Goal: Information Seeking & Learning: Learn about a topic

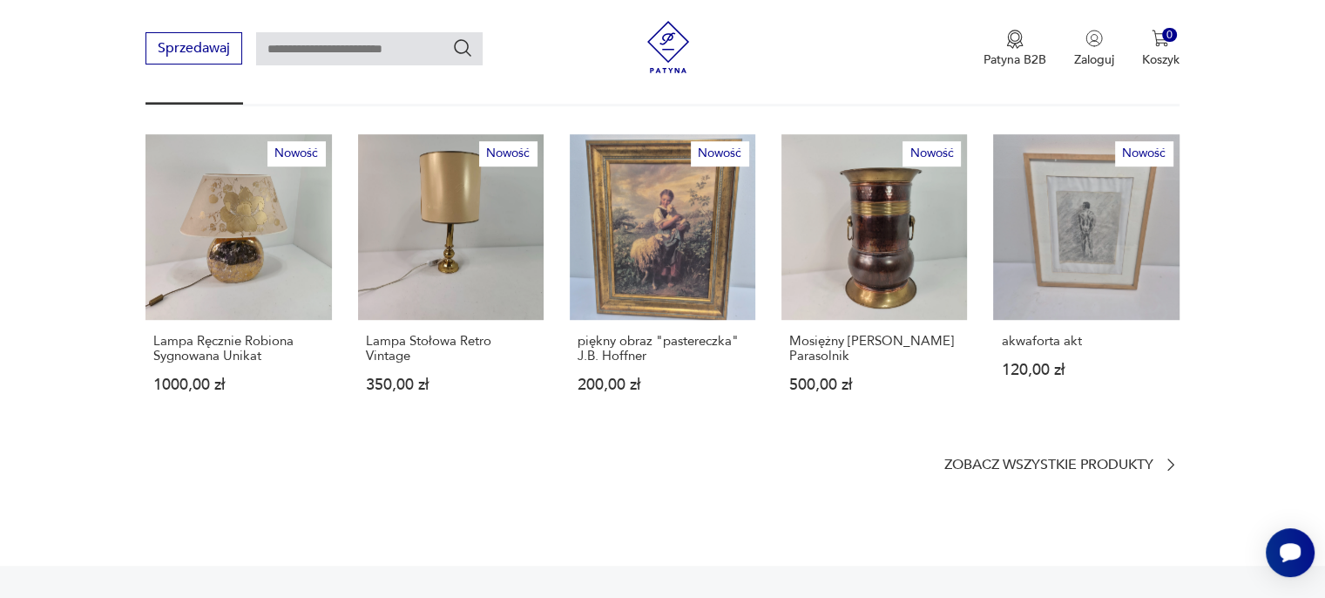
scroll to position [1045, 0]
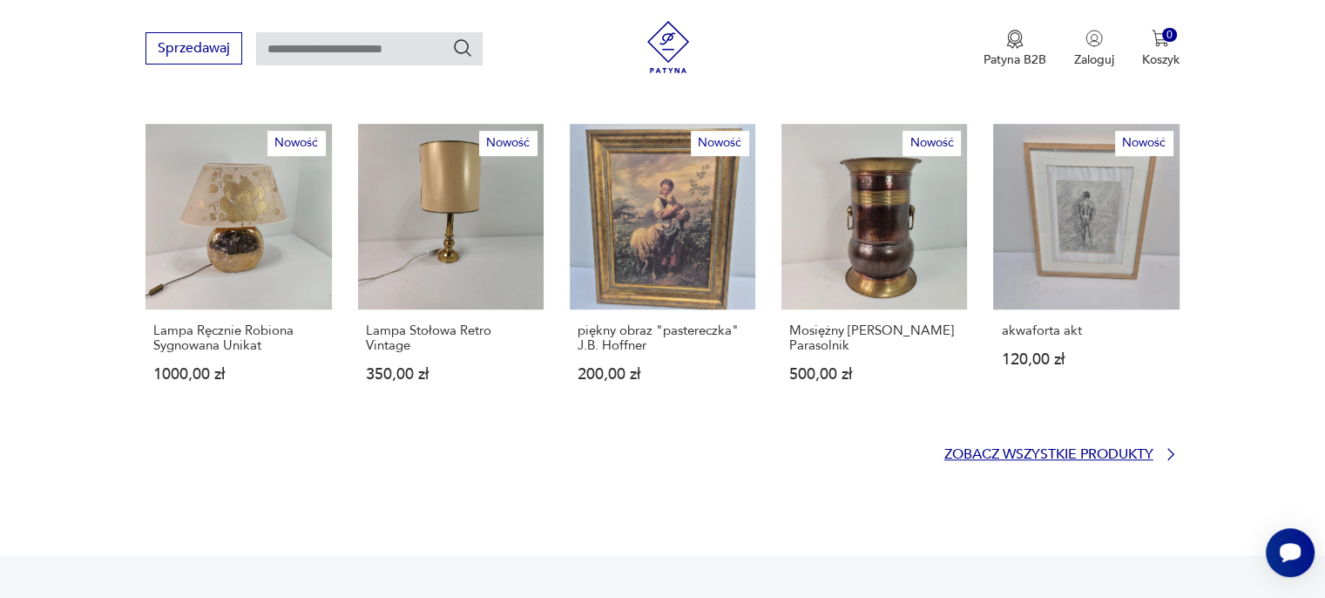
click at [1051, 449] on p "Zobacz wszystkie produkty" at bounding box center [1048, 454] width 209 height 11
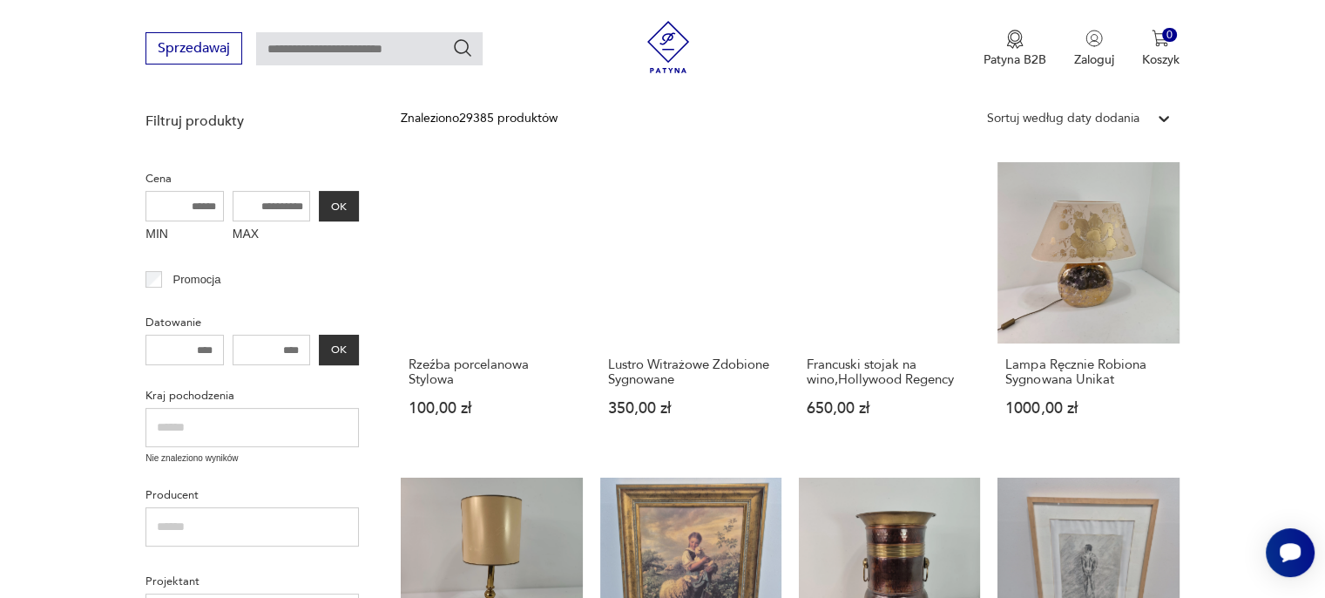
scroll to position [426, 0]
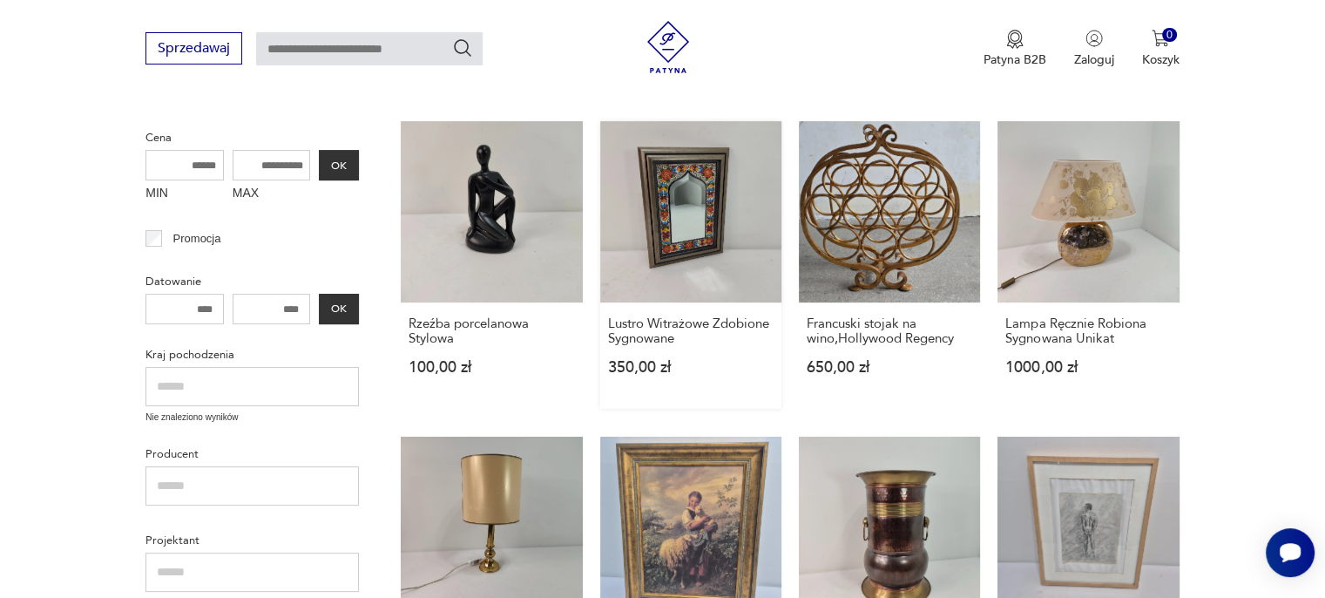
click at [740, 255] on link "Lustro Witrażowe Zdobione Sygnowane 350,00 zł" at bounding box center [690, 264] width 181 height 287
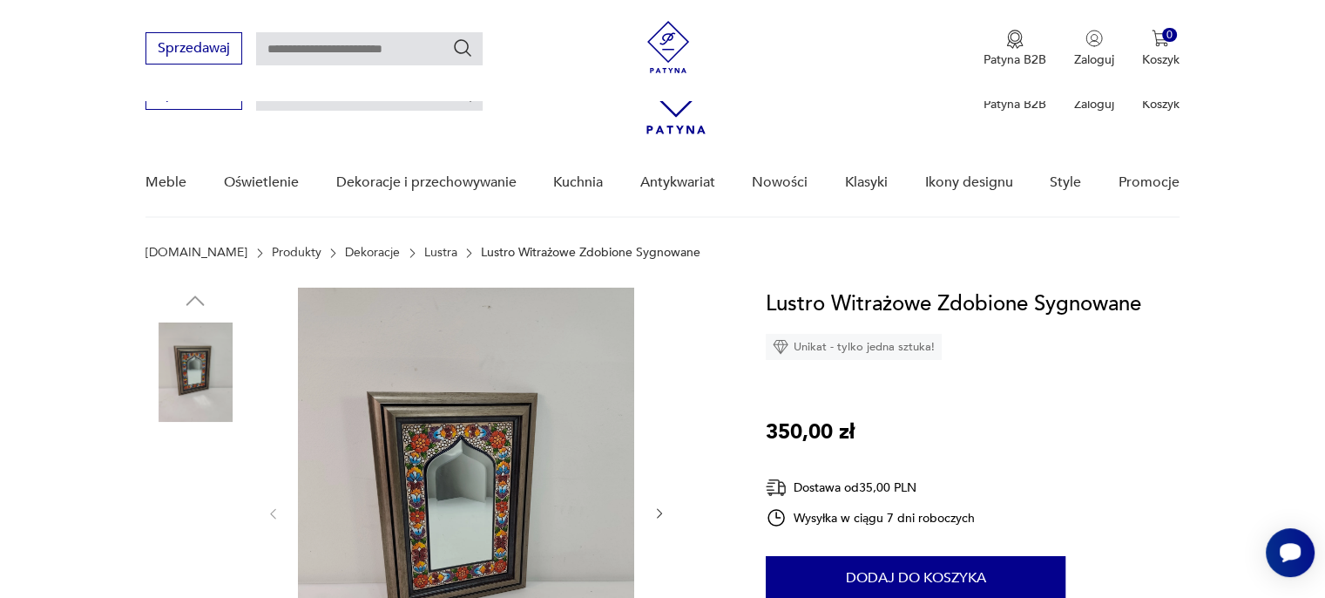
scroll to position [174, 0]
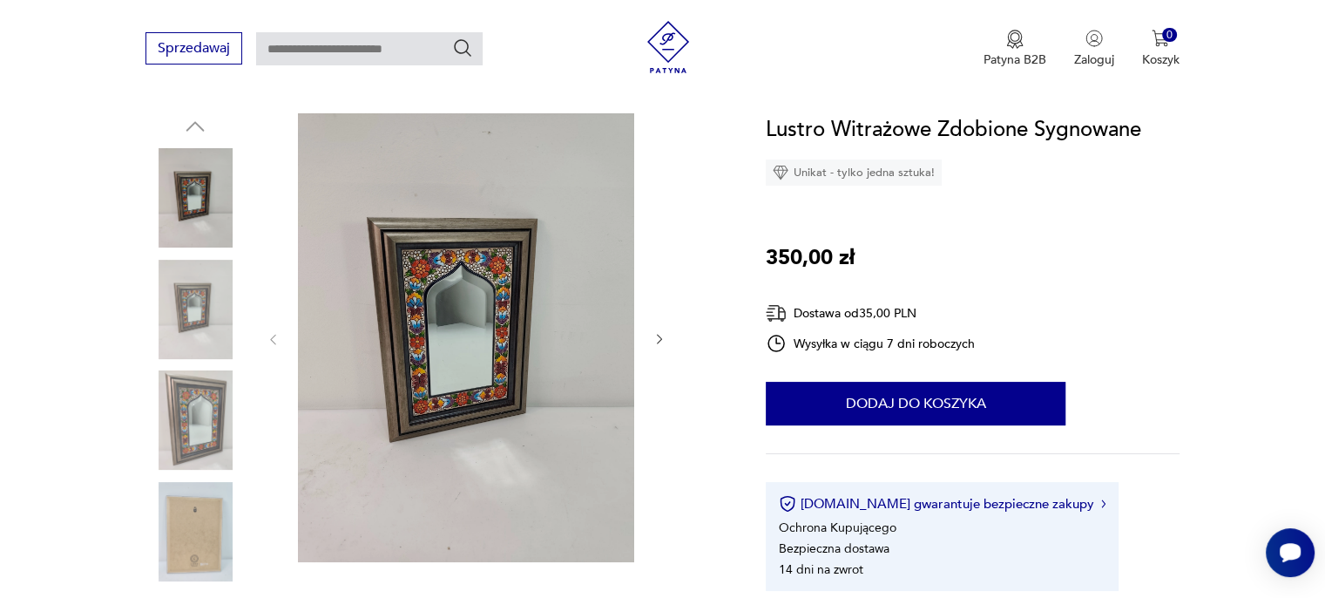
click at [476, 329] on img at bounding box center [466, 337] width 336 height 449
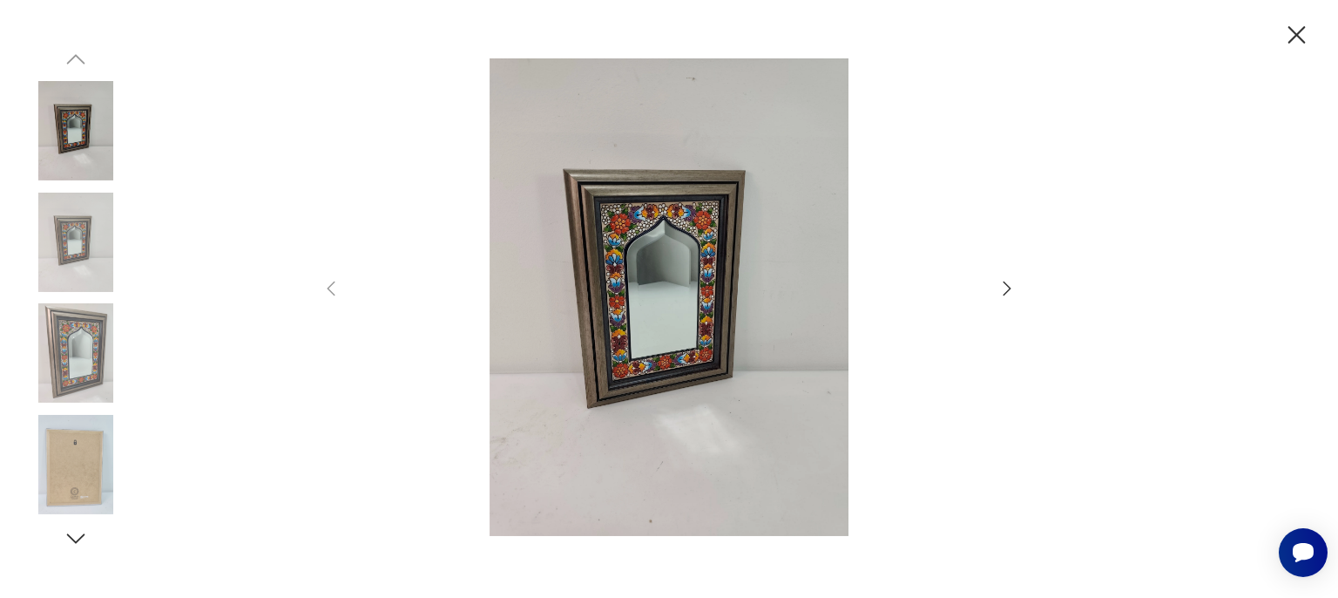
click at [1003, 283] on icon "button" at bounding box center [1007, 288] width 21 height 21
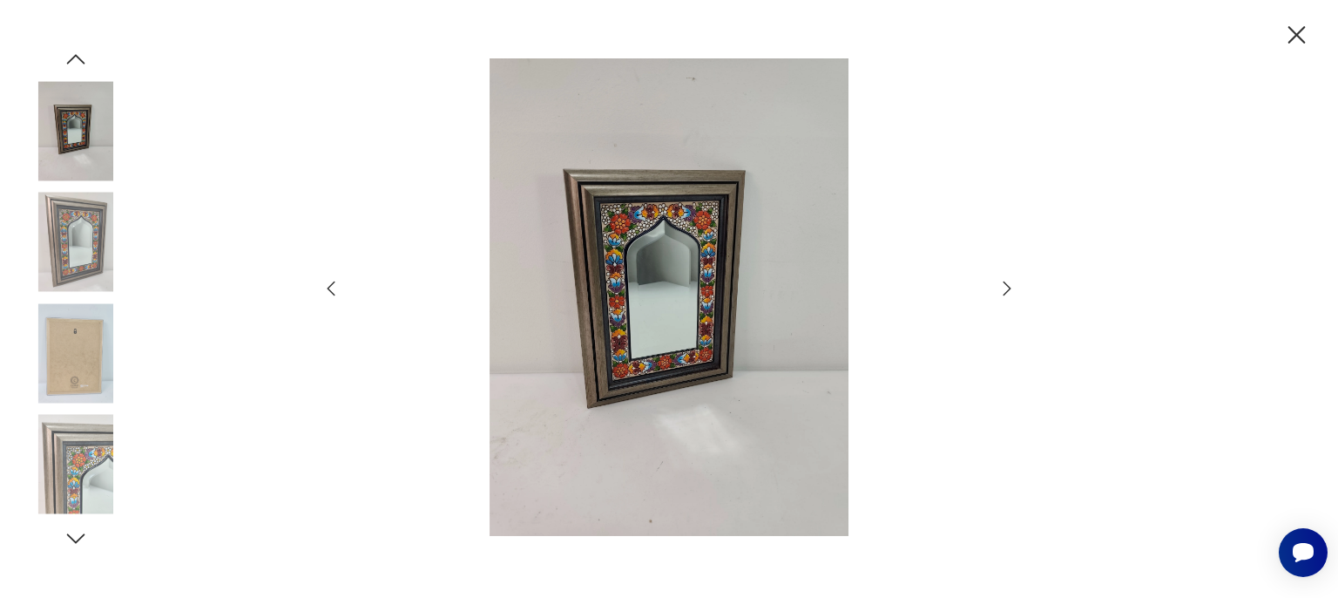
click at [1003, 283] on icon "button" at bounding box center [1007, 288] width 21 height 21
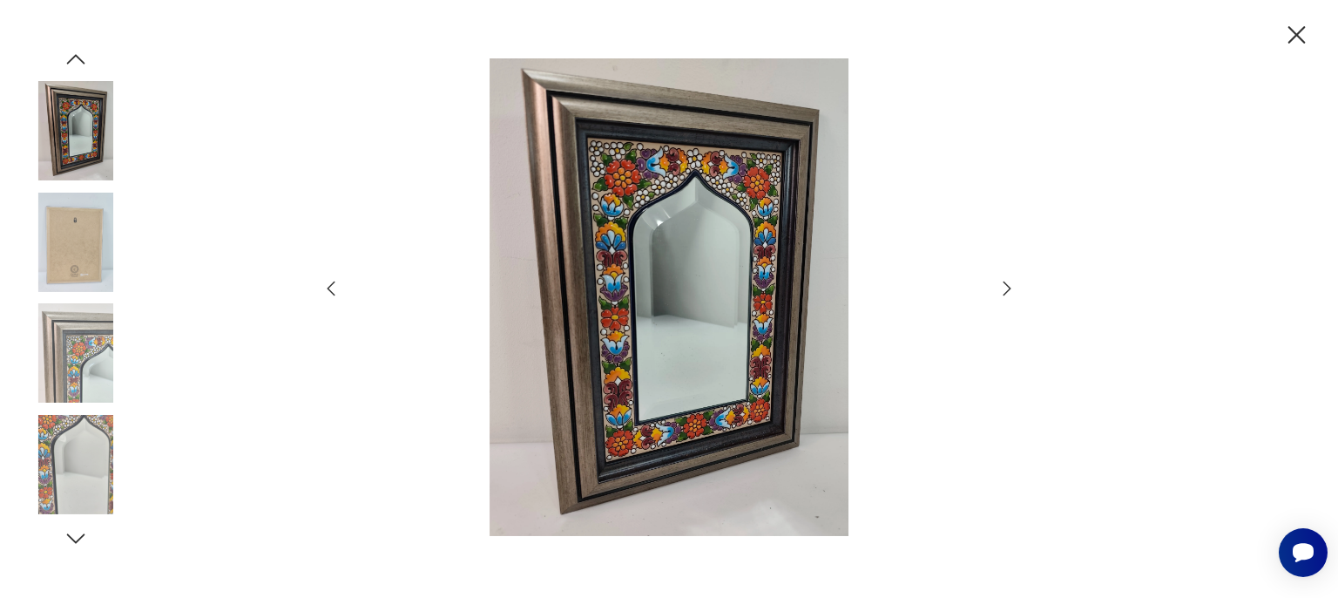
click at [1003, 283] on icon "button" at bounding box center [1007, 288] width 21 height 21
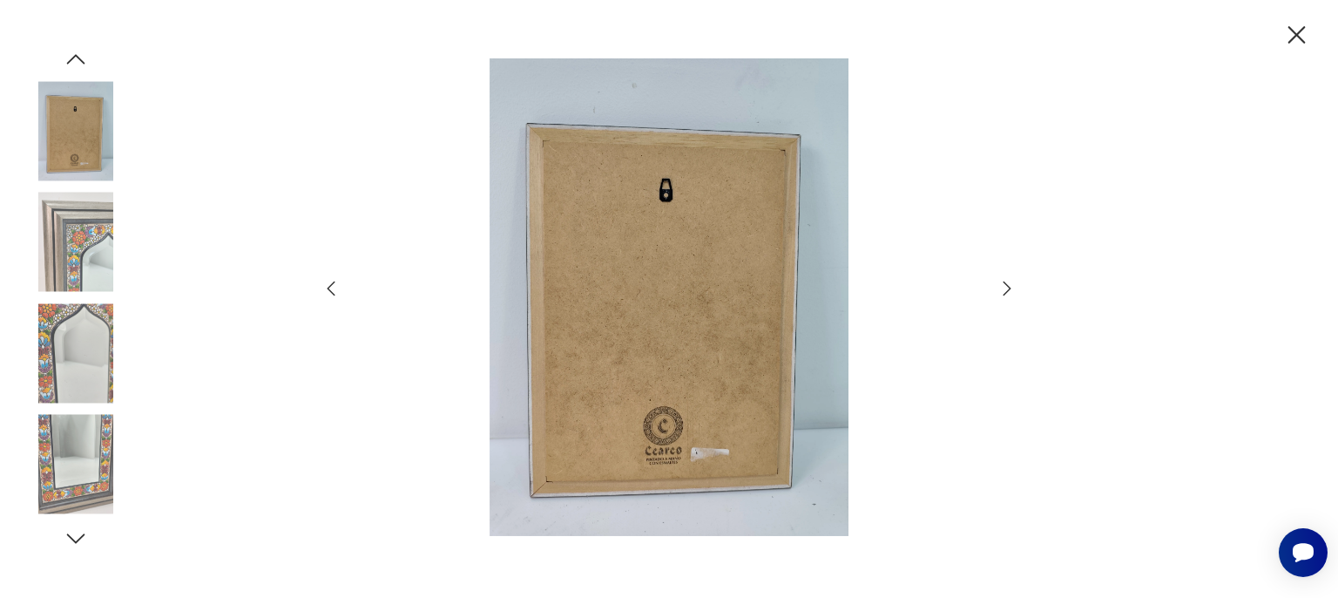
click at [1003, 283] on icon "button" at bounding box center [1007, 288] width 21 height 21
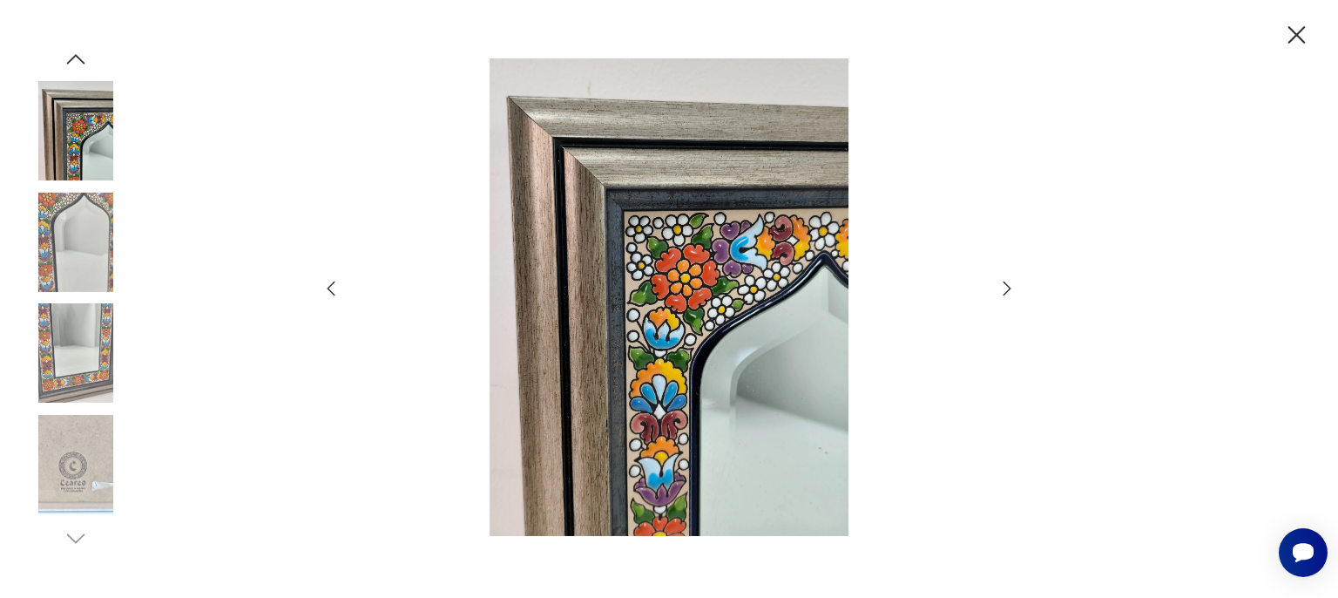
click at [1003, 283] on icon "button" at bounding box center [1007, 288] width 21 height 21
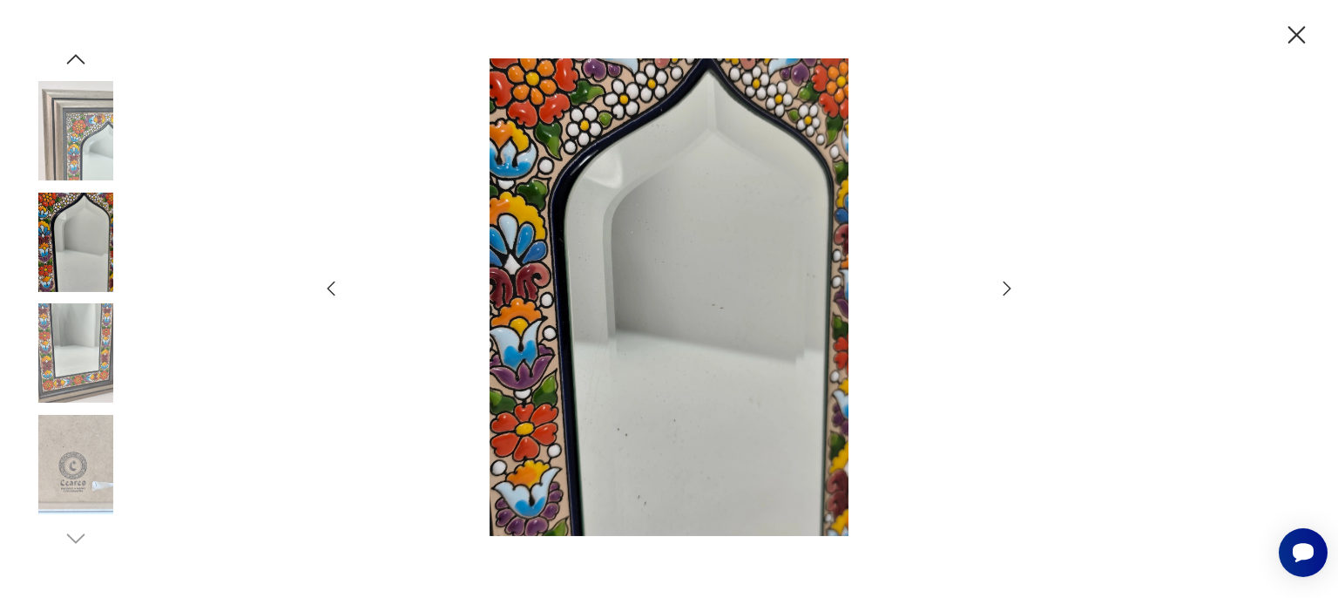
click at [1003, 283] on icon "button" at bounding box center [1007, 288] width 21 height 21
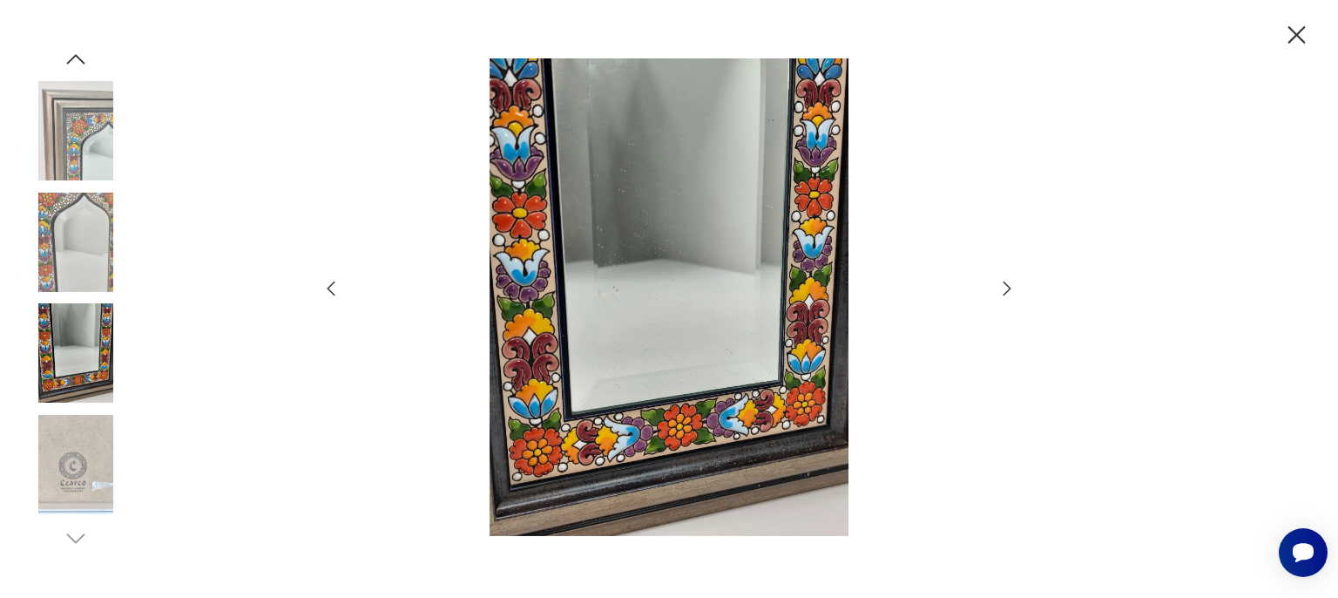
click at [1003, 283] on icon "button" at bounding box center [1007, 288] width 21 height 21
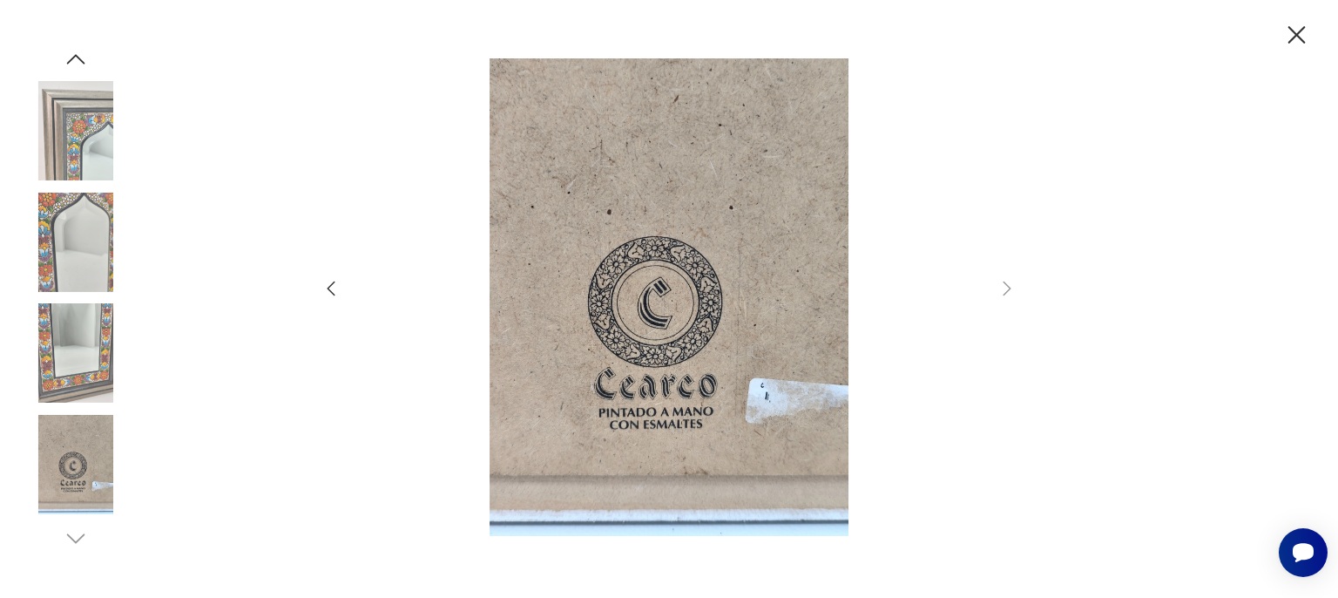
click at [1301, 36] on icon "button" at bounding box center [1296, 35] width 30 height 30
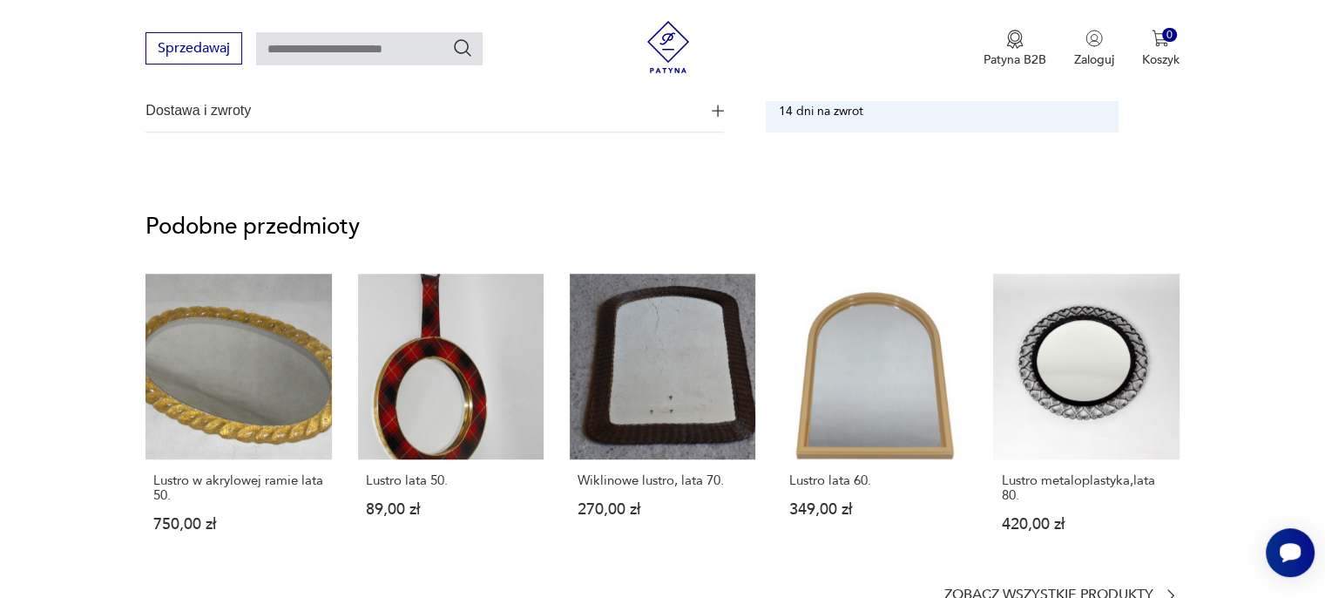
scroll to position [1220, 0]
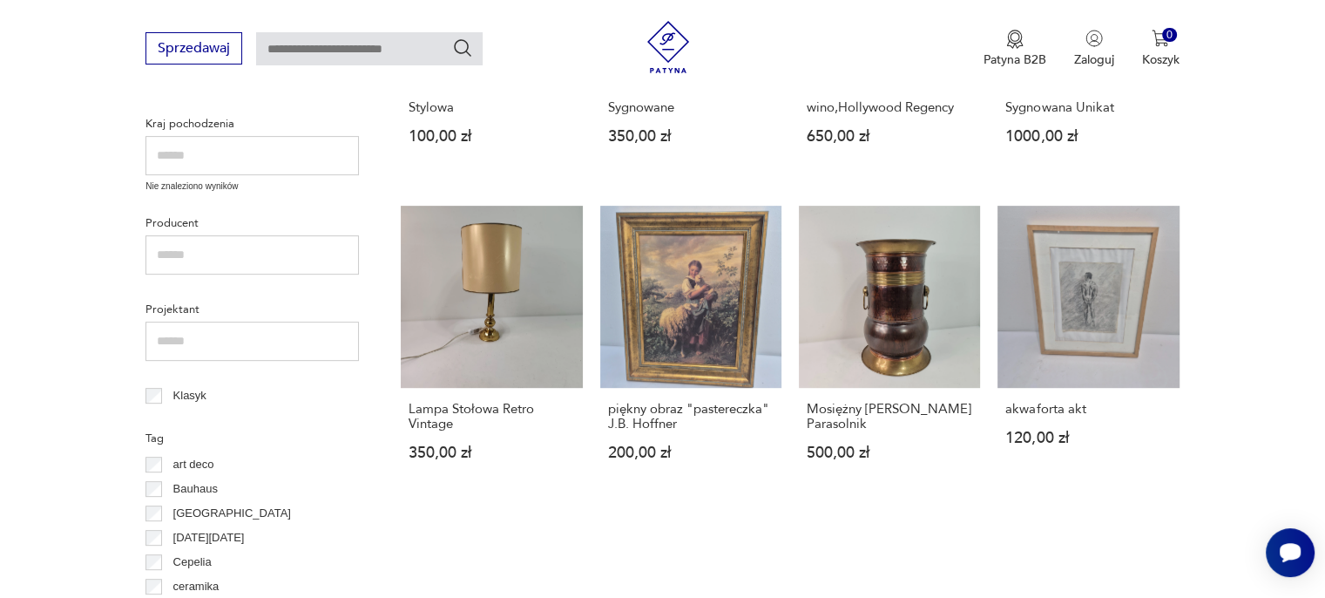
scroll to position [610, 0]
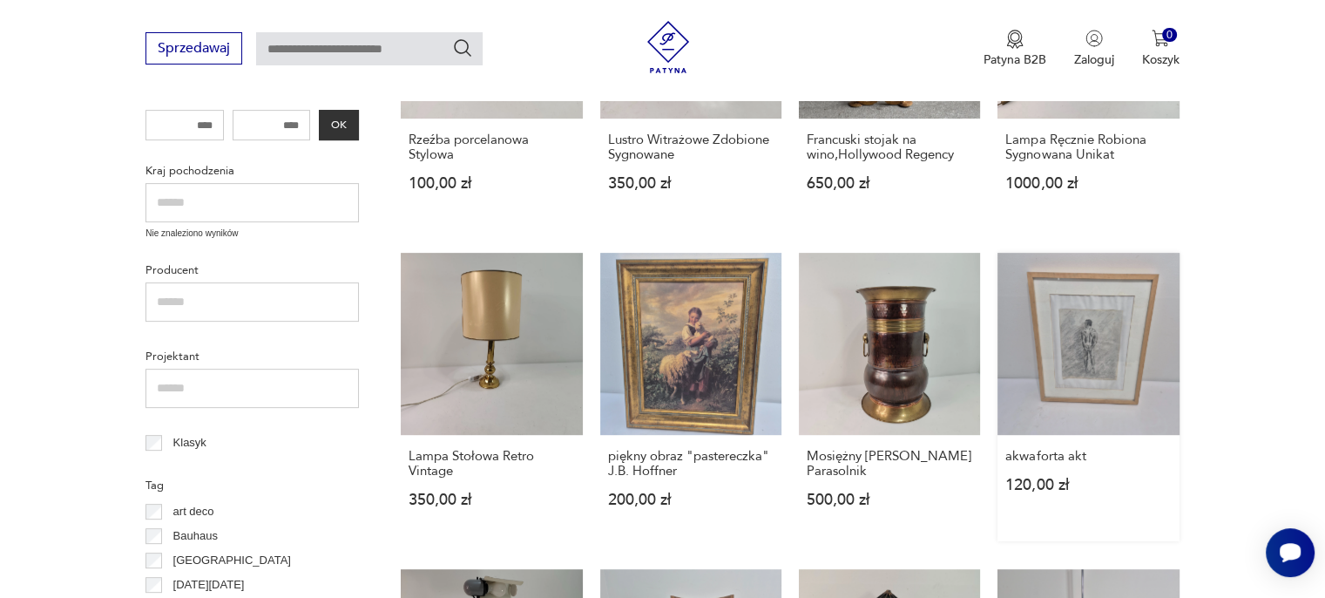
click at [1112, 330] on link "akwaforta akt 120,00 zł" at bounding box center [1087, 396] width 181 height 287
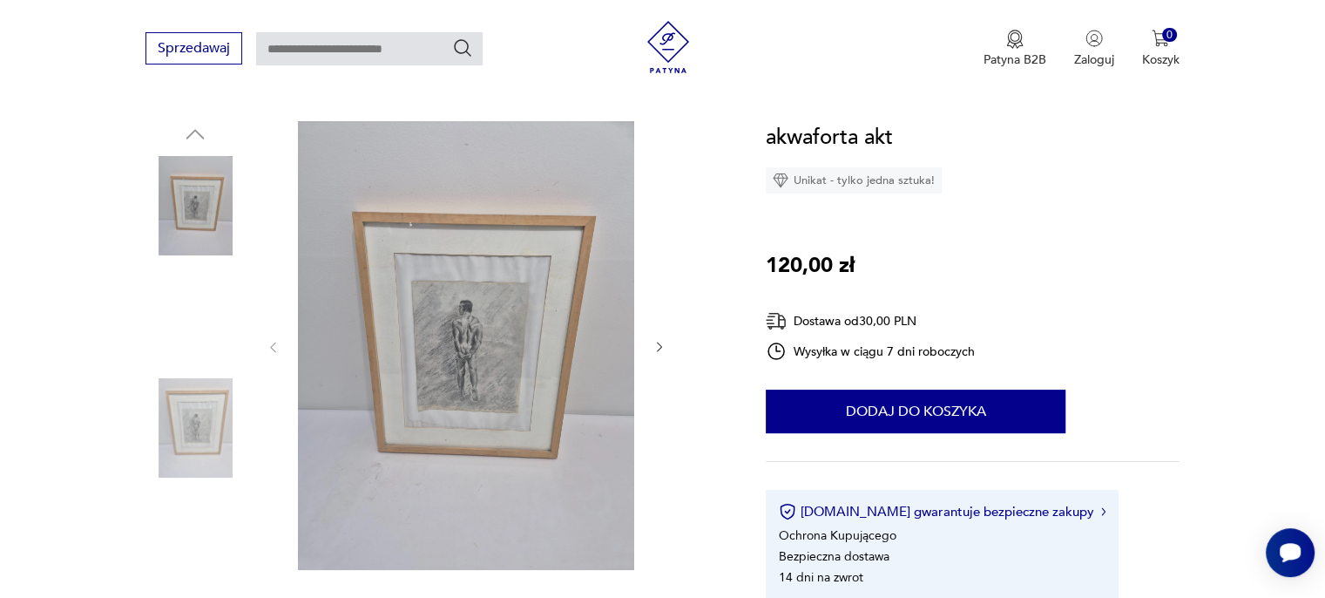
scroll to position [261, 0]
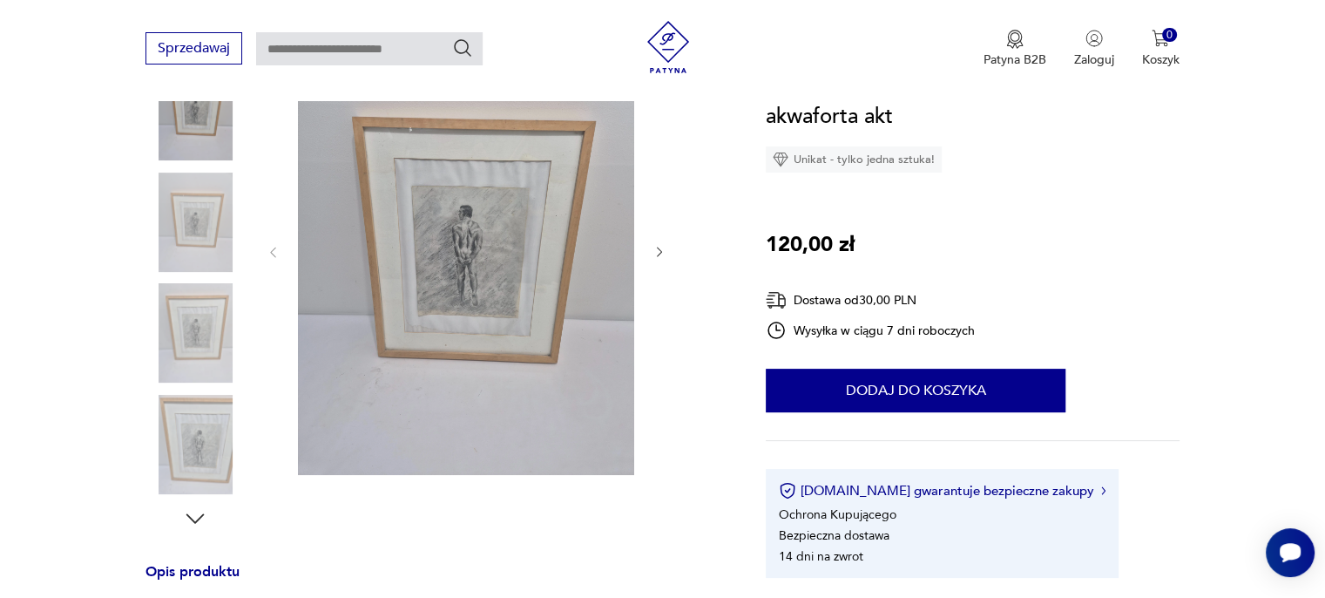
click at [661, 247] on icon "button" at bounding box center [659, 252] width 15 height 15
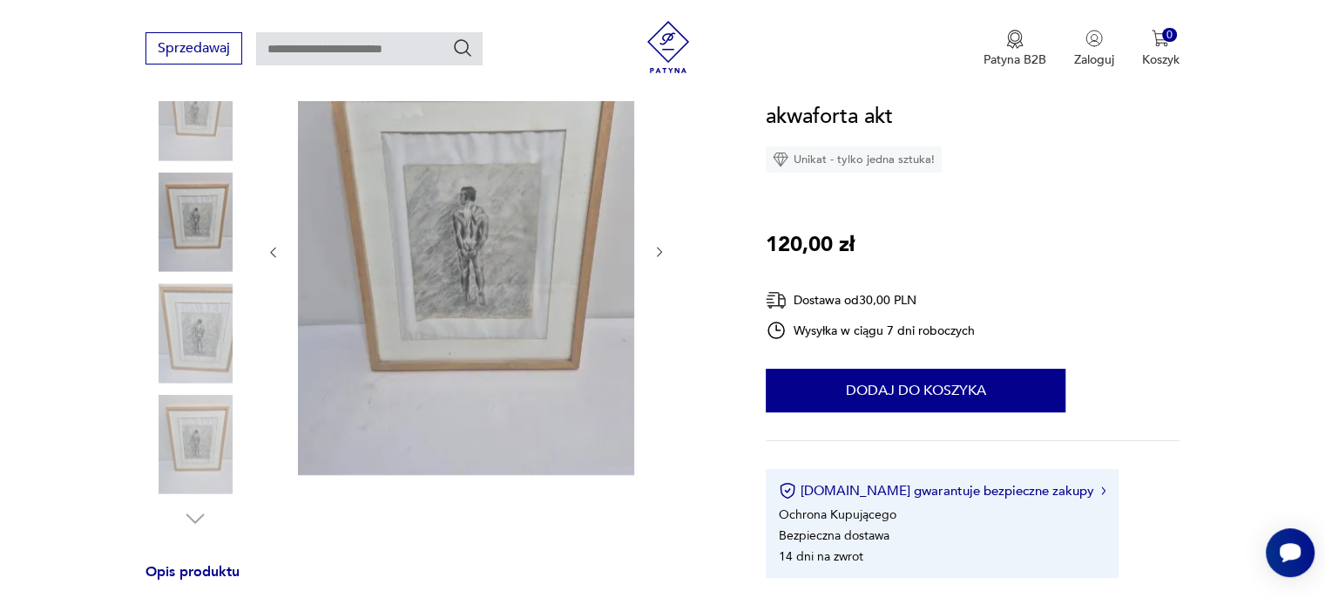
click at [661, 247] on icon "button" at bounding box center [659, 252] width 15 height 15
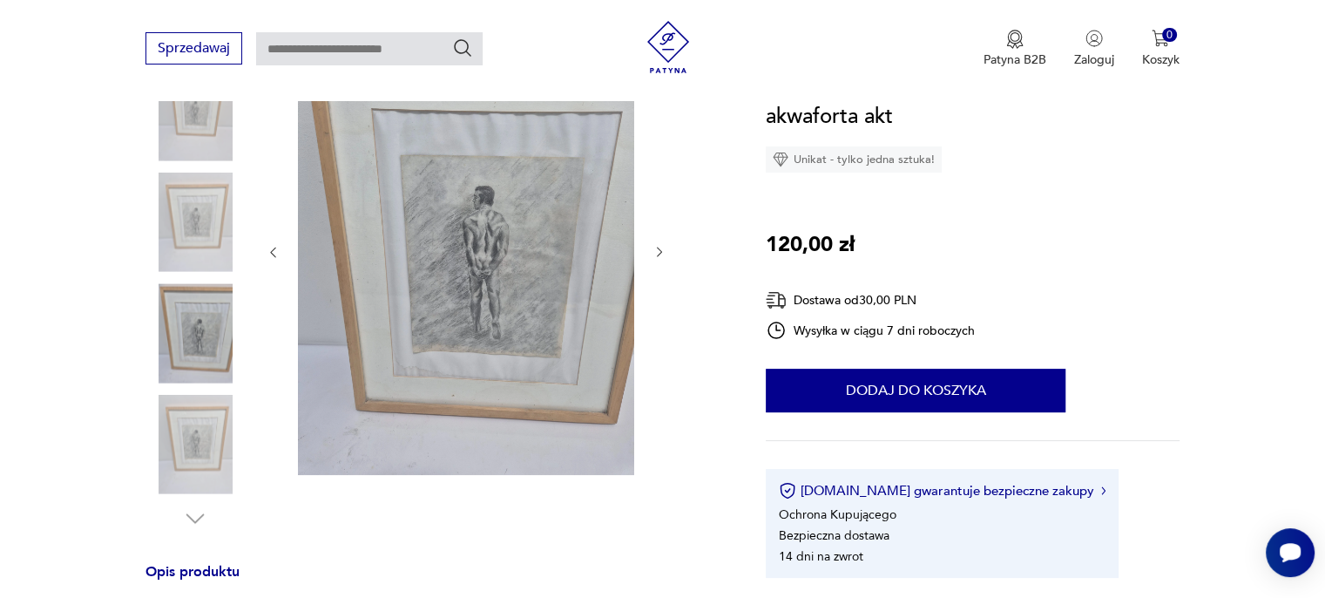
click at [661, 247] on icon "button" at bounding box center [659, 252] width 15 height 15
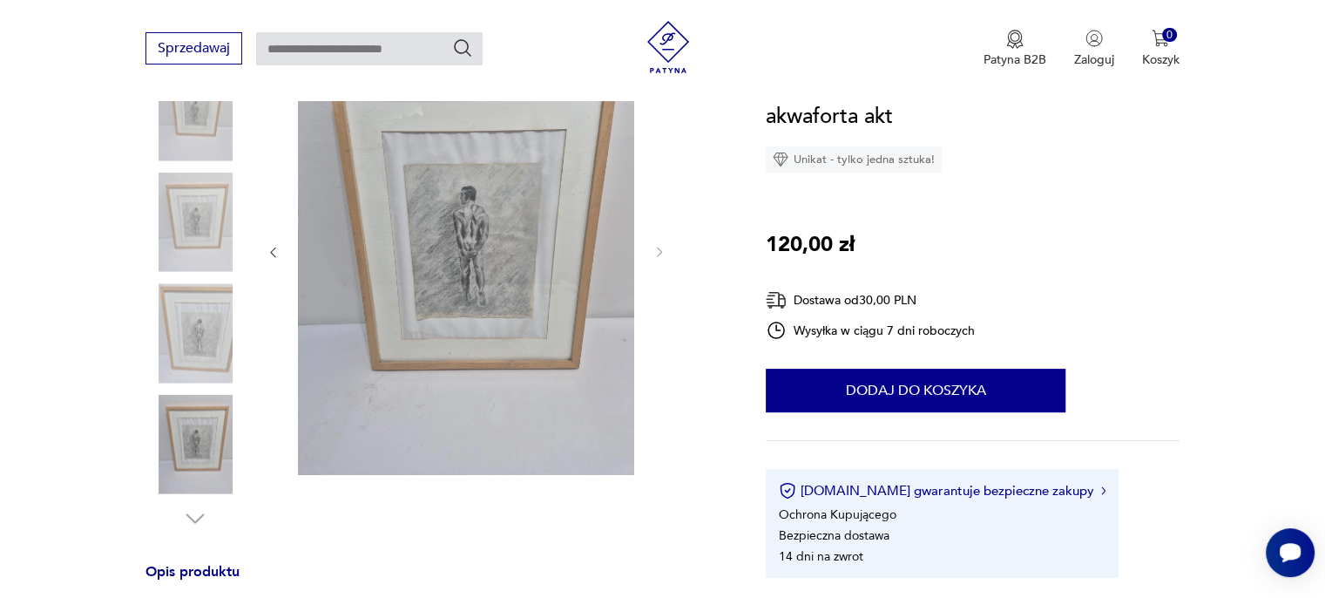
click at [461, 264] on img at bounding box center [466, 250] width 336 height 449
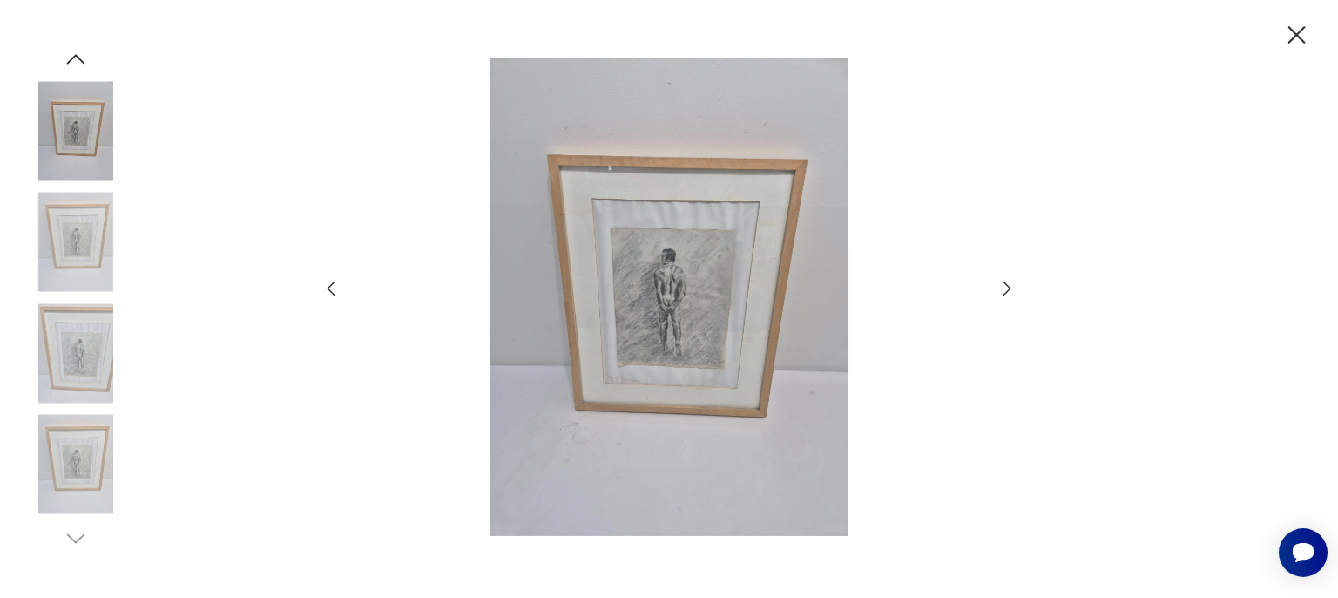
click at [648, 289] on img at bounding box center [669, 297] width 620 height 478
click at [1298, 30] on icon "button" at bounding box center [1296, 35] width 30 height 30
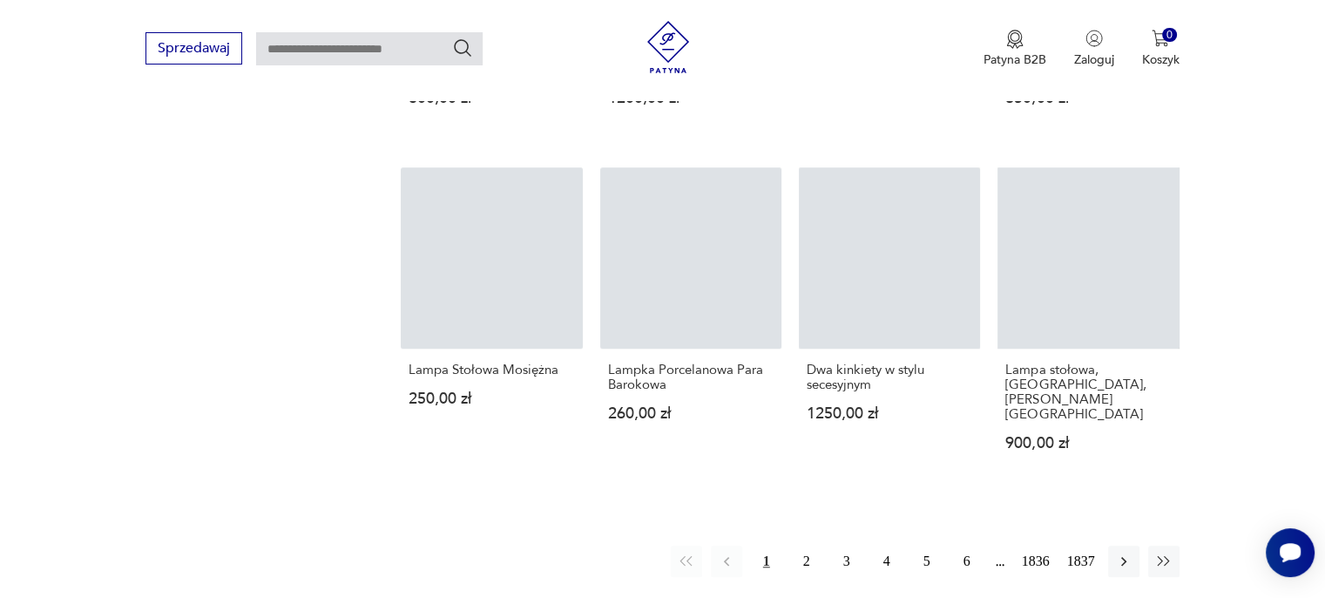
scroll to position [1868, 0]
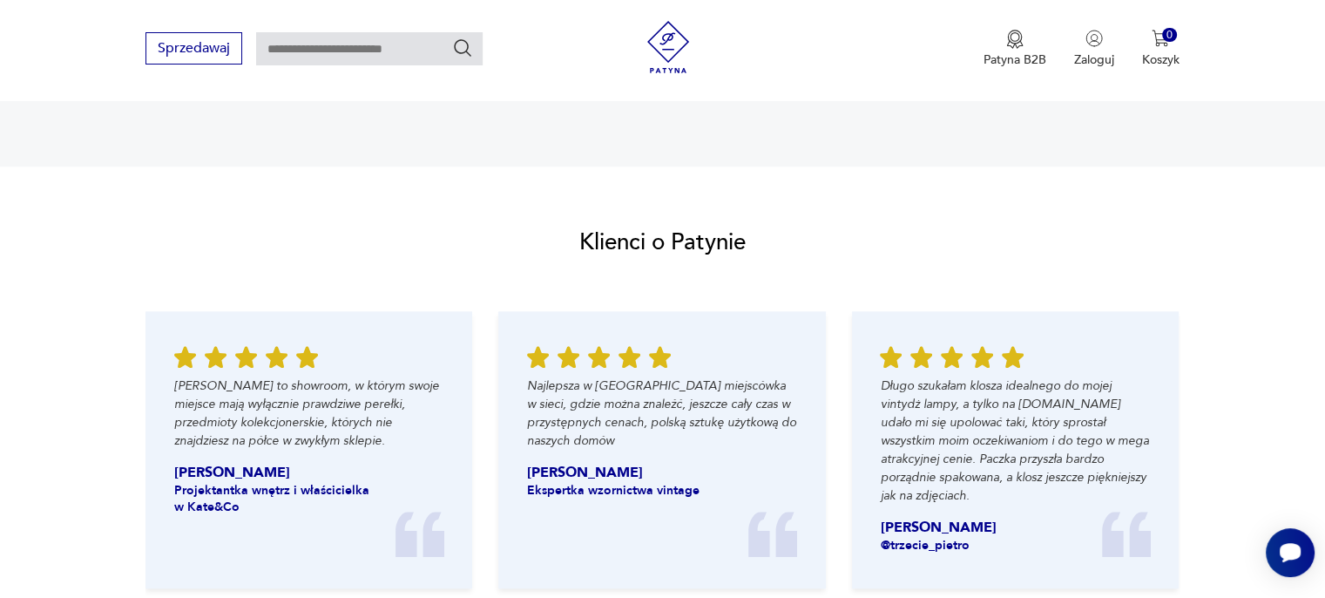
scroll to position [1045, 0]
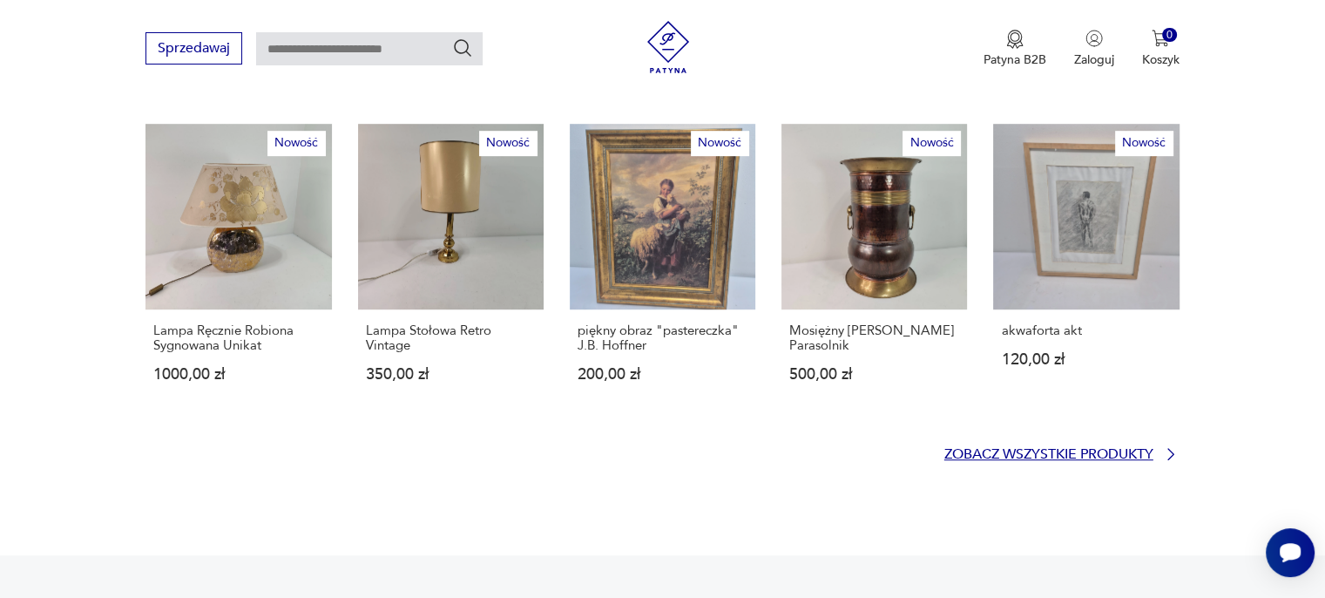
click at [1066, 449] on p "Zobacz wszystkie produkty" at bounding box center [1048, 454] width 209 height 11
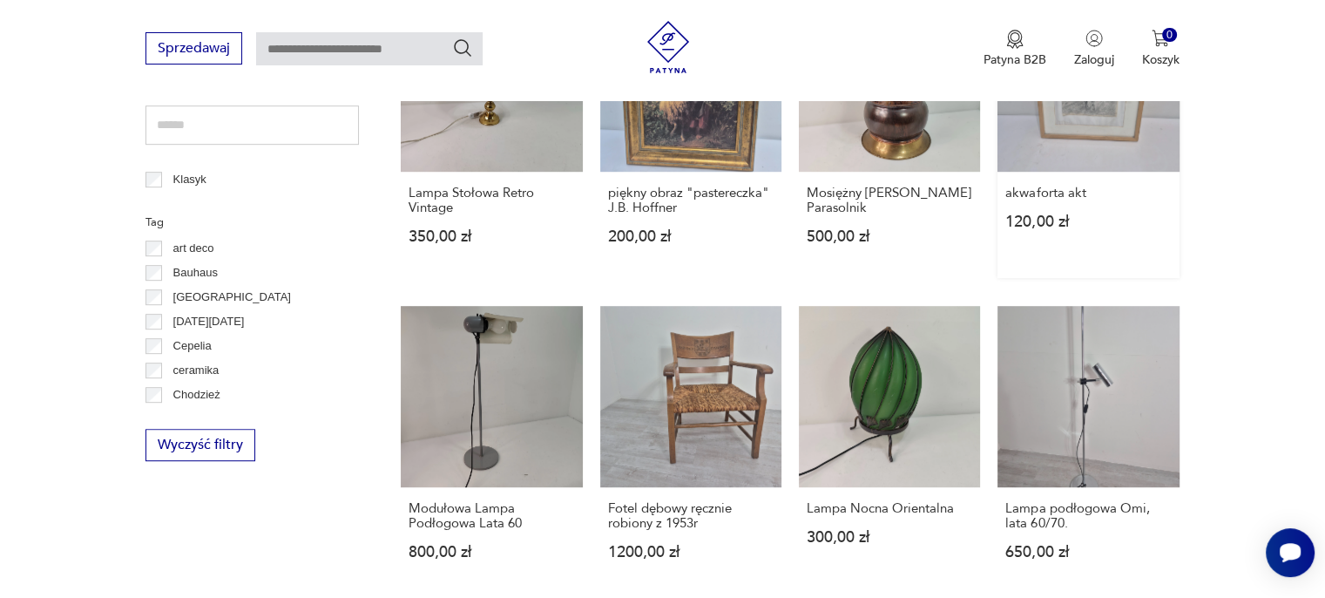
scroll to position [922, 0]
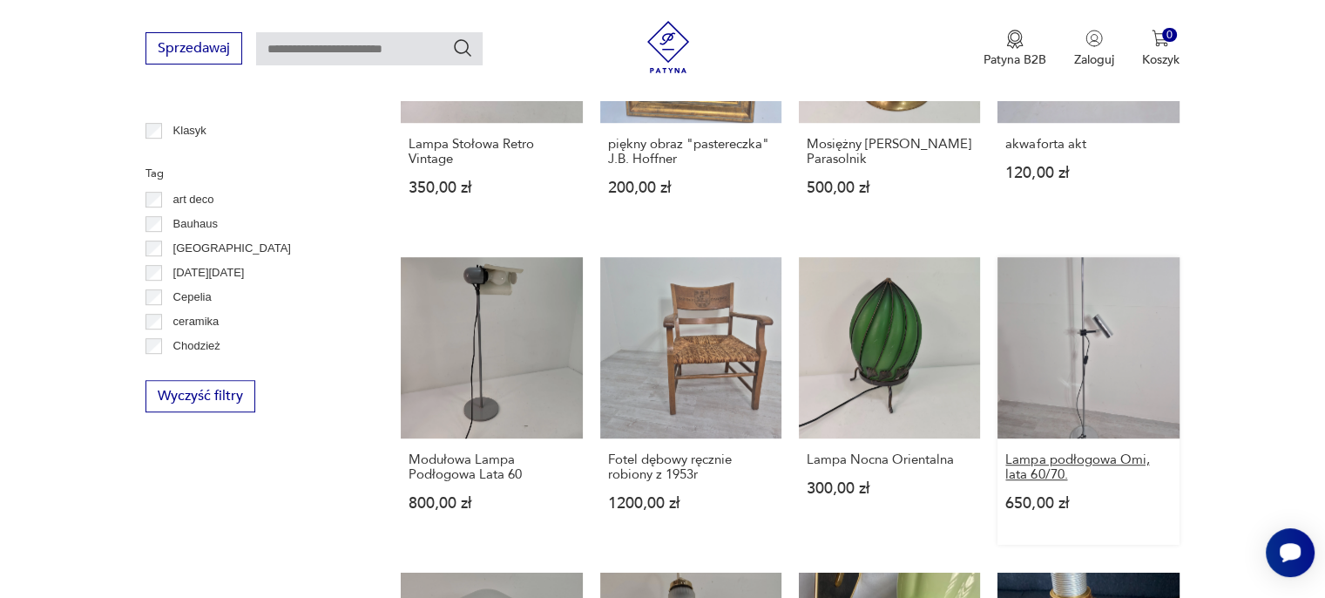
click at [1059, 470] on h3 "Lampa podłogowa Omi, lata 60/70." at bounding box center [1088, 467] width 166 height 30
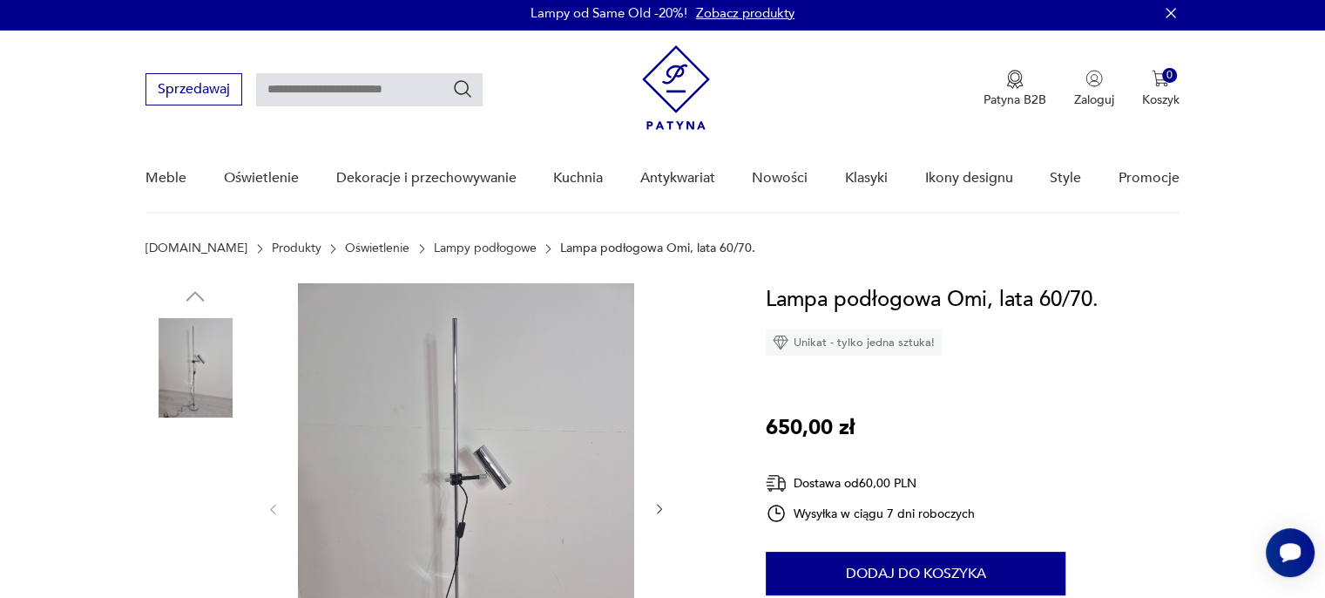
scroll to position [174, 0]
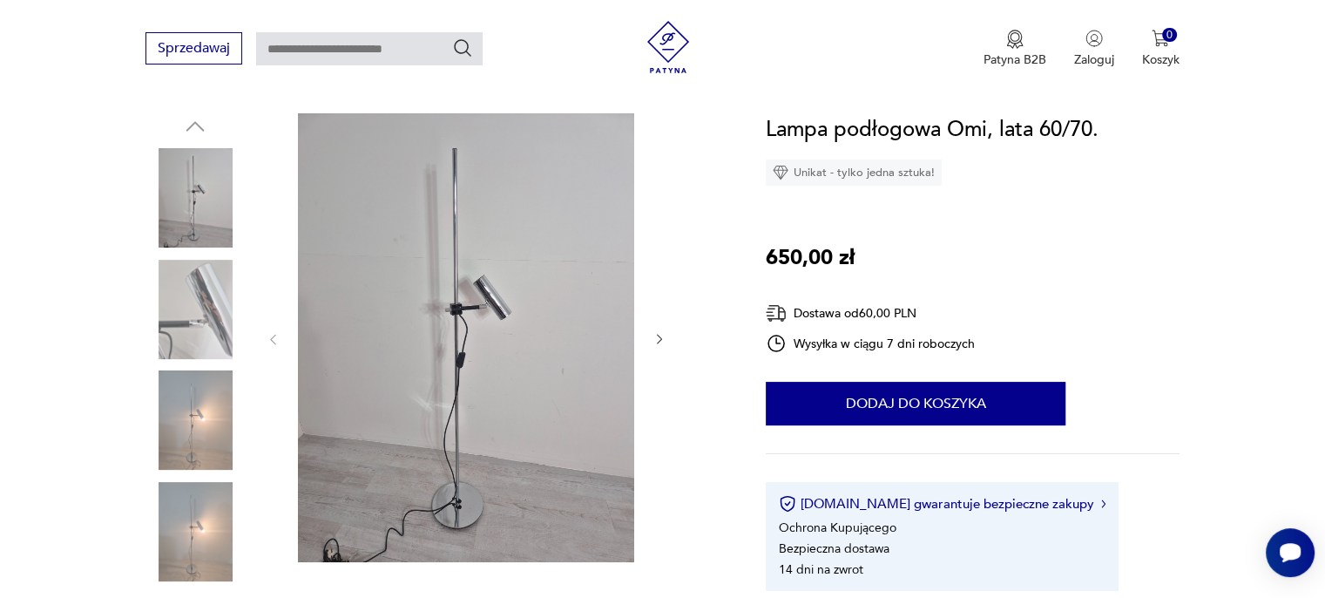
click at [662, 334] on icon "button" at bounding box center [659, 339] width 15 height 15
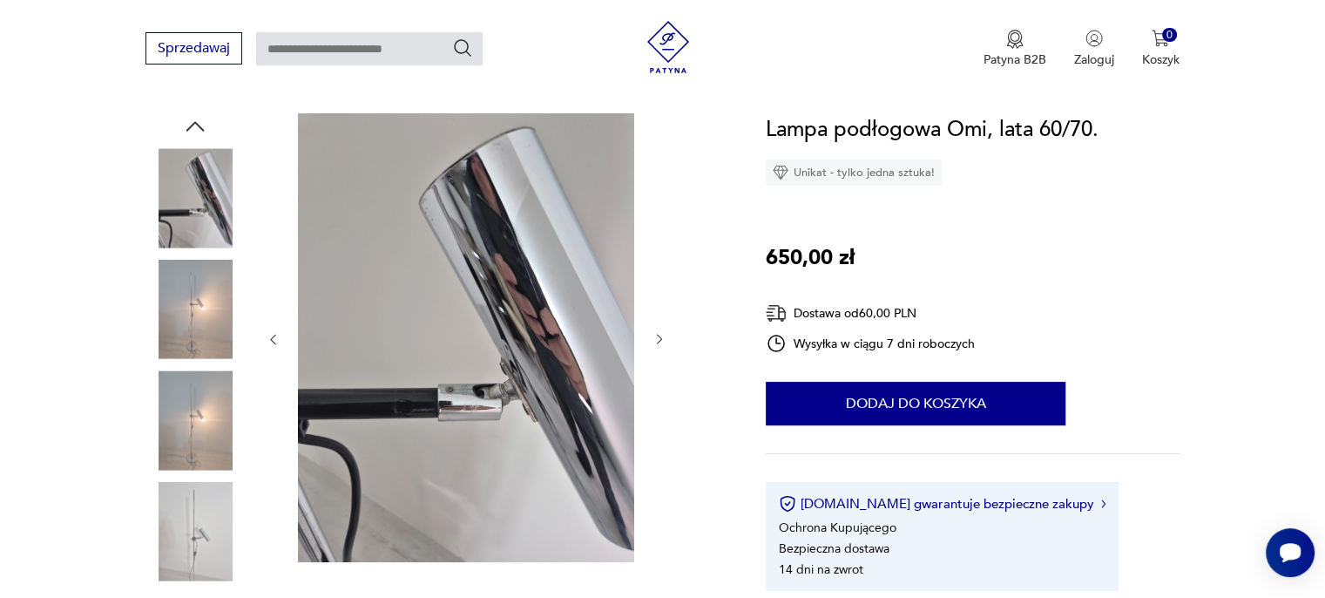
click at [662, 334] on icon "button" at bounding box center [659, 339] width 15 height 15
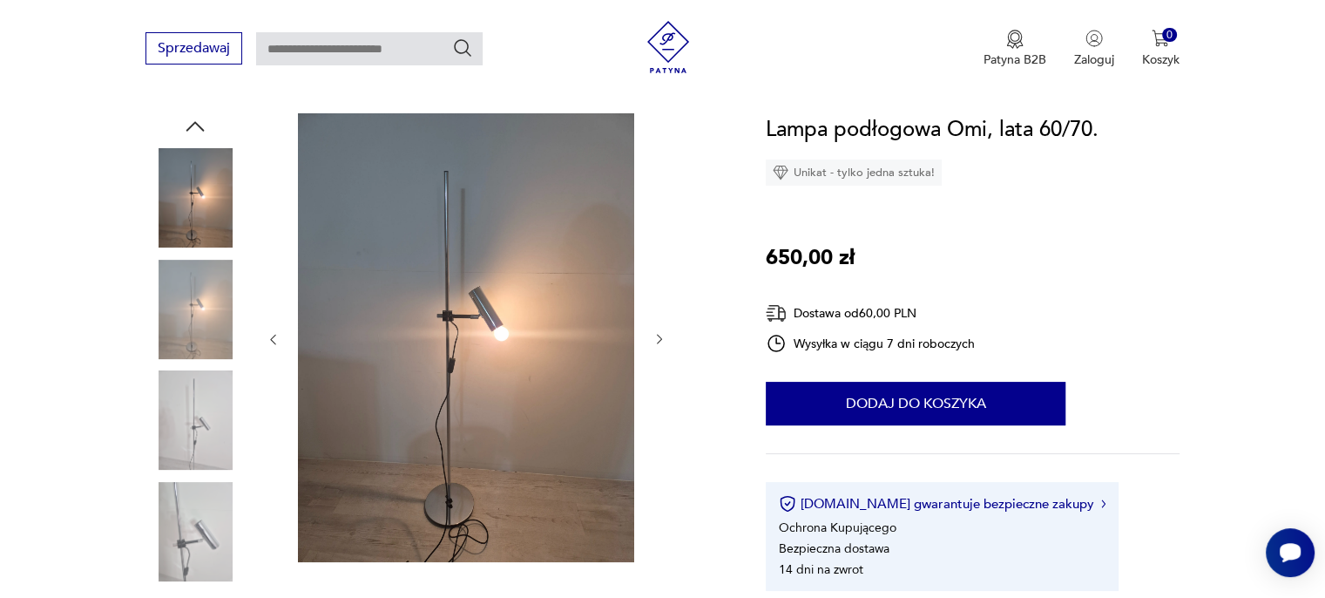
click at [662, 334] on icon "button" at bounding box center [659, 339] width 15 height 15
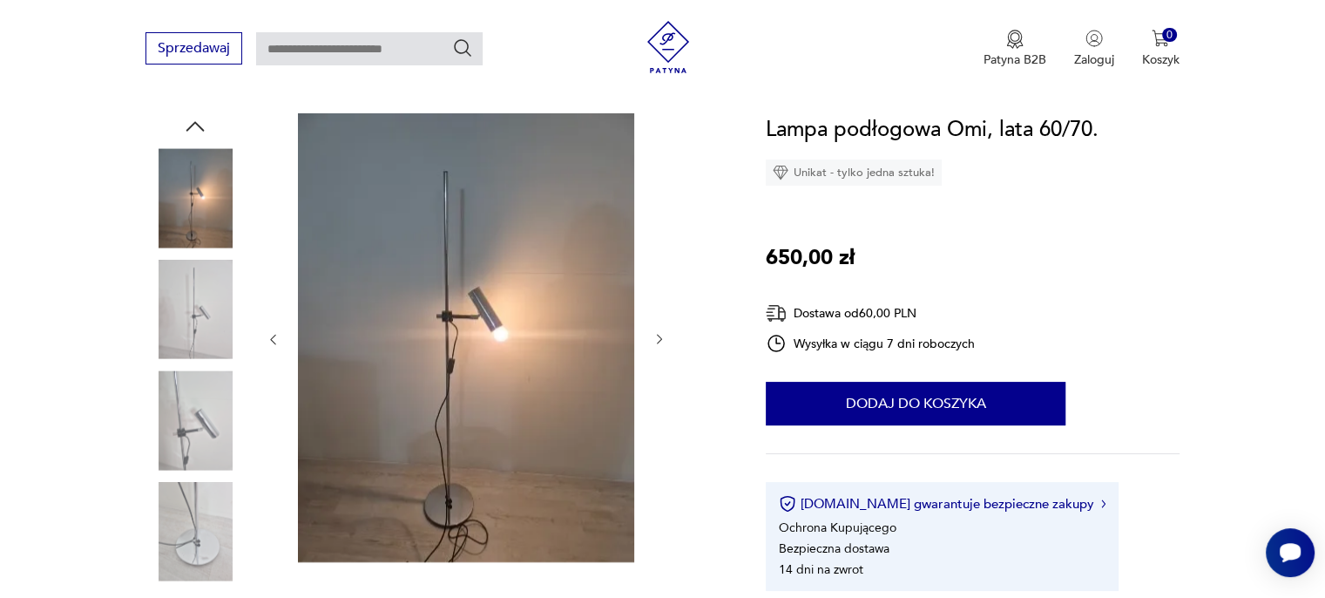
click at [662, 334] on icon "button" at bounding box center [659, 339] width 15 height 15
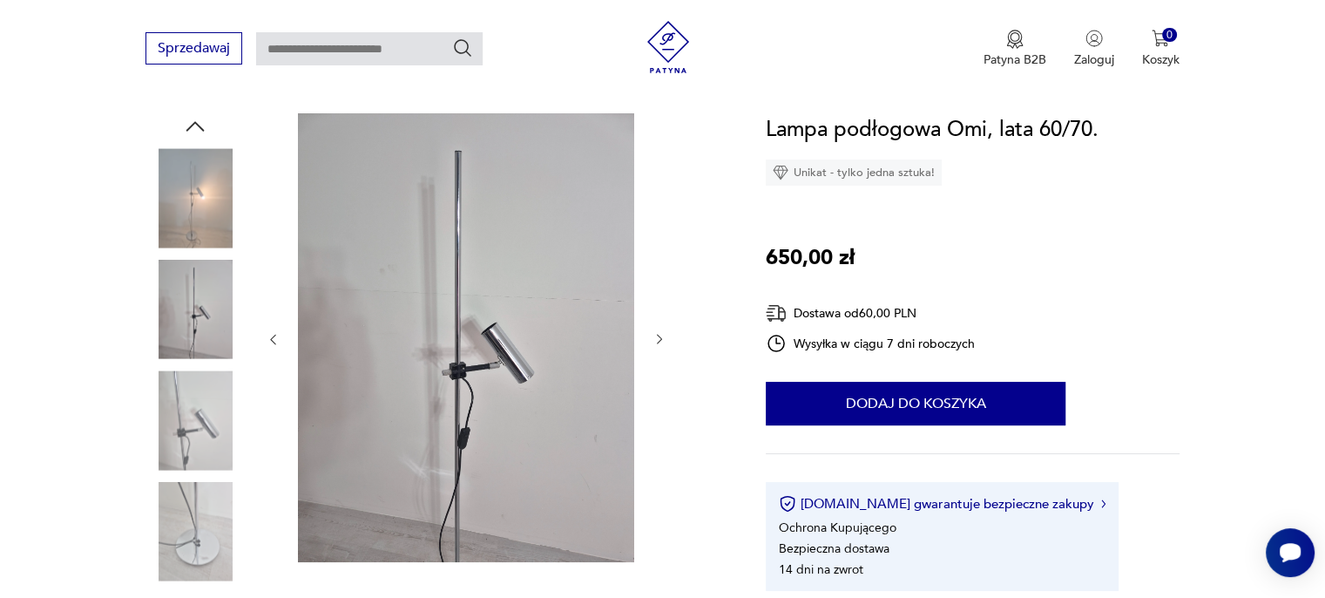
click at [662, 334] on icon "button" at bounding box center [659, 339] width 15 height 15
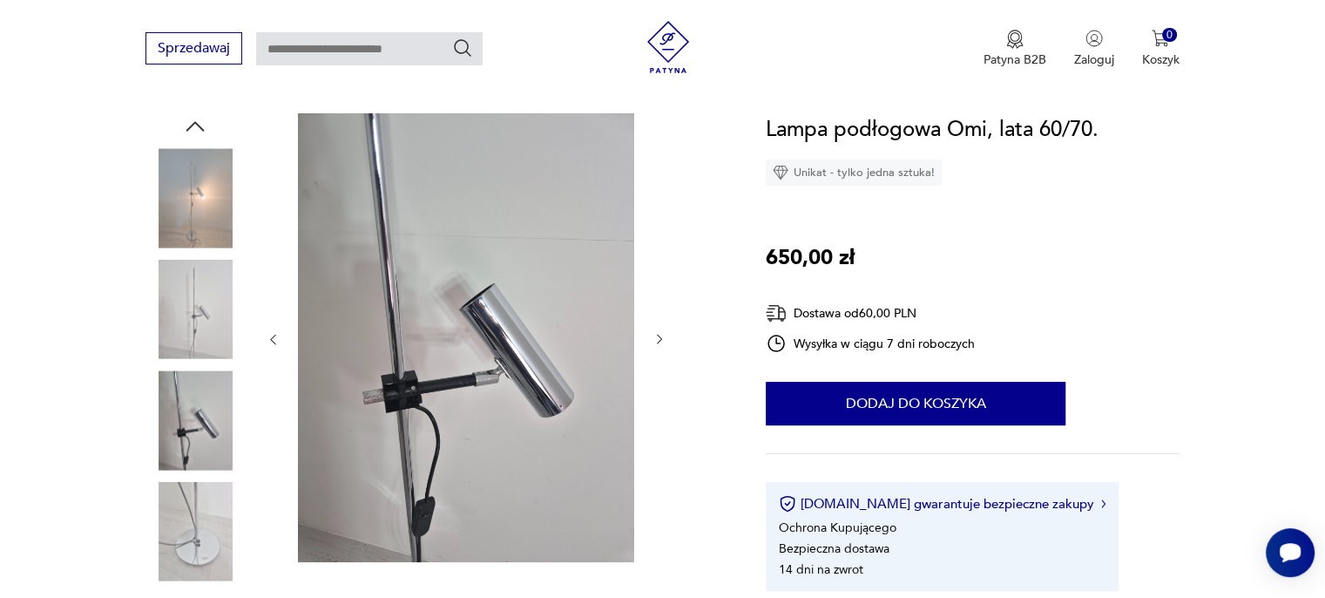
click at [662, 334] on icon "button" at bounding box center [659, 339] width 15 height 15
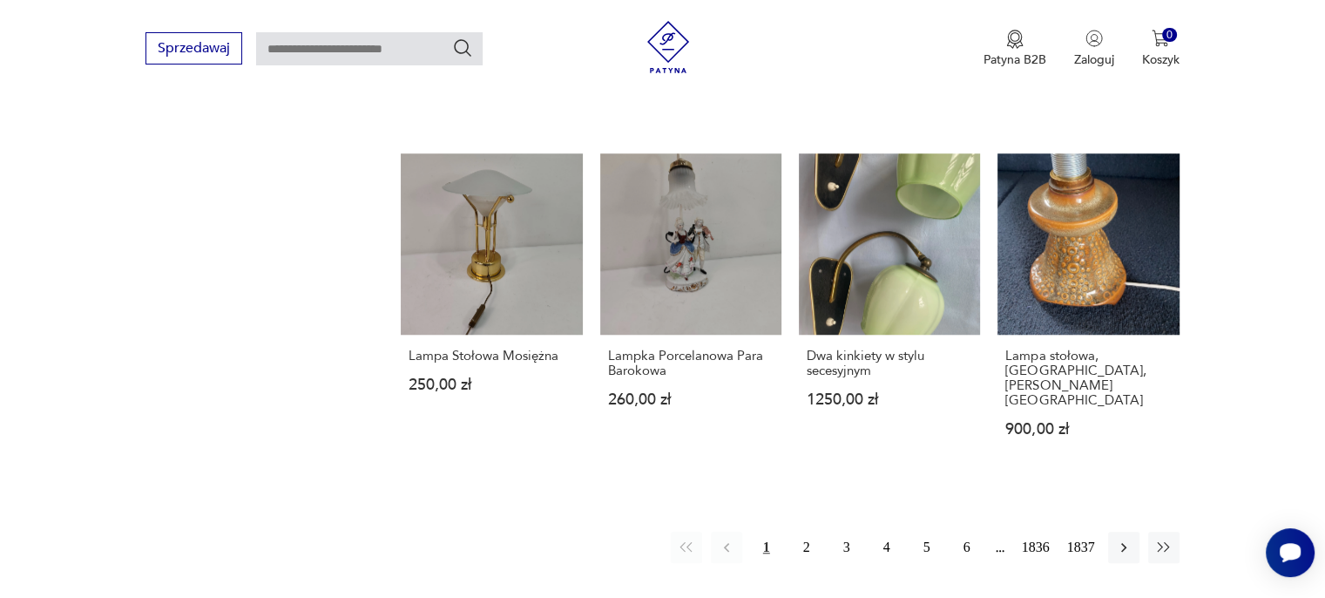
scroll to position [1345, 0]
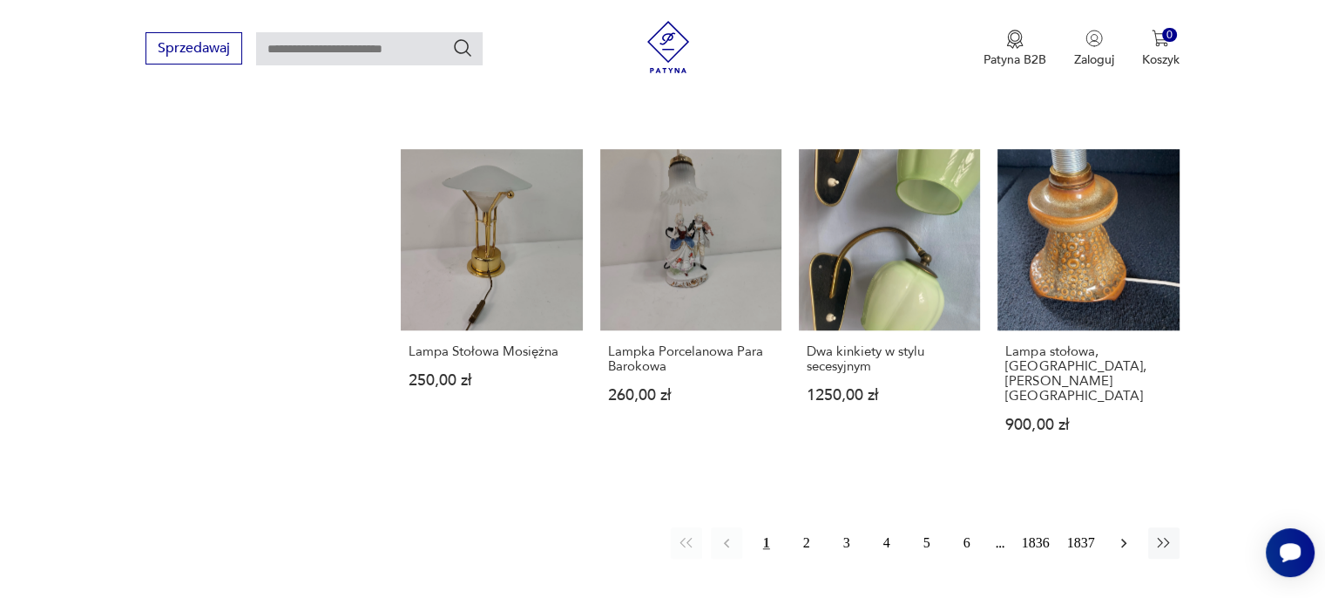
click at [1119, 534] on icon "button" at bounding box center [1123, 542] width 17 height 17
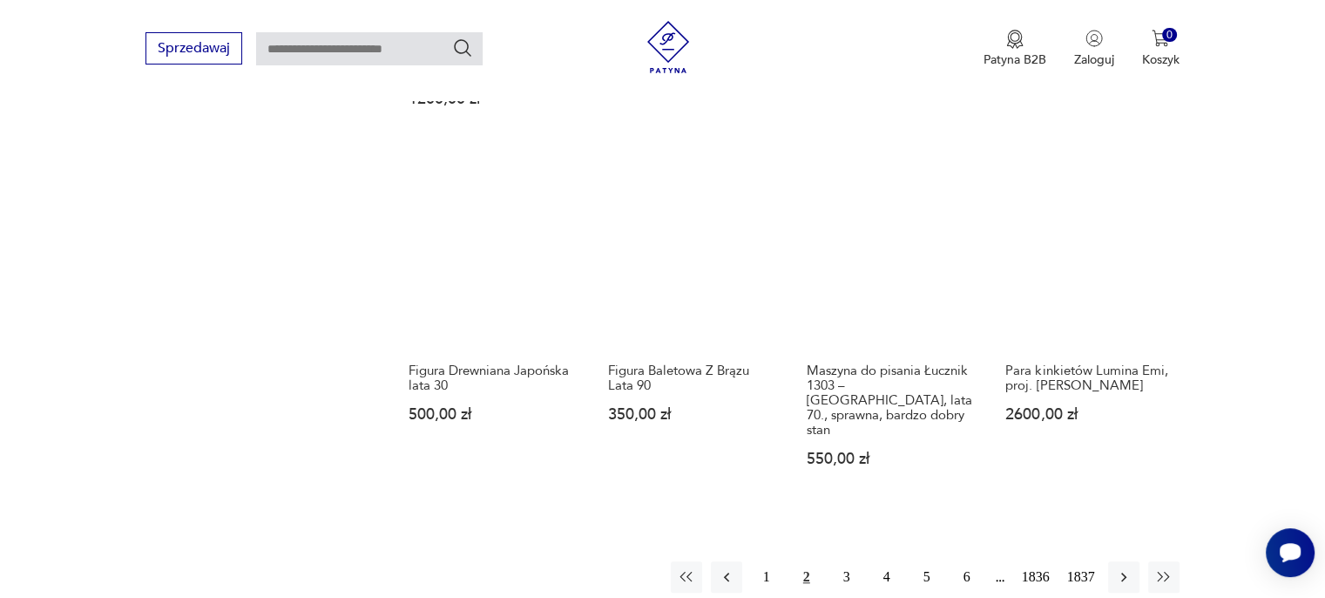
scroll to position [1444, 0]
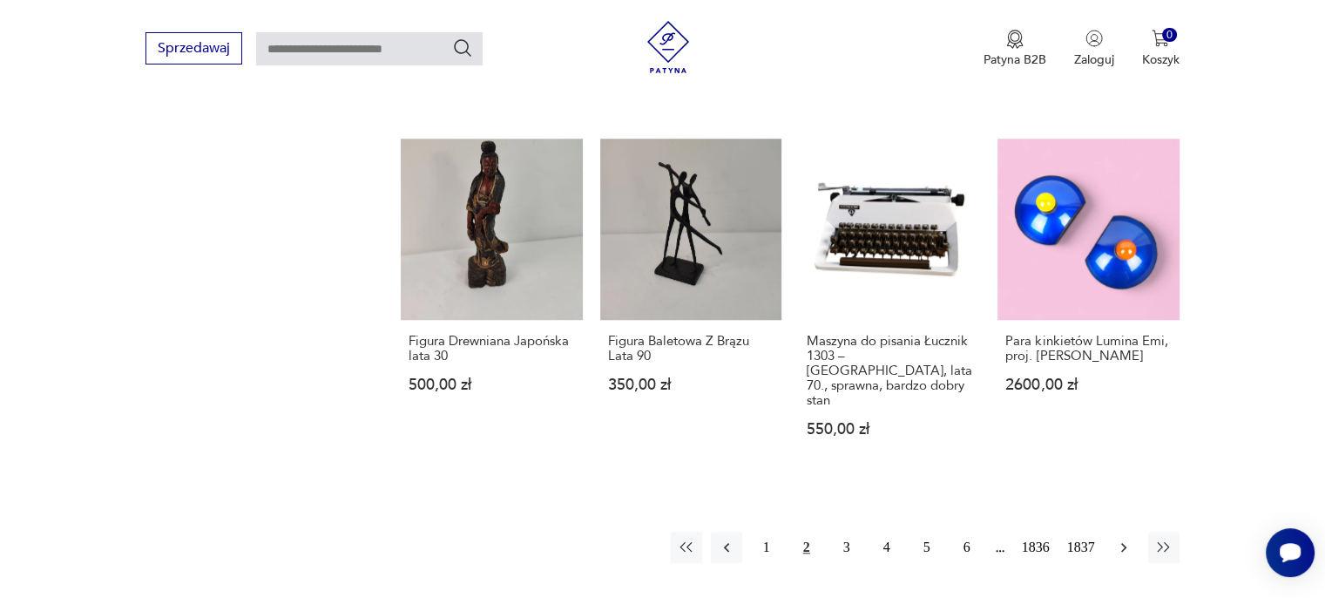
click at [1125, 538] on icon "button" at bounding box center [1123, 546] width 17 height 17
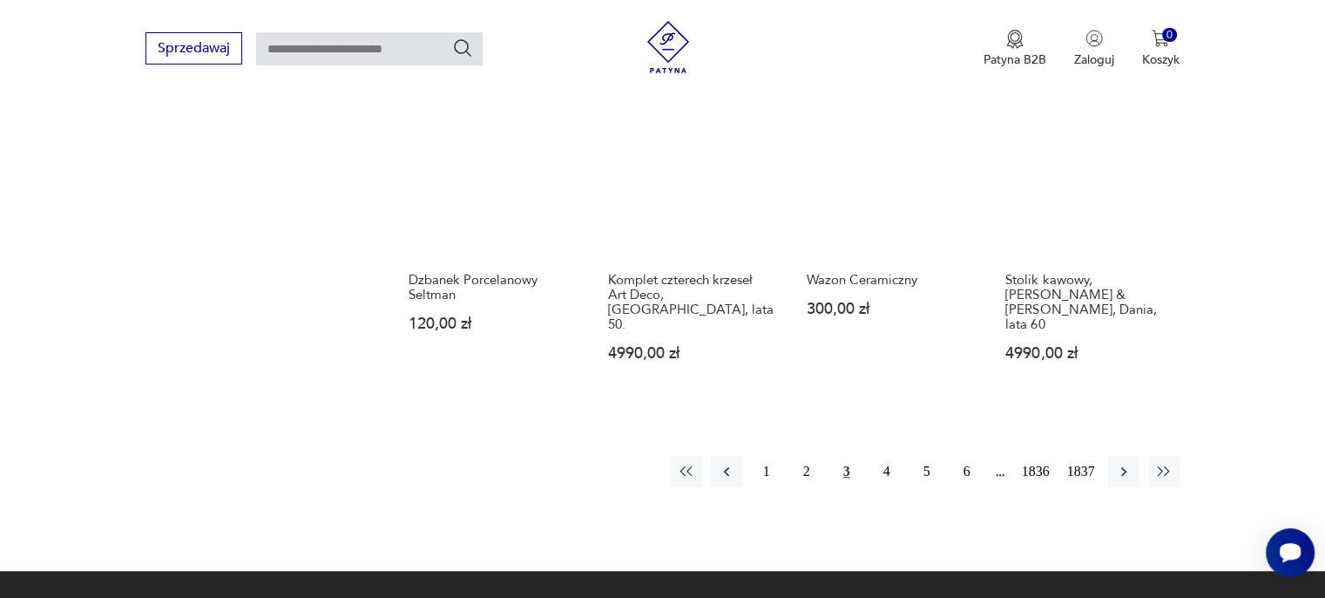
scroll to position [1531, 0]
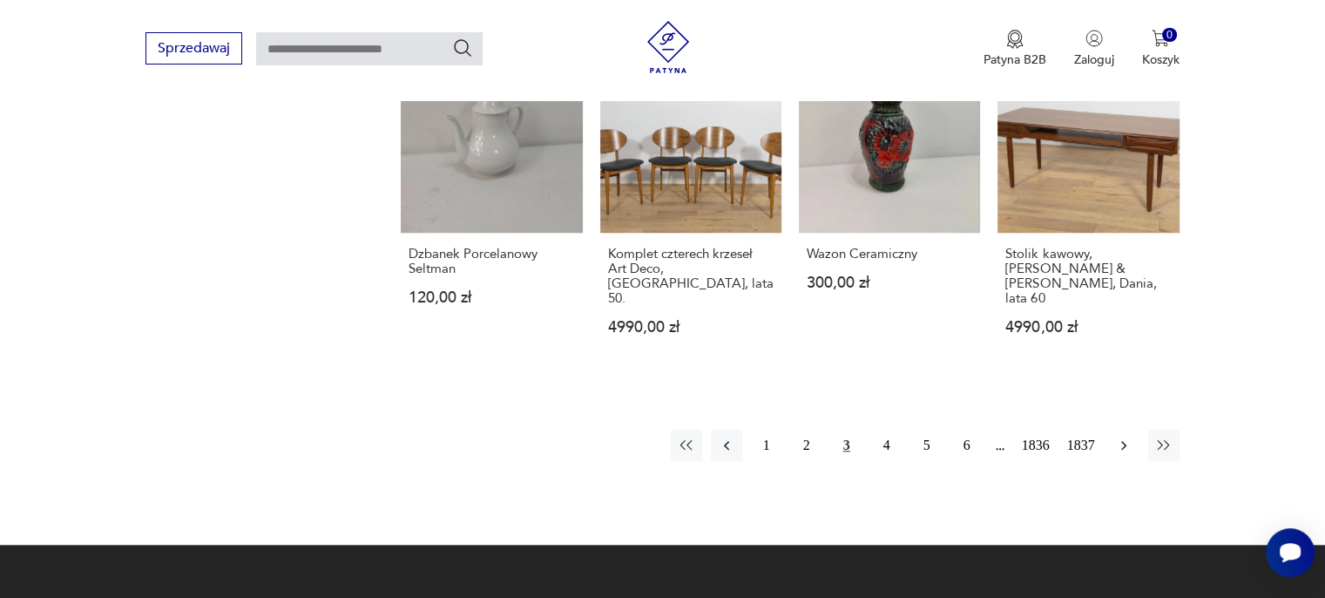
click at [1120, 436] on icon "button" at bounding box center [1123, 444] width 17 height 17
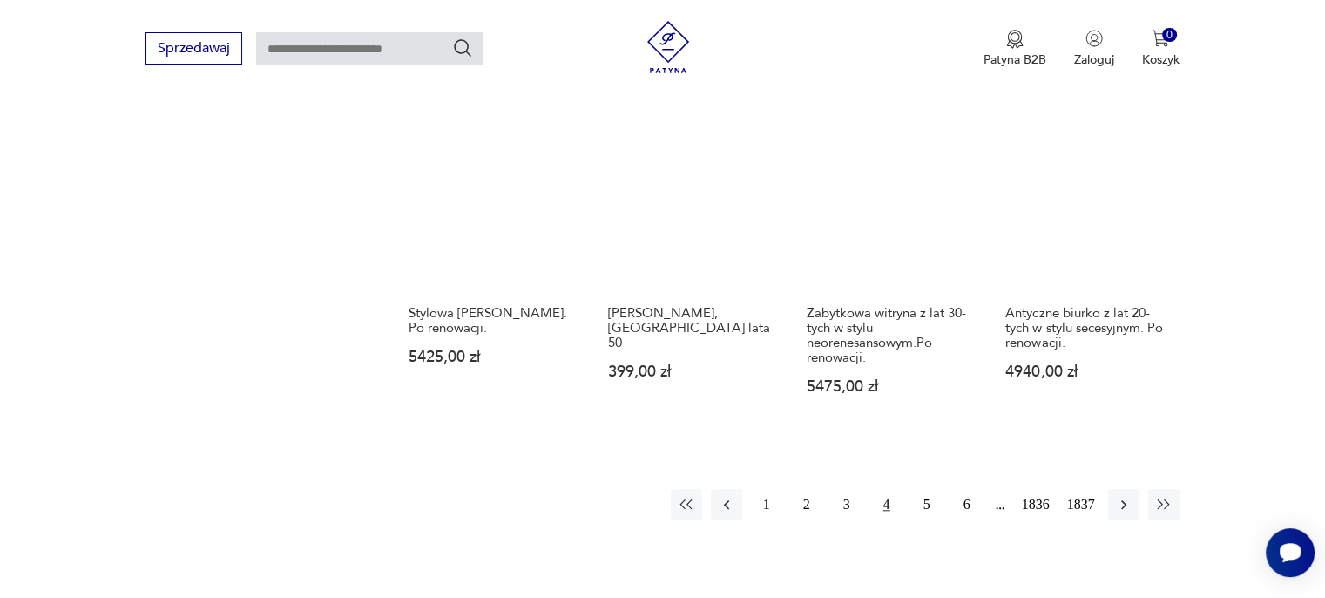
scroll to position [1531, 0]
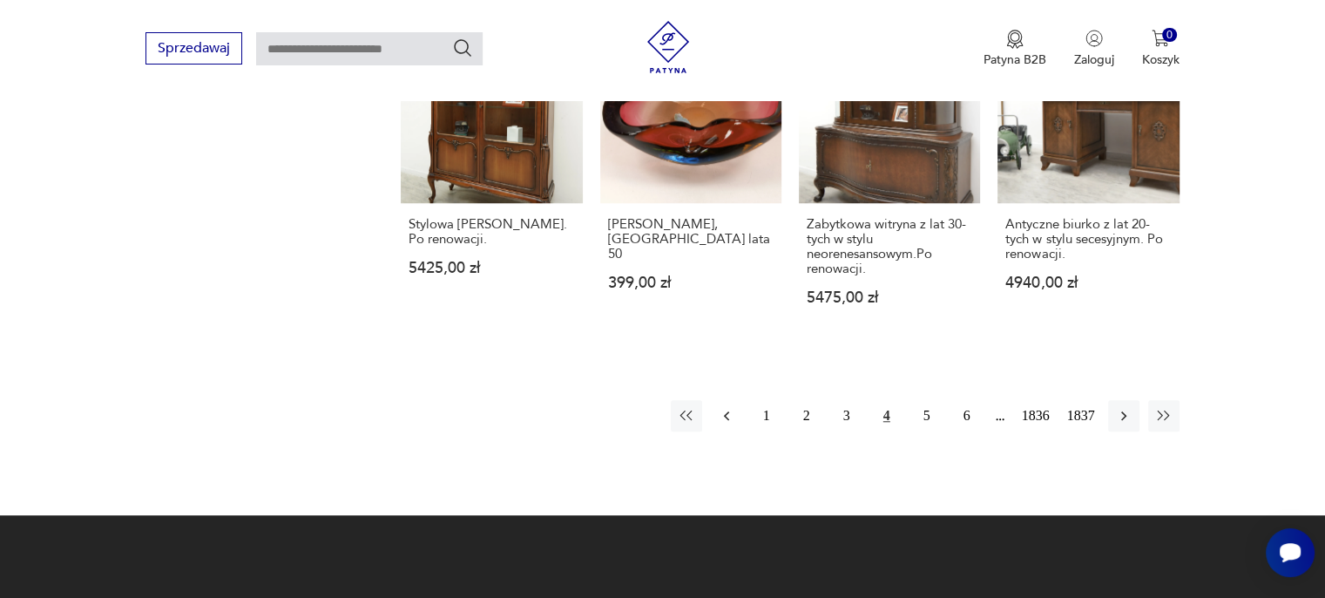
click at [725, 407] on icon "button" at bounding box center [726, 415] width 17 height 17
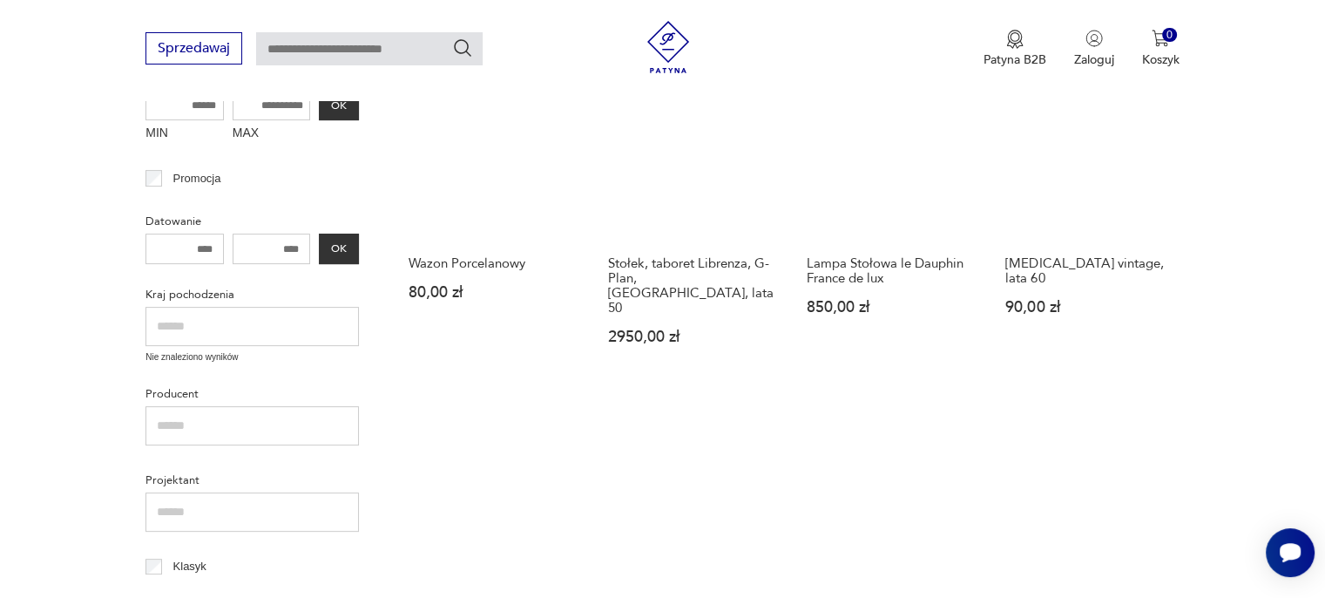
scroll to position [747, 0]
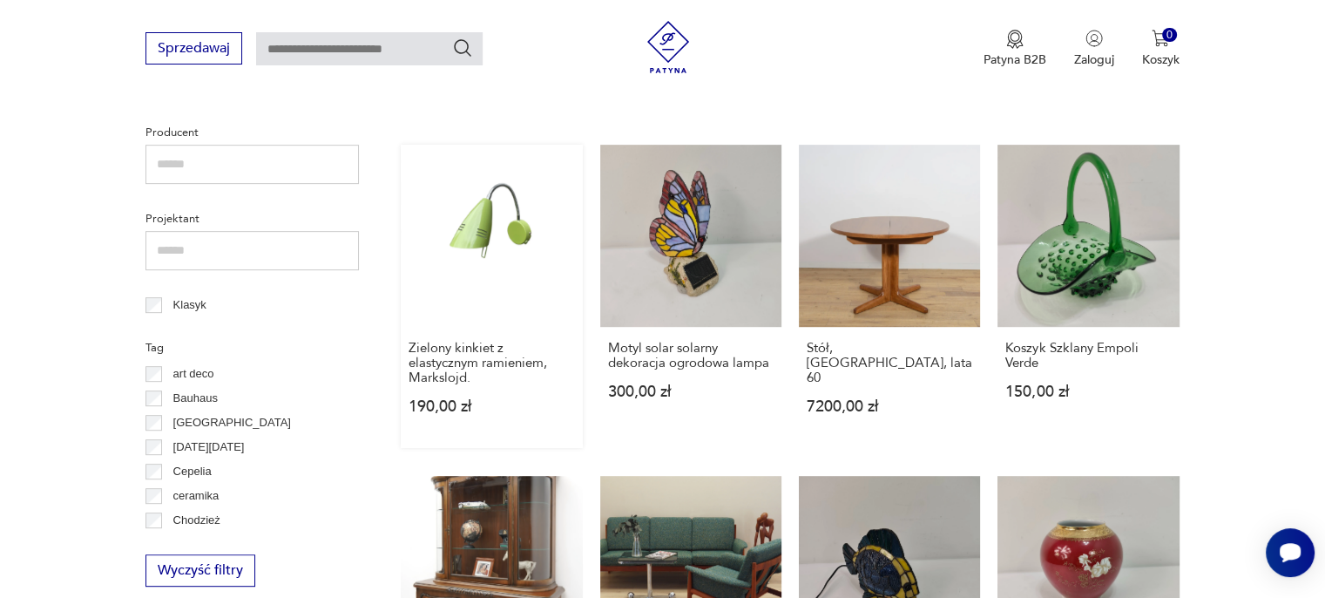
click at [506, 229] on link "Zielony kinkiet z elastycznym ramieniem, Markslojd. 190,00 zł" at bounding box center [491, 296] width 181 height 302
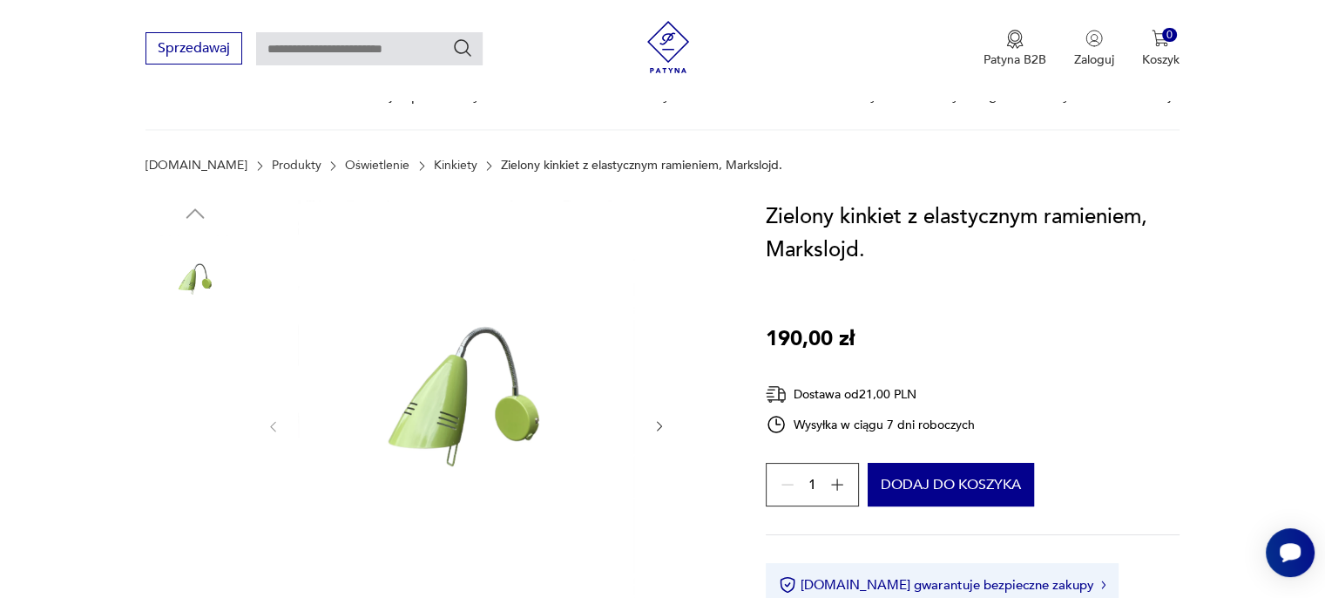
scroll to position [174, 0]
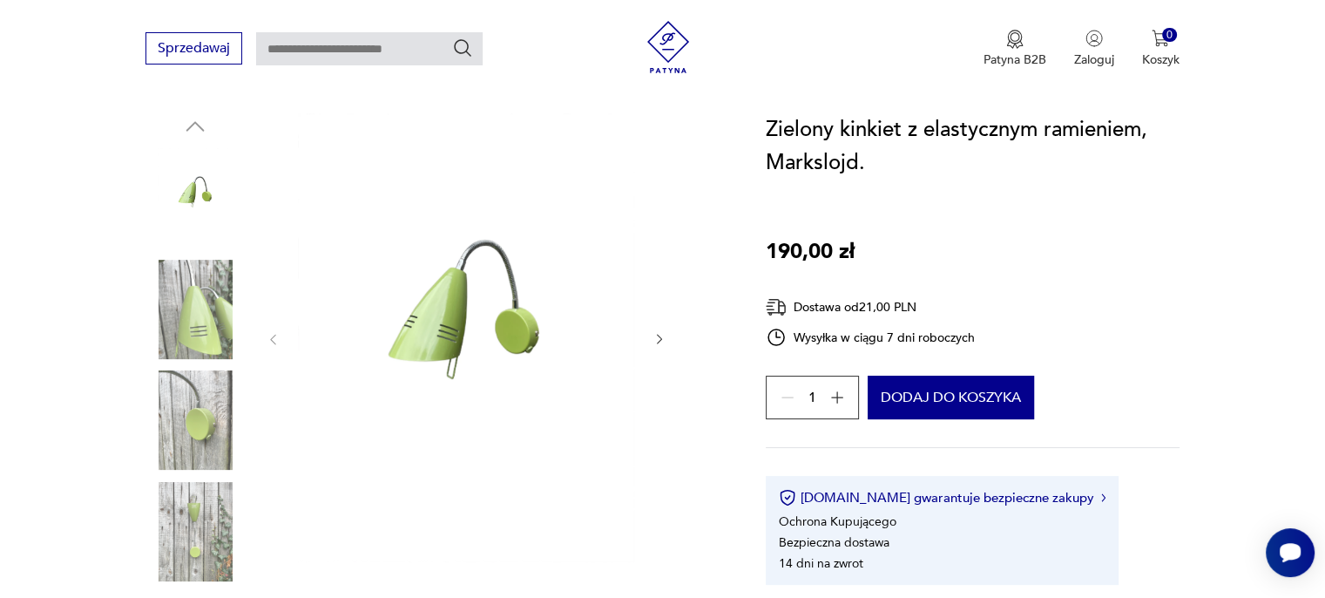
click at [661, 342] on icon "button" at bounding box center [659, 339] width 15 height 15
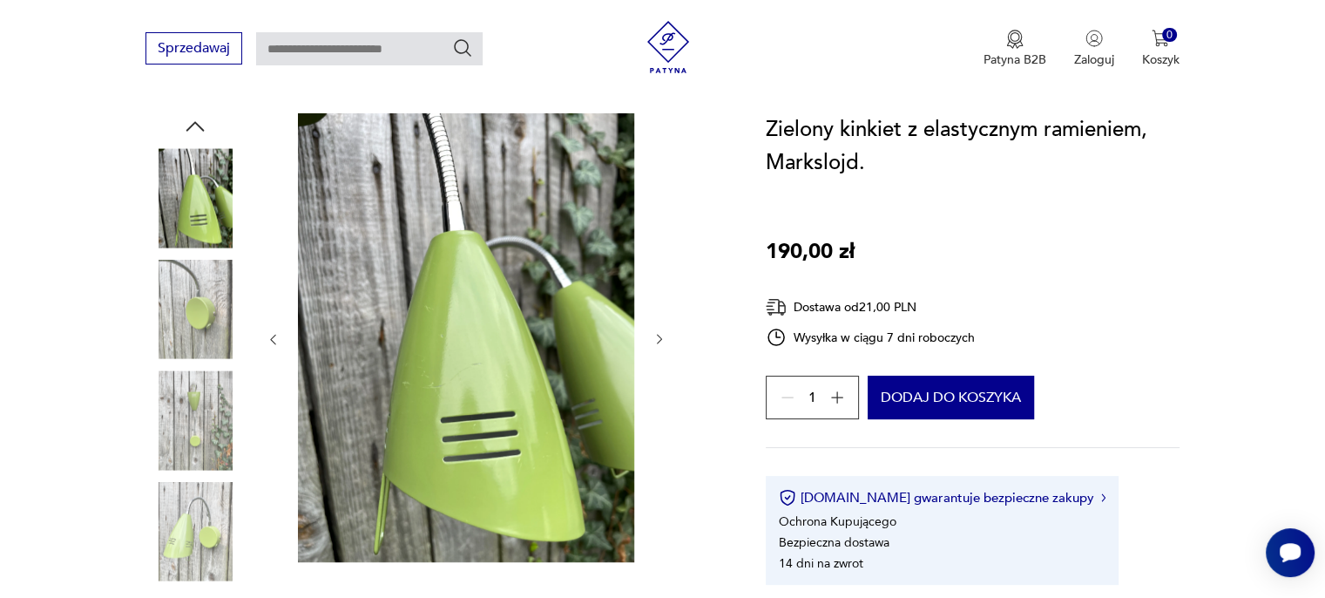
click at [661, 342] on icon "button" at bounding box center [659, 339] width 15 height 15
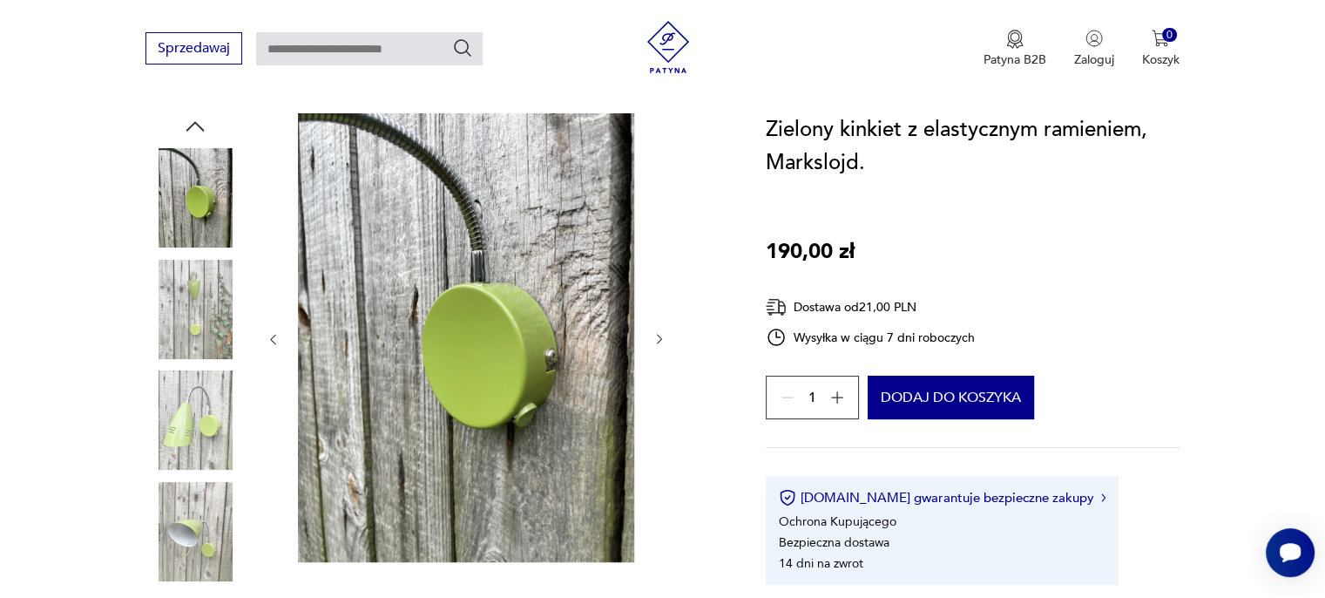
click at [661, 342] on icon "button" at bounding box center [659, 339] width 15 height 15
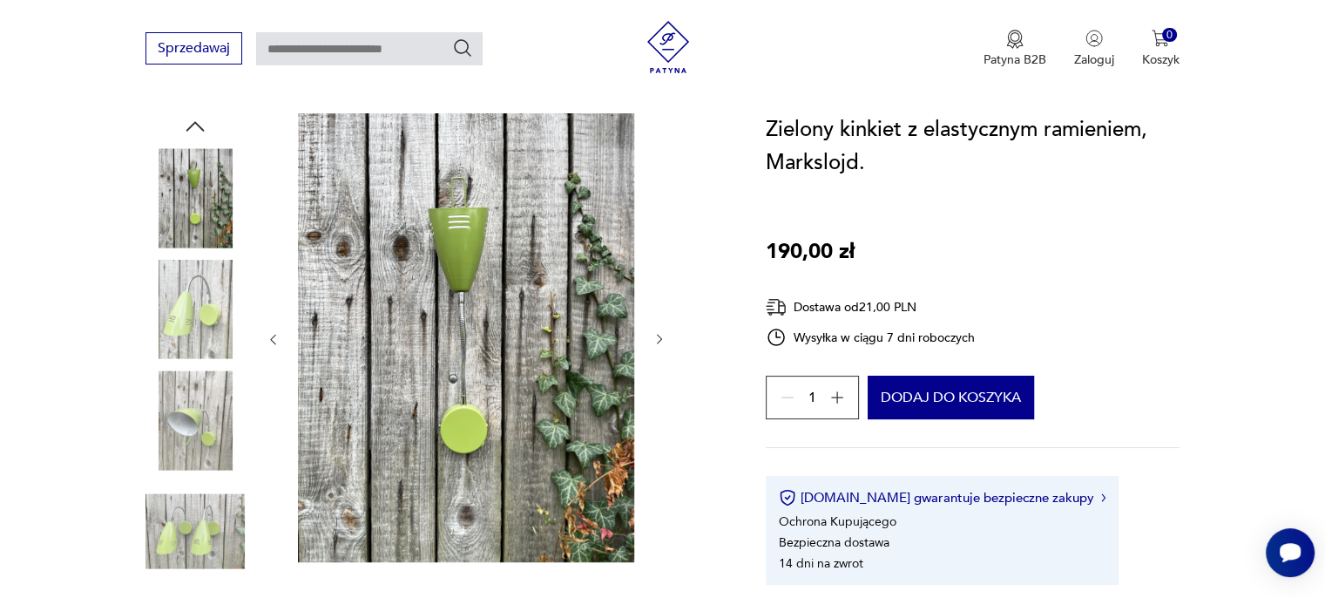
click at [661, 342] on icon "button" at bounding box center [659, 339] width 15 height 15
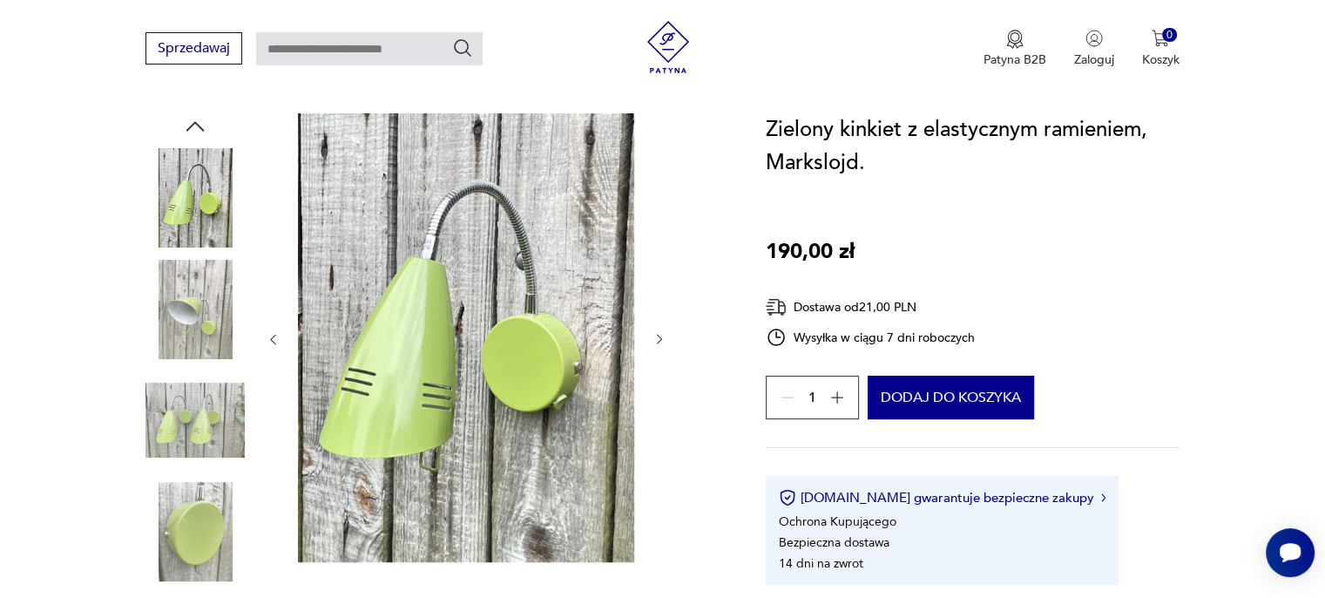
click at [661, 342] on icon "button" at bounding box center [659, 339] width 15 height 15
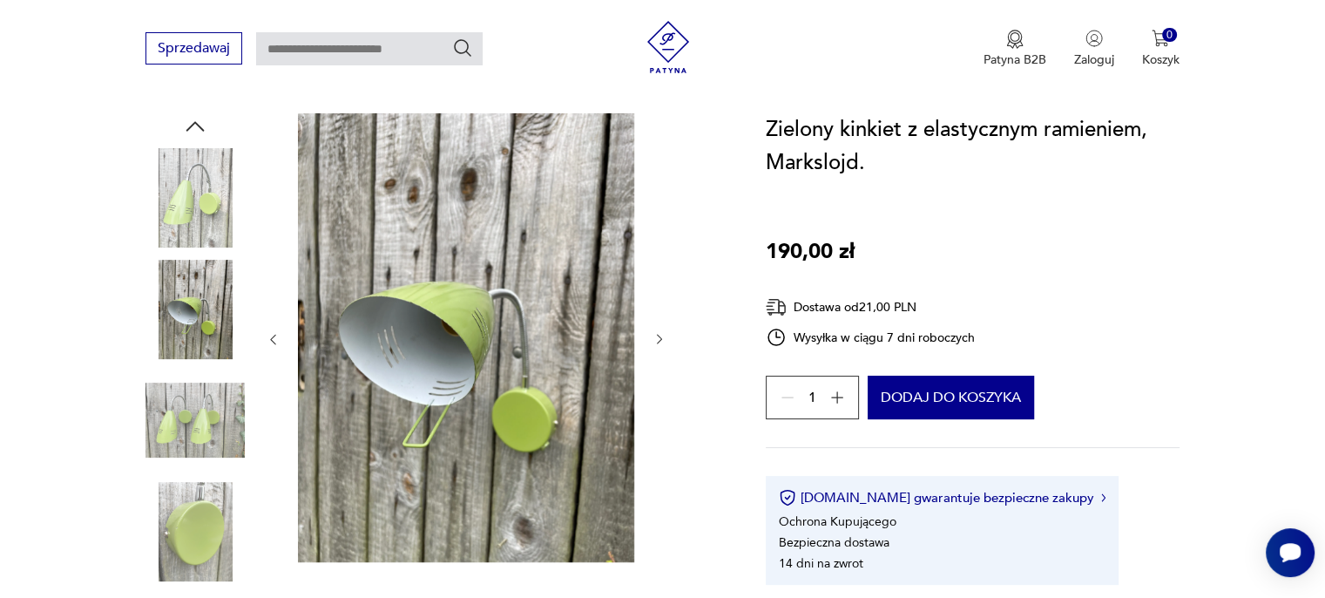
click at [661, 342] on icon "button" at bounding box center [659, 339] width 15 height 15
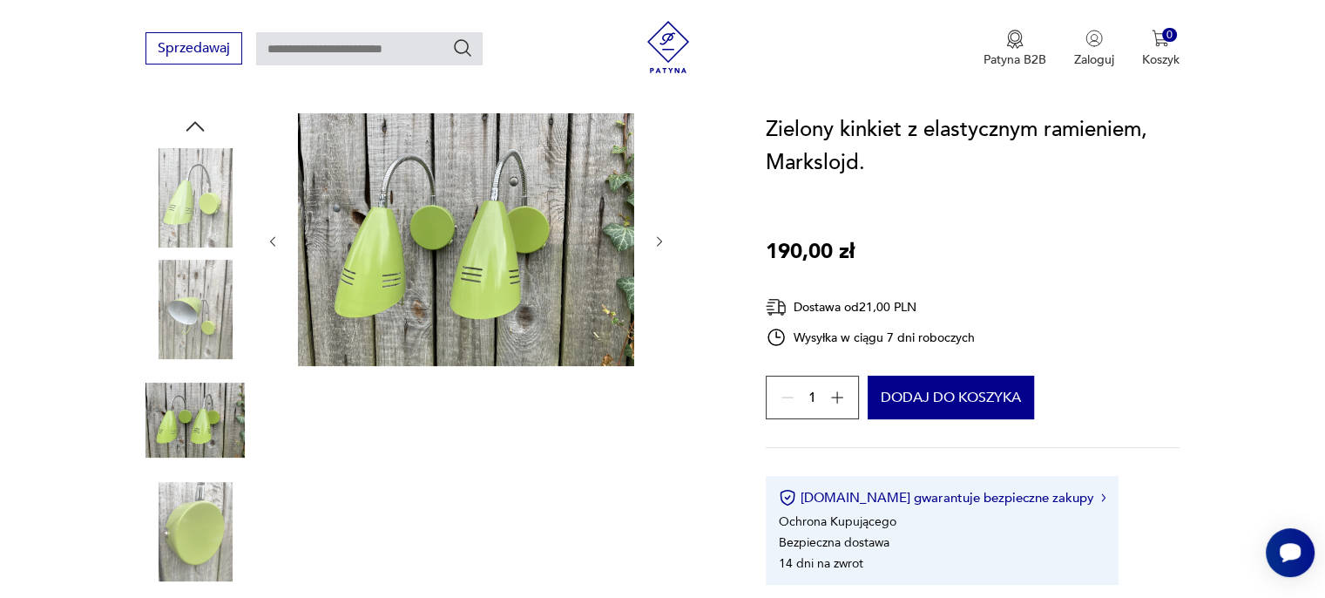
click at [661, 342] on div at bounding box center [466, 241] width 401 height 256
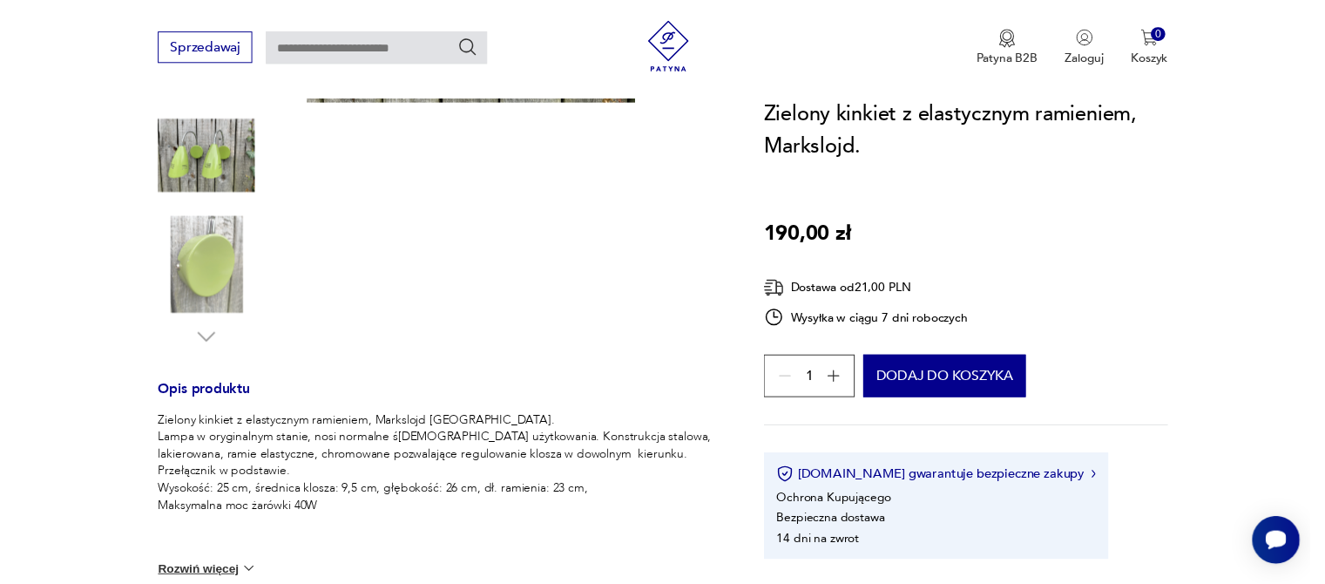
scroll to position [87, 0]
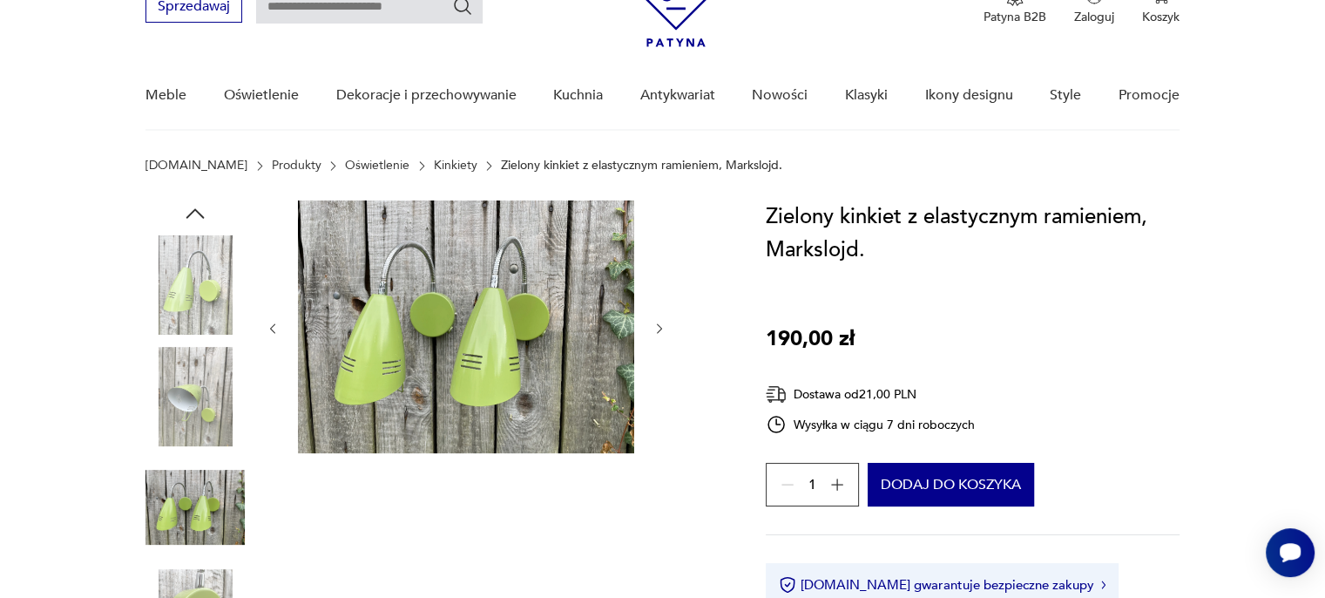
click at [457, 318] on img at bounding box center [466, 326] width 336 height 253
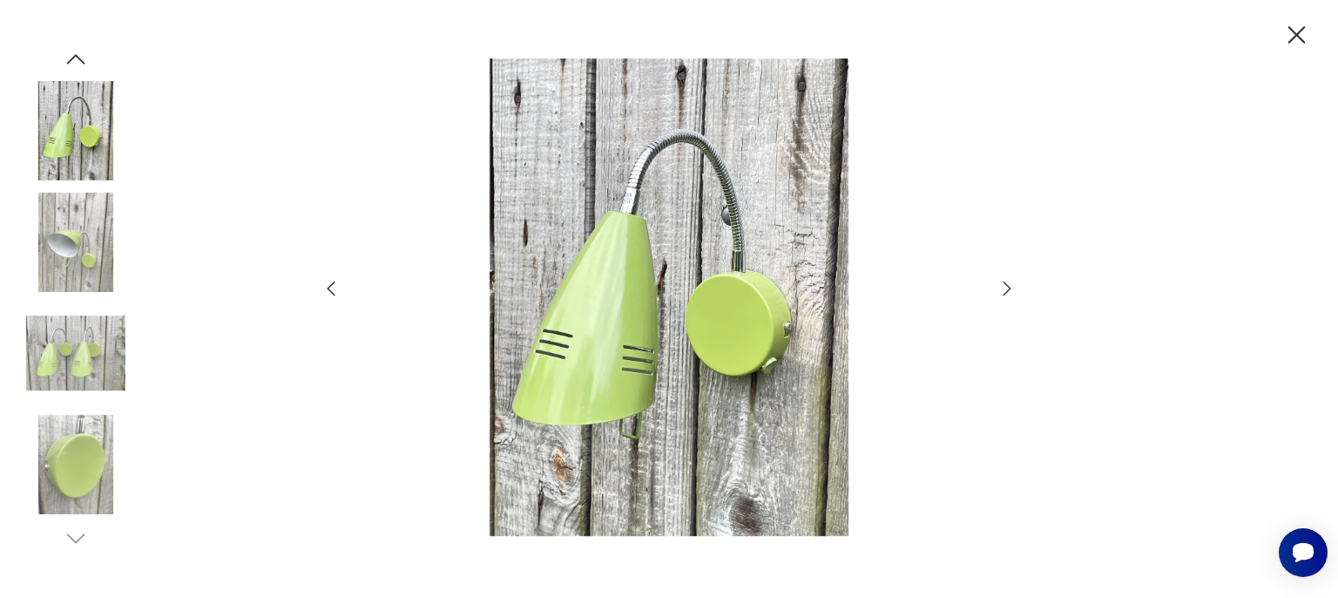
click at [329, 293] on icon "button" at bounding box center [331, 288] width 21 height 21
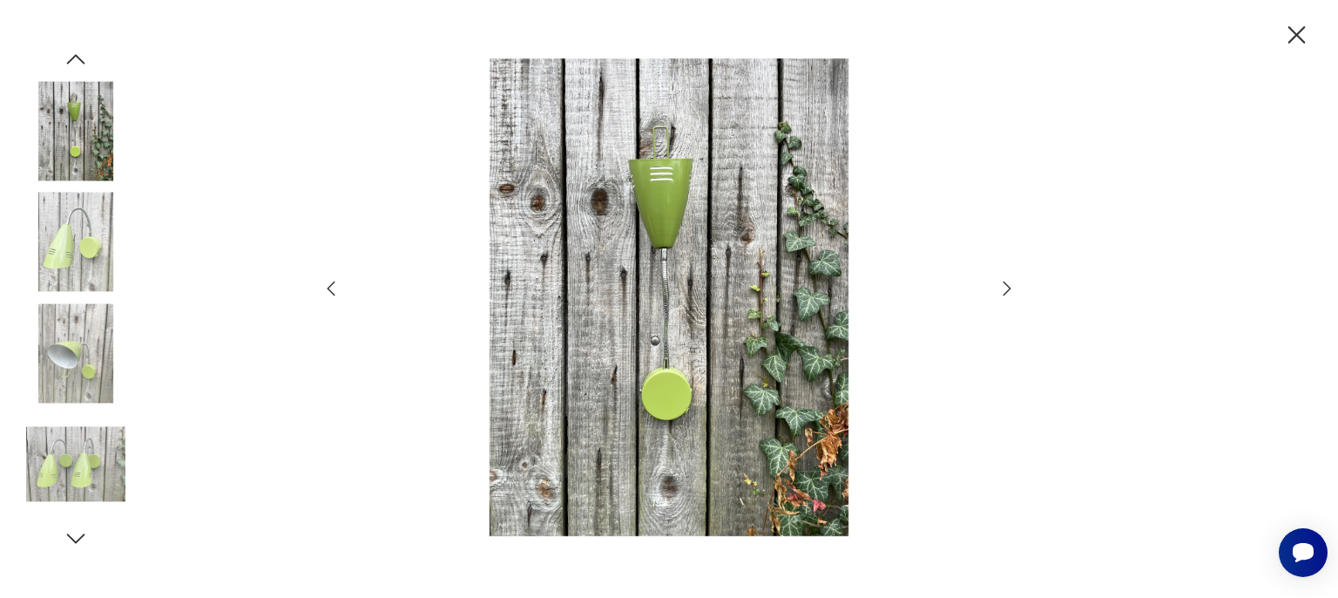
click at [329, 293] on icon "button" at bounding box center [331, 288] width 21 height 21
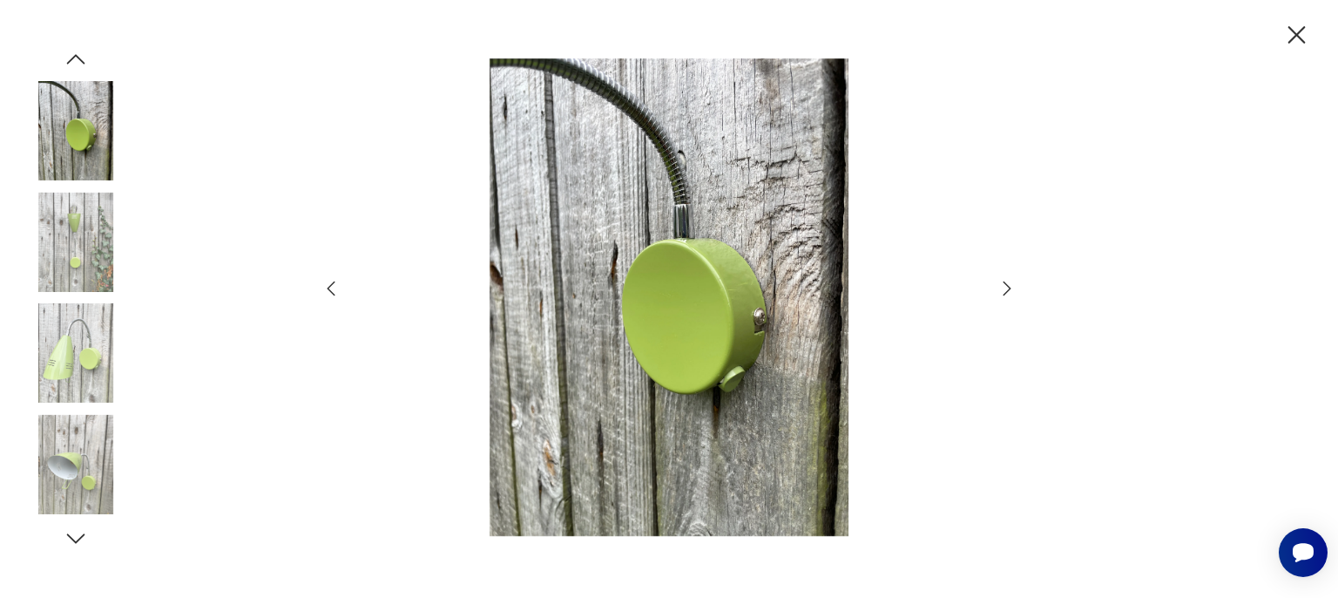
click at [329, 293] on icon "button" at bounding box center [331, 288] width 21 height 21
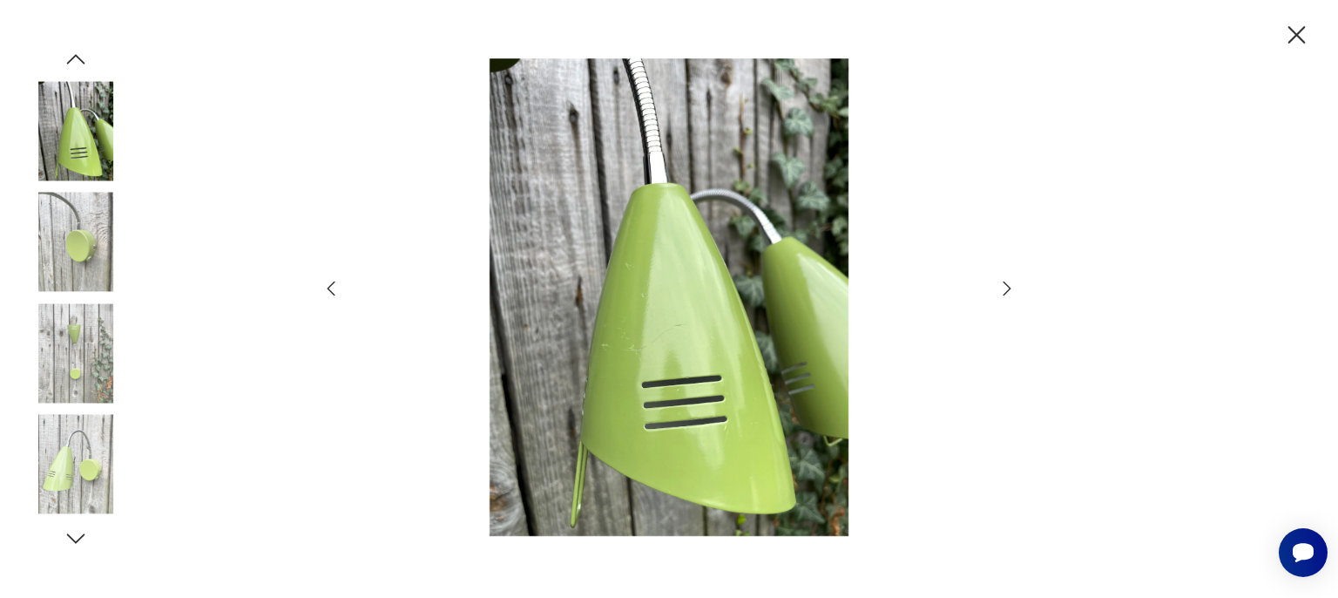
click at [329, 293] on icon "button" at bounding box center [331, 288] width 21 height 21
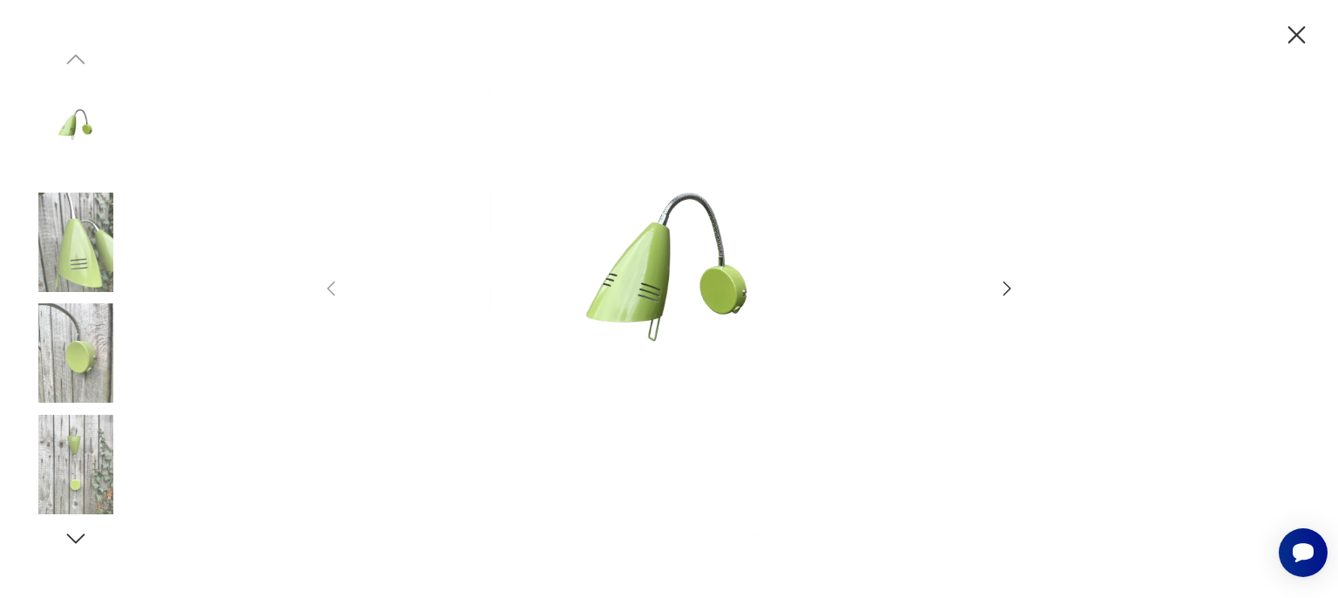
click at [1303, 38] on icon "button" at bounding box center [1296, 35] width 30 height 30
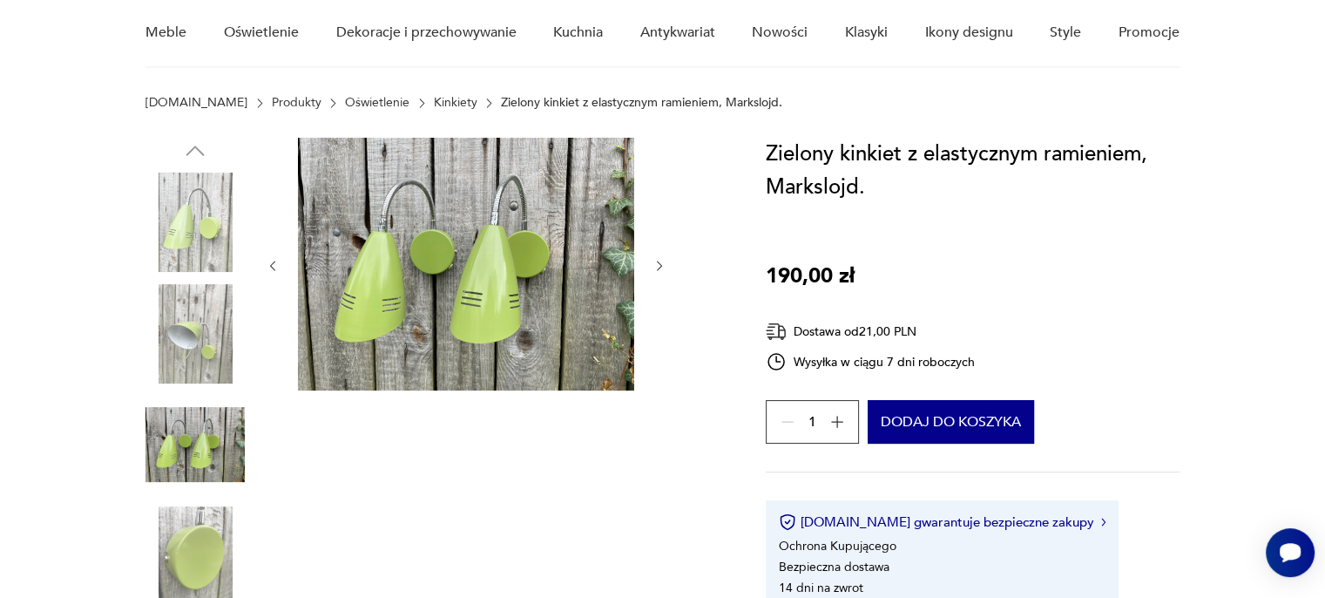
scroll to position [174, 0]
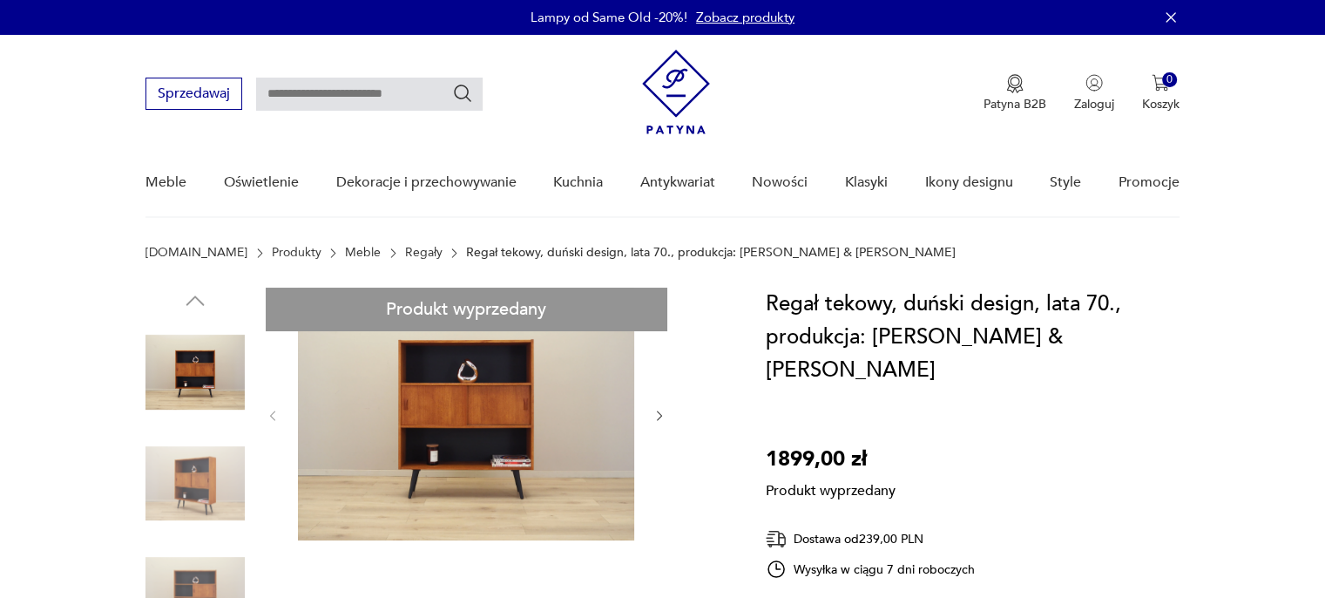
drag, startPoint x: 0, startPoint y: 0, endPoint x: 1281, endPoint y: 447, distance: 1357.1
click at [405, 253] on link "Regały" at bounding box center [423, 253] width 37 height 14
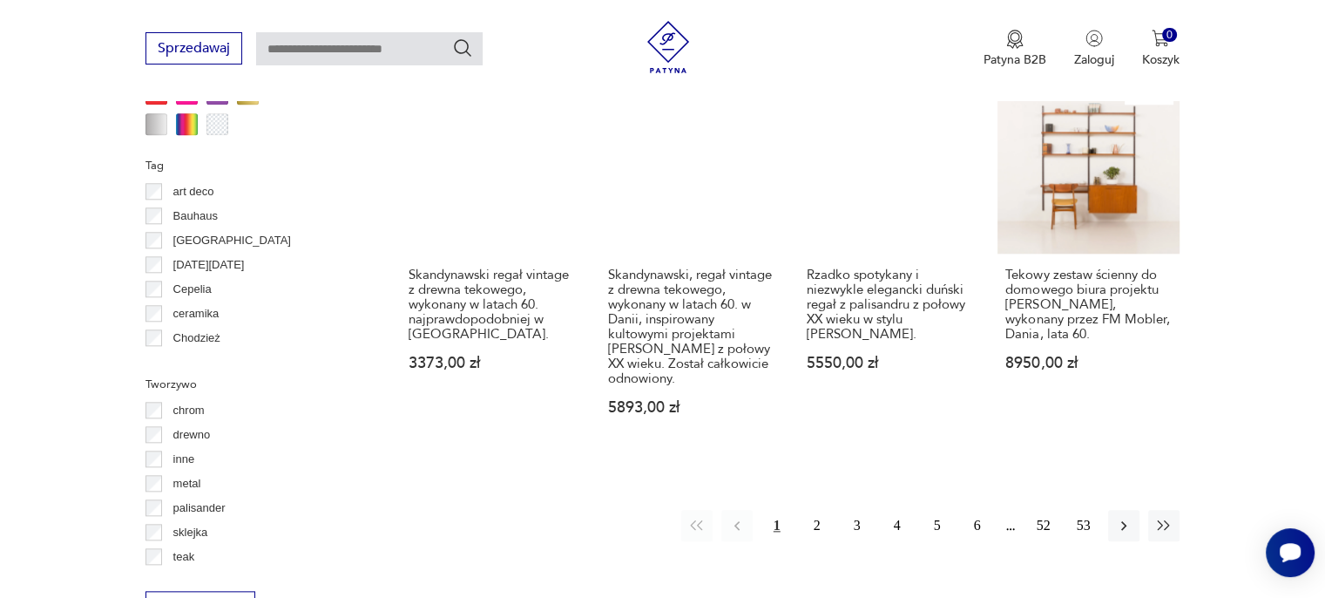
scroll to position [1855, 0]
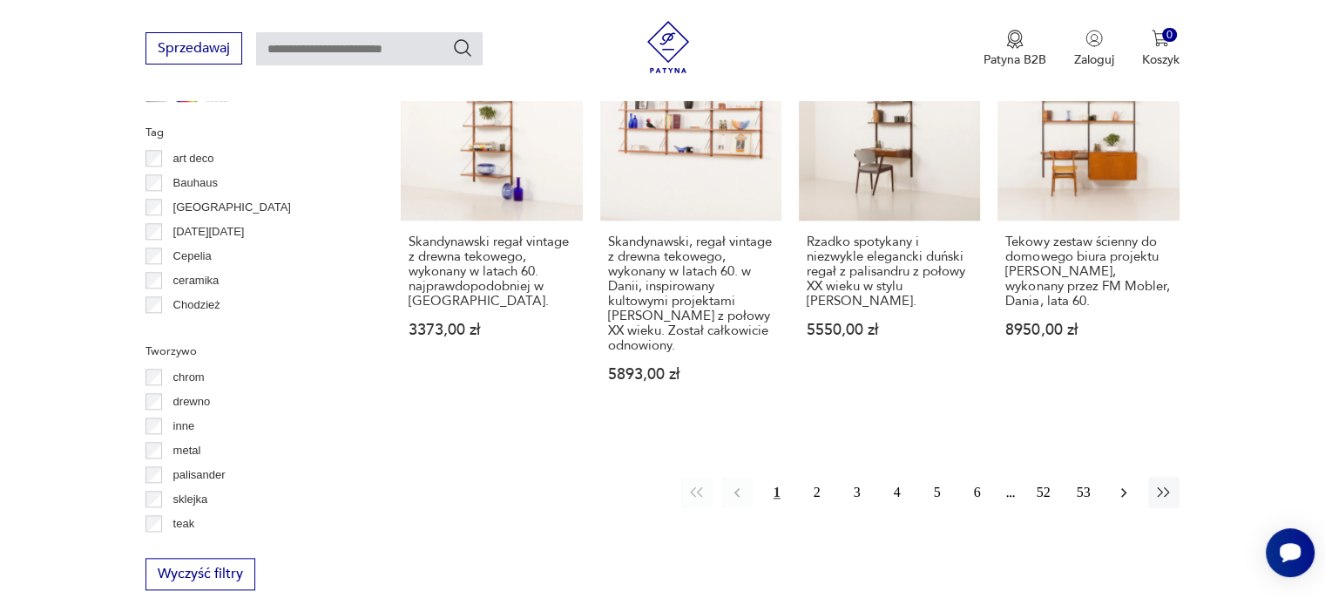
click at [1118, 483] on icon "button" at bounding box center [1123, 491] width 17 height 17
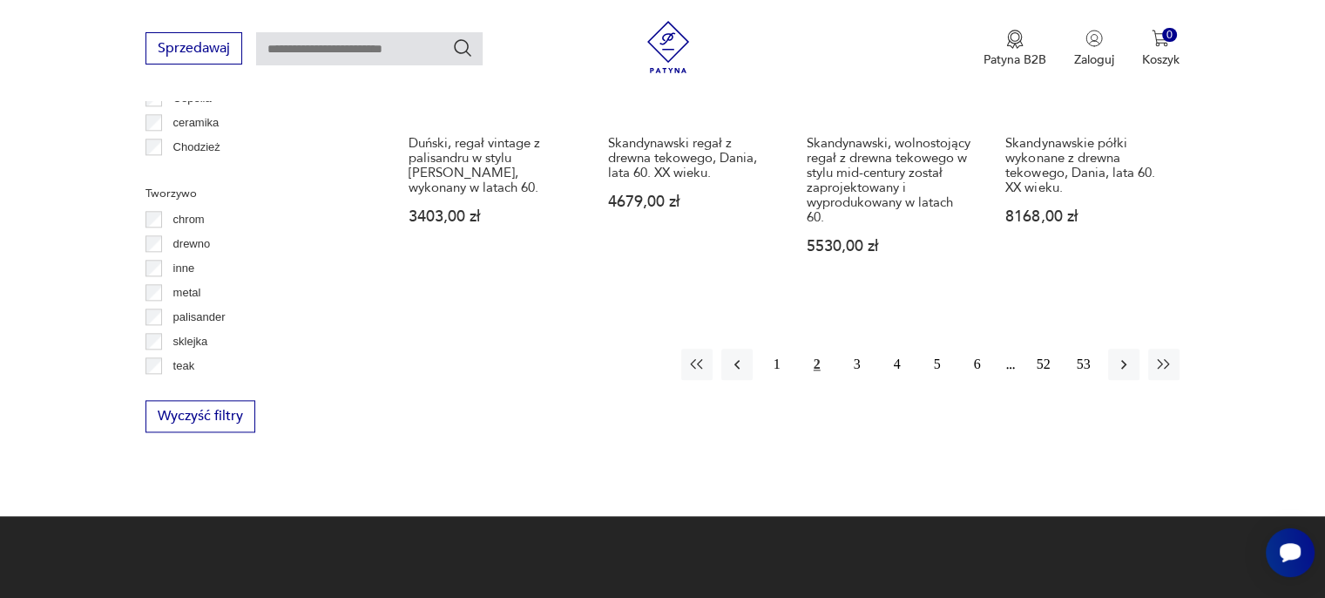
scroll to position [2030, 0]
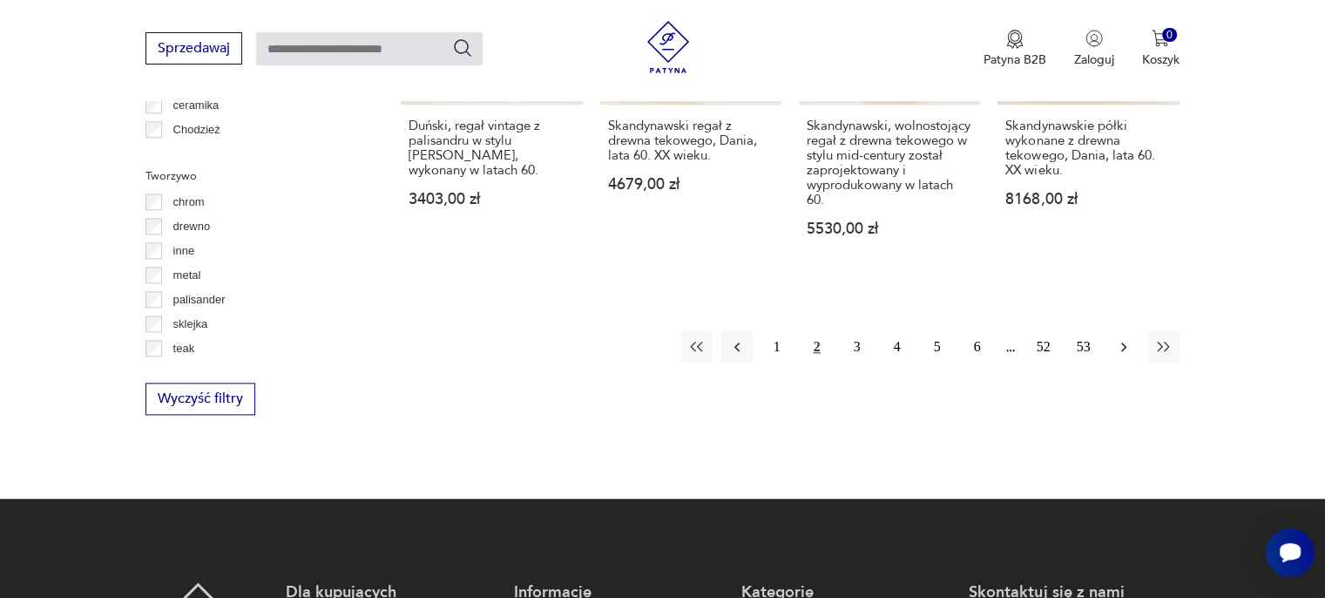
click at [1125, 338] on icon "button" at bounding box center [1123, 346] width 17 height 17
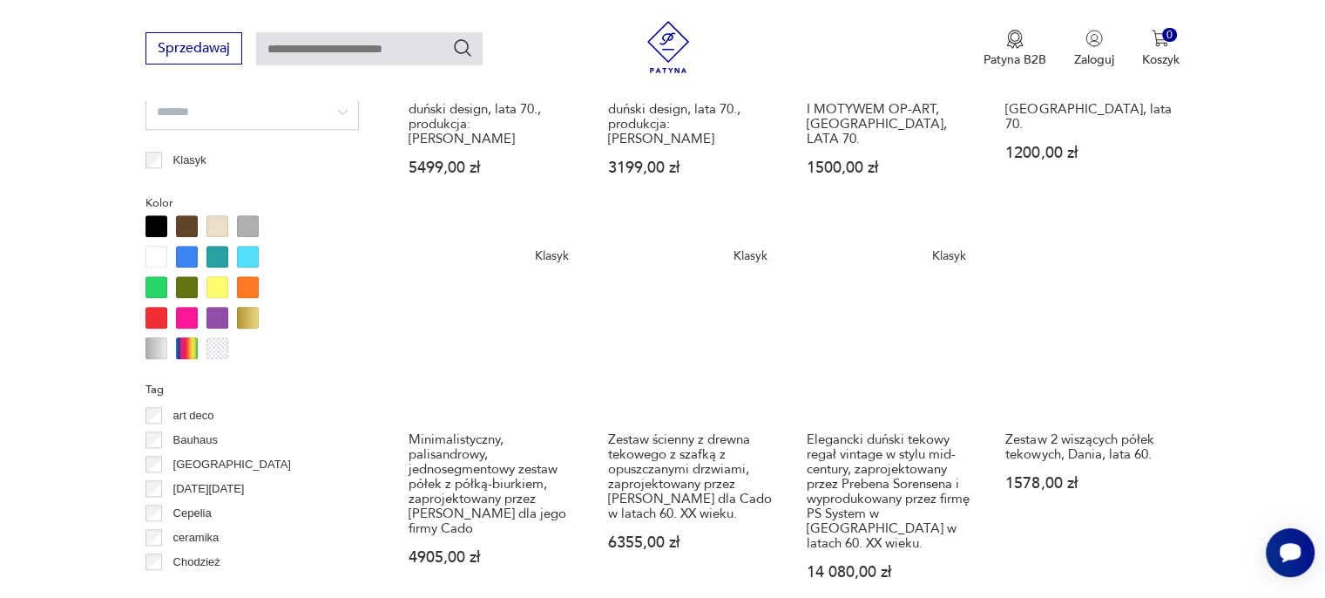
scroll to position [1768, 0]
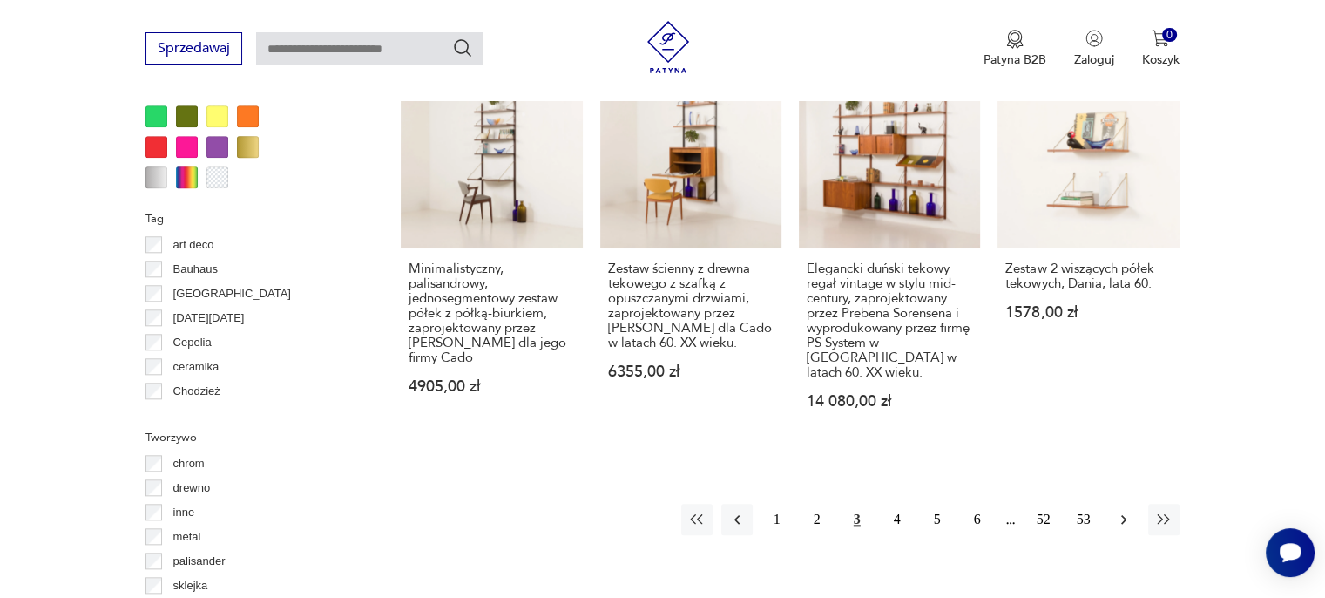
click at [1119, 510] on icon "button" at bounding box center [1123, 518] width 17 height 17
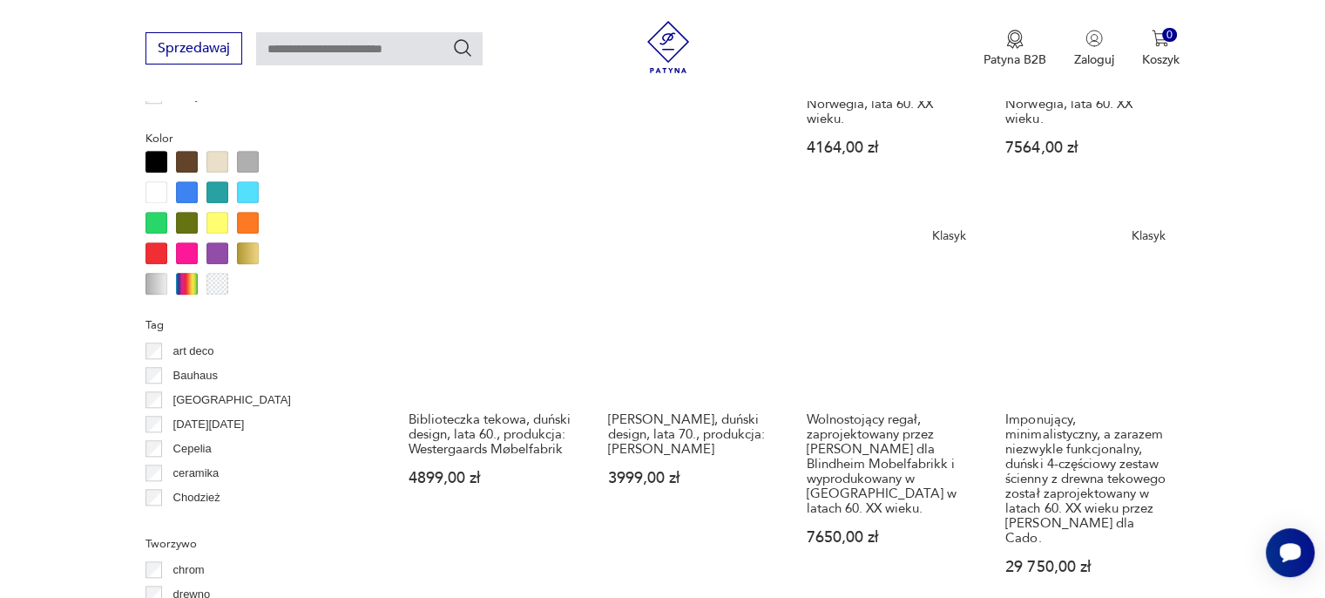
scroll to position [1768, 0]
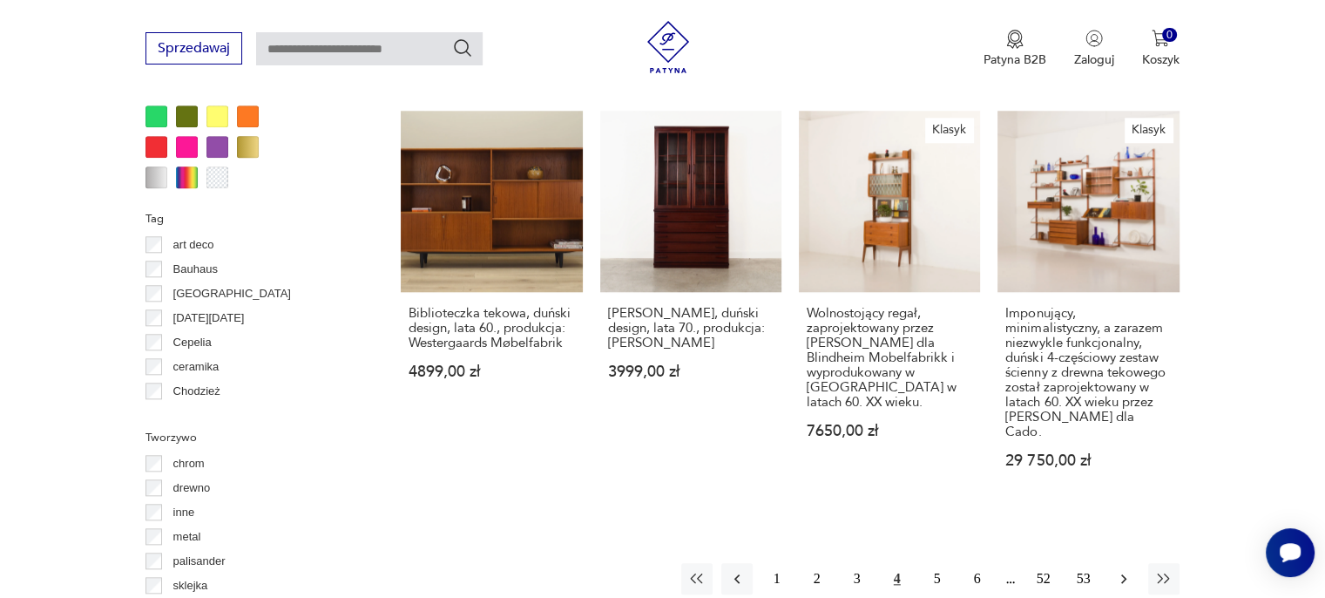
click at [1125, 570] on icon "button" at bounding box center [1123, 578] width 17 height 17
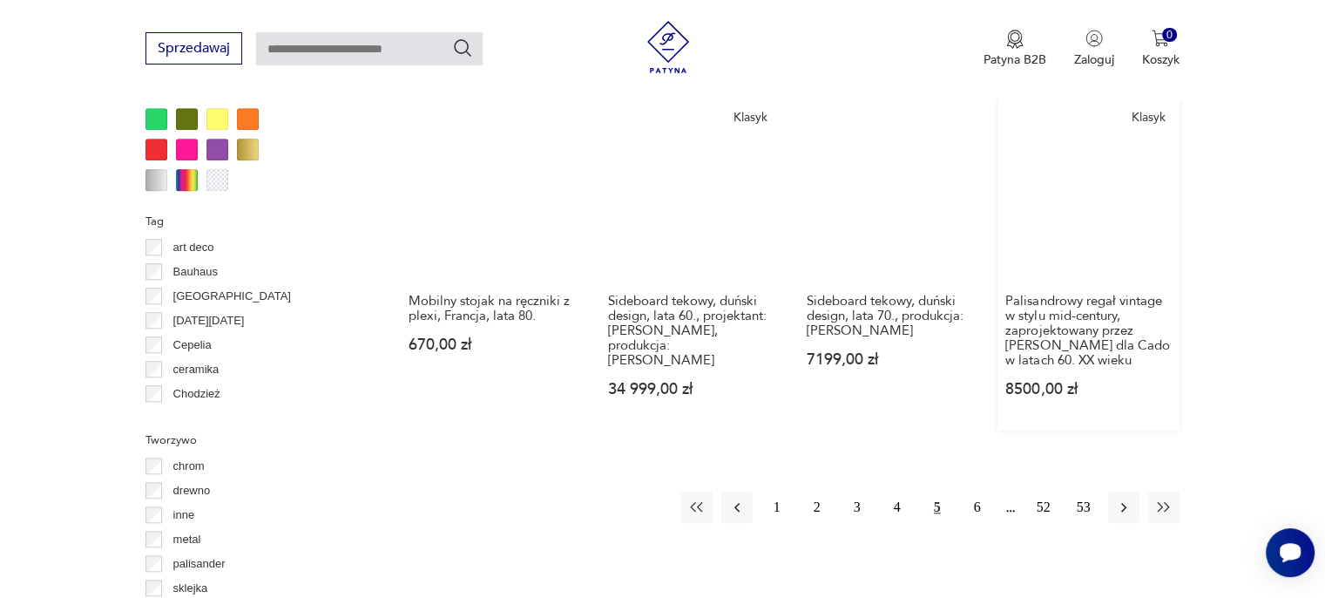
scroll to position [1768, 0]
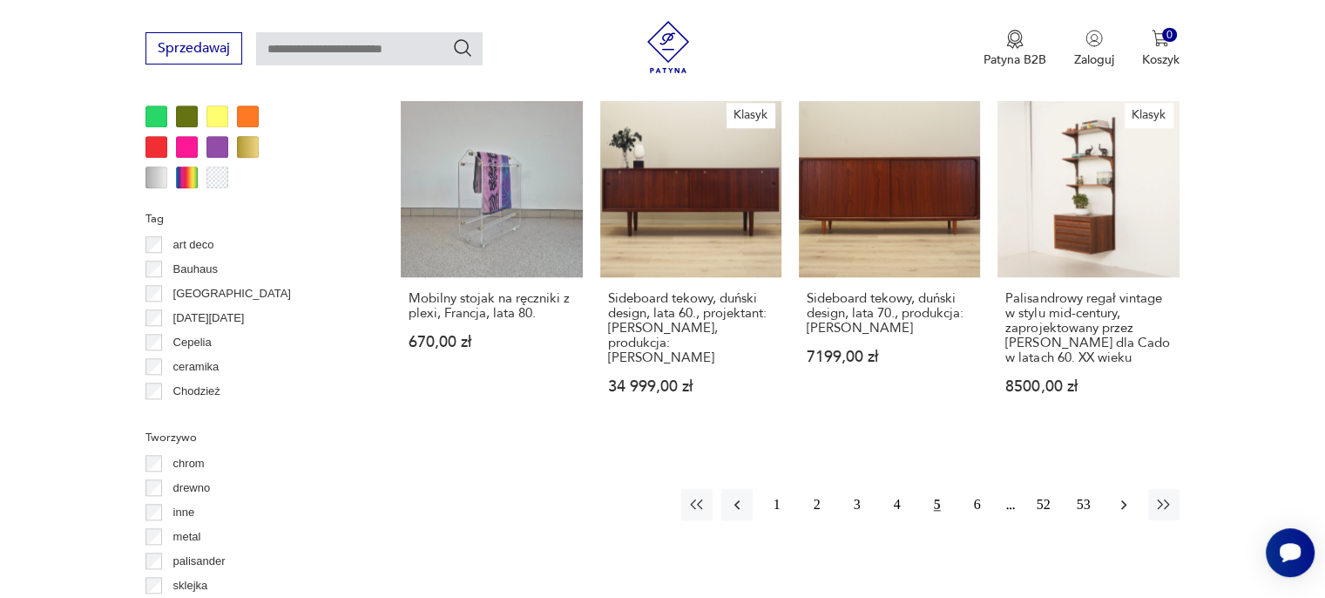
click at [1125, 496] on icon "button" at bounding box center [1123, 504] width 17 height 17
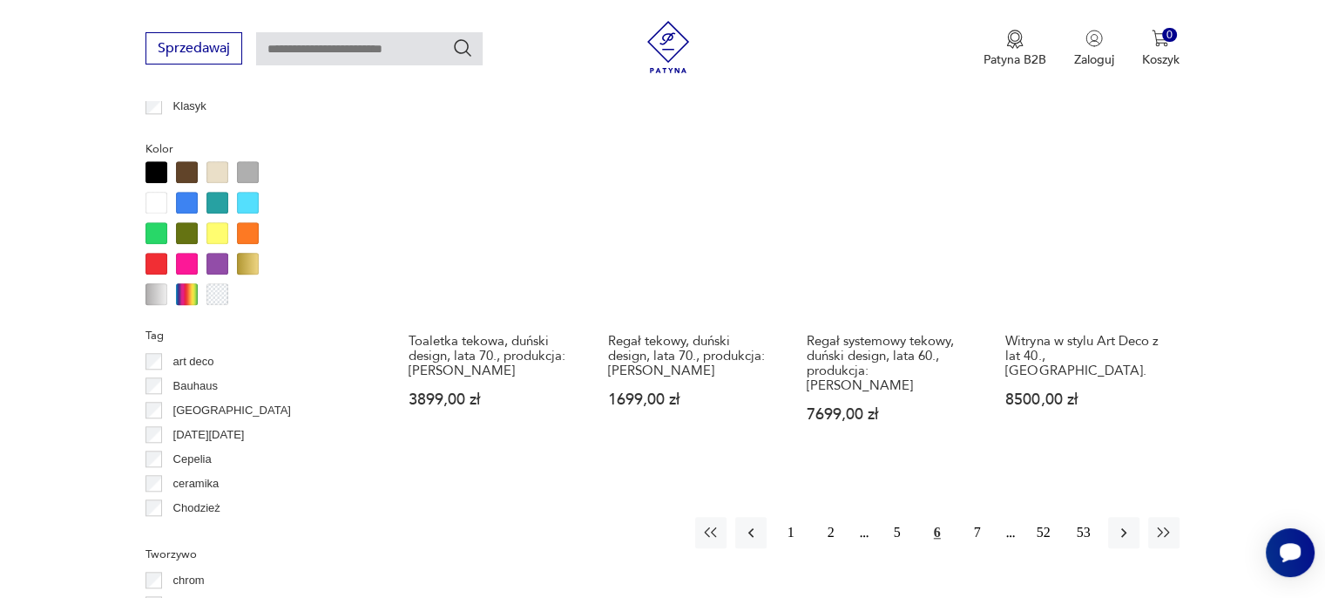
scroll to position [1681, 0]
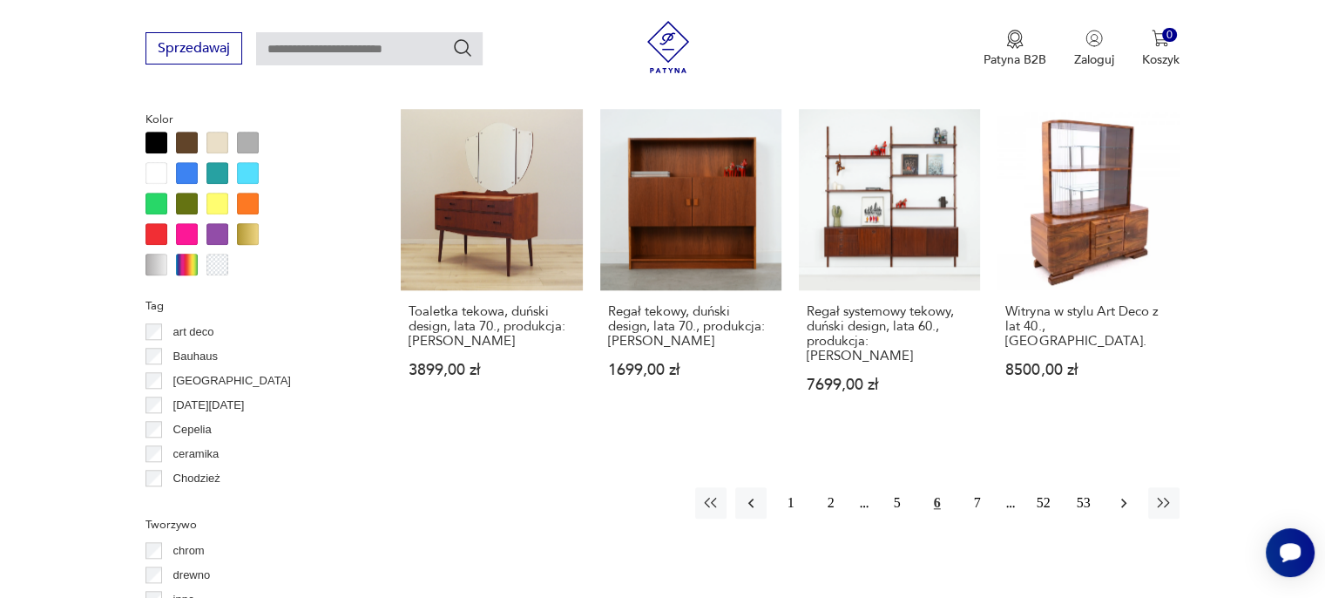
click at [1129, 494] on icon "button" at bounding box center [1123, 502] width 17 height 17
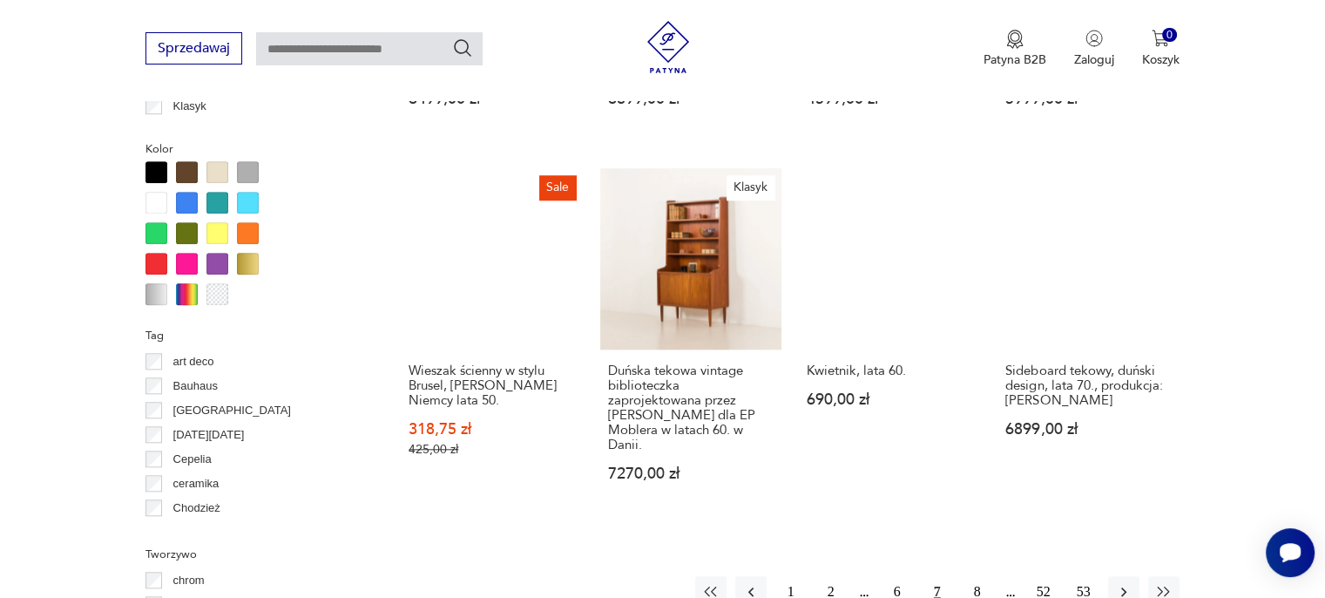
scroll to position [1681, 0]
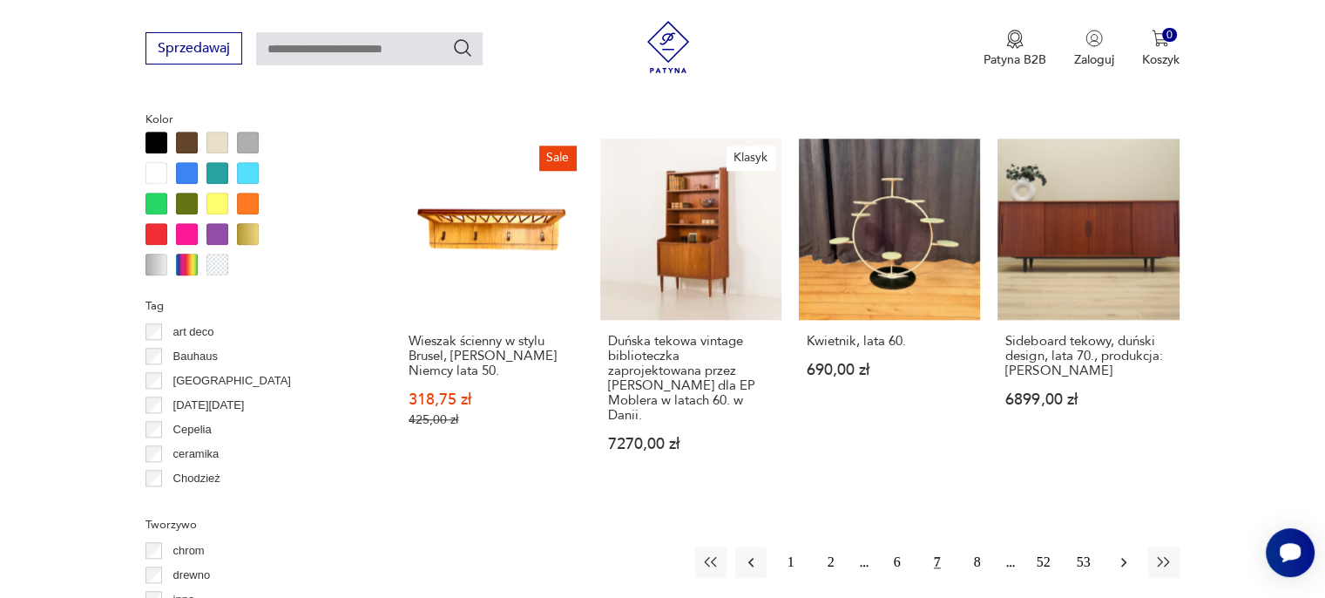
click at [1130, 553] on icon "button" at bounding box center [1123, 561] width 17 height 17
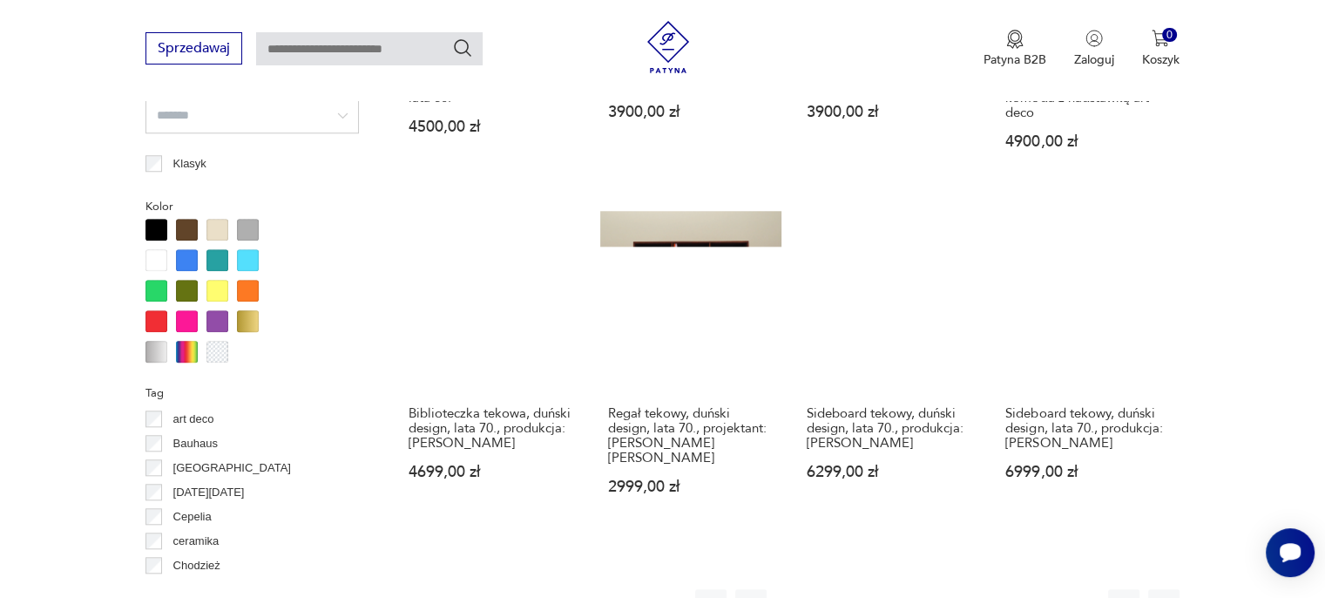
scroll to position [1681, 0]
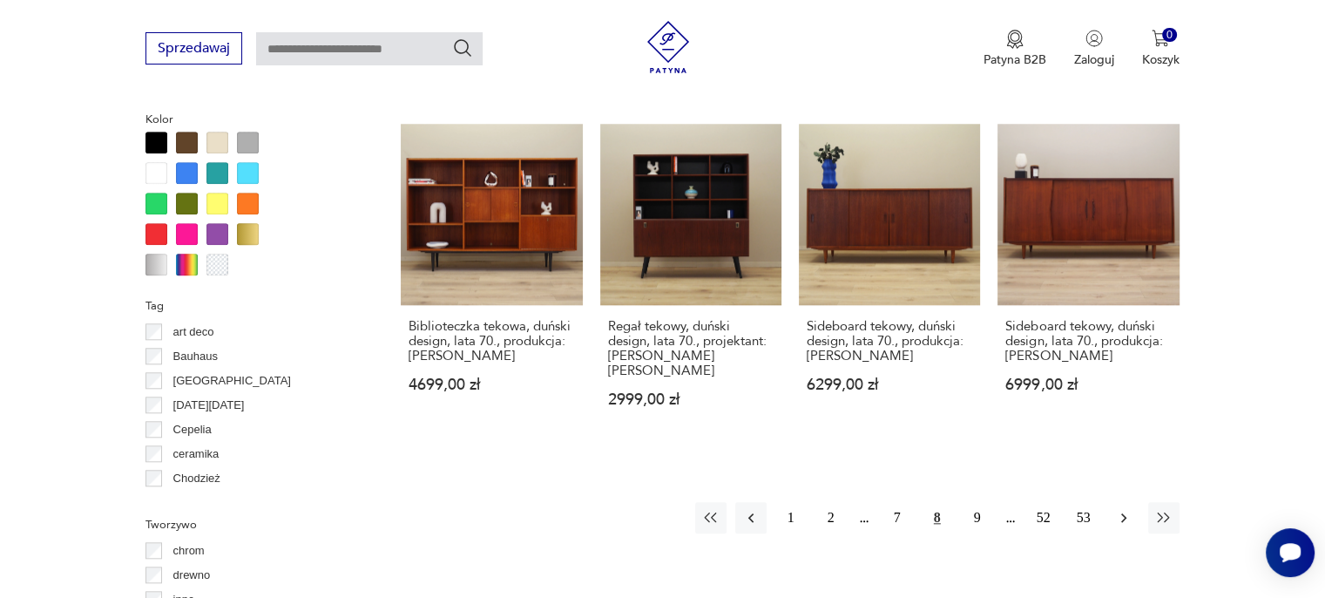
click at [1128, 514] on icon "button" at bounding box center [1123, 517] width 17 height 17
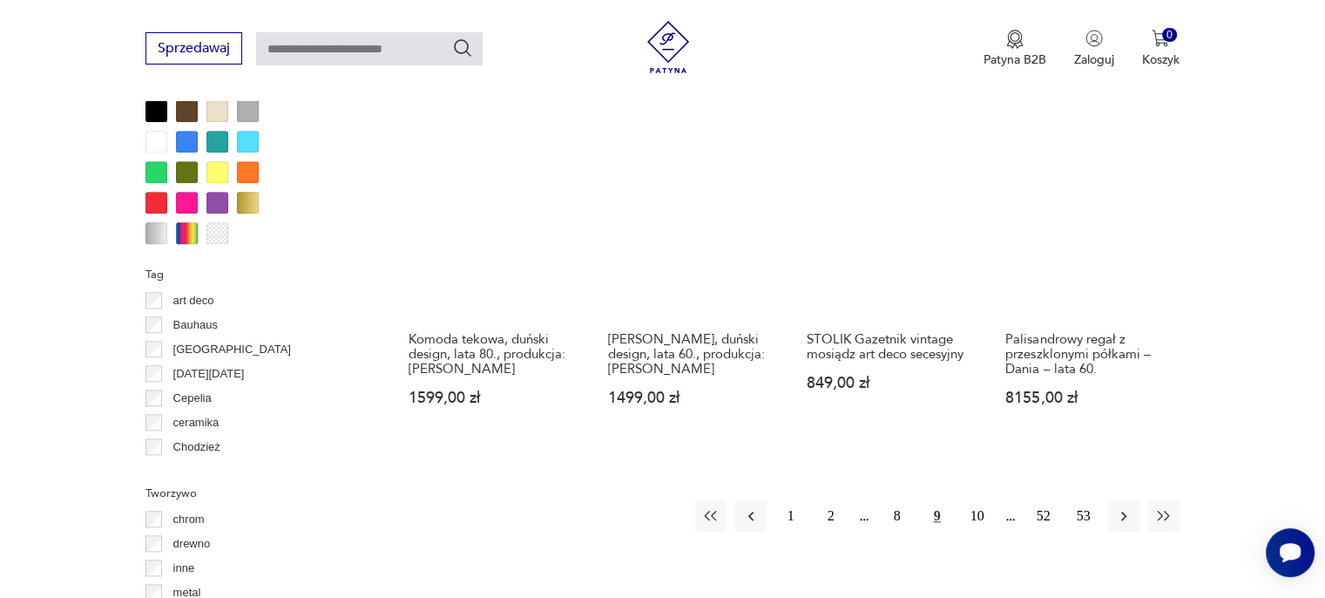
scroll to position [1768, 0]
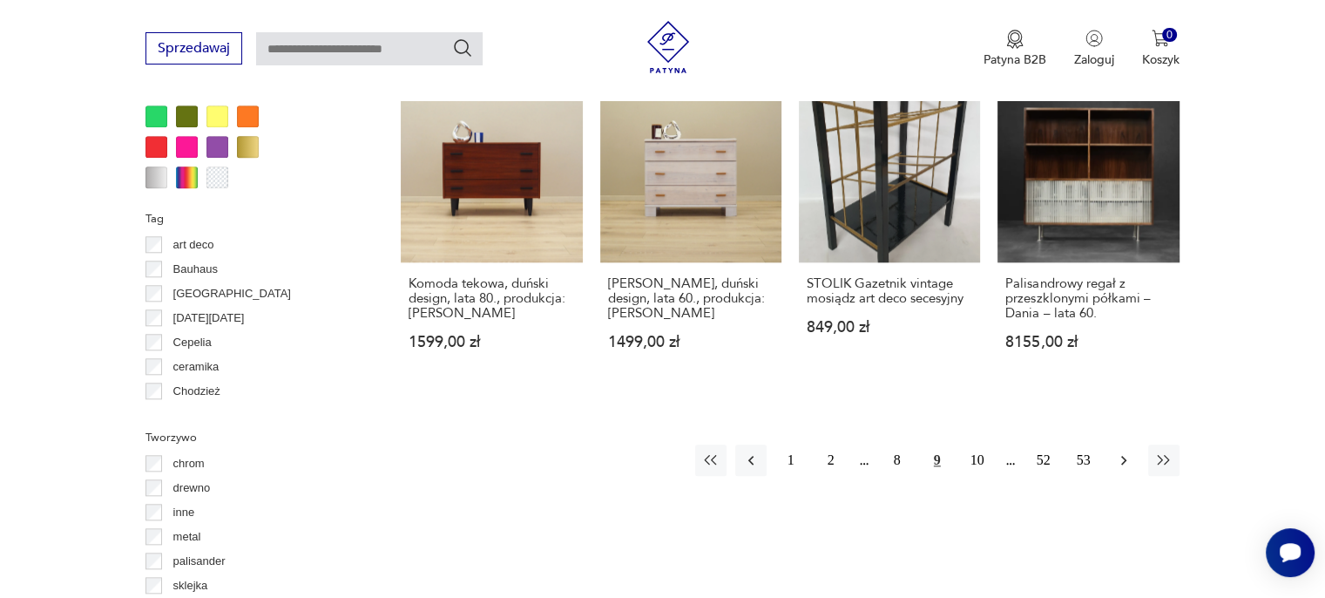
click at [1130, 451] on icon "button" at bounding box center [1123, 459] width 17 height 17
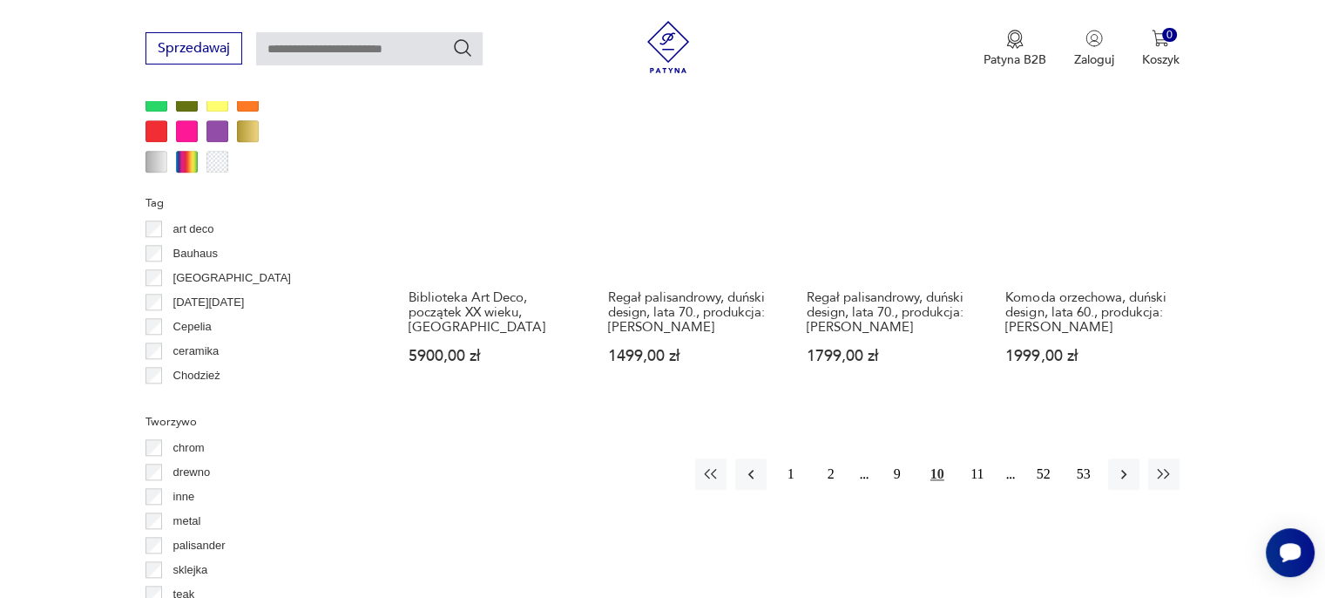
scroll to position [1855, 0]
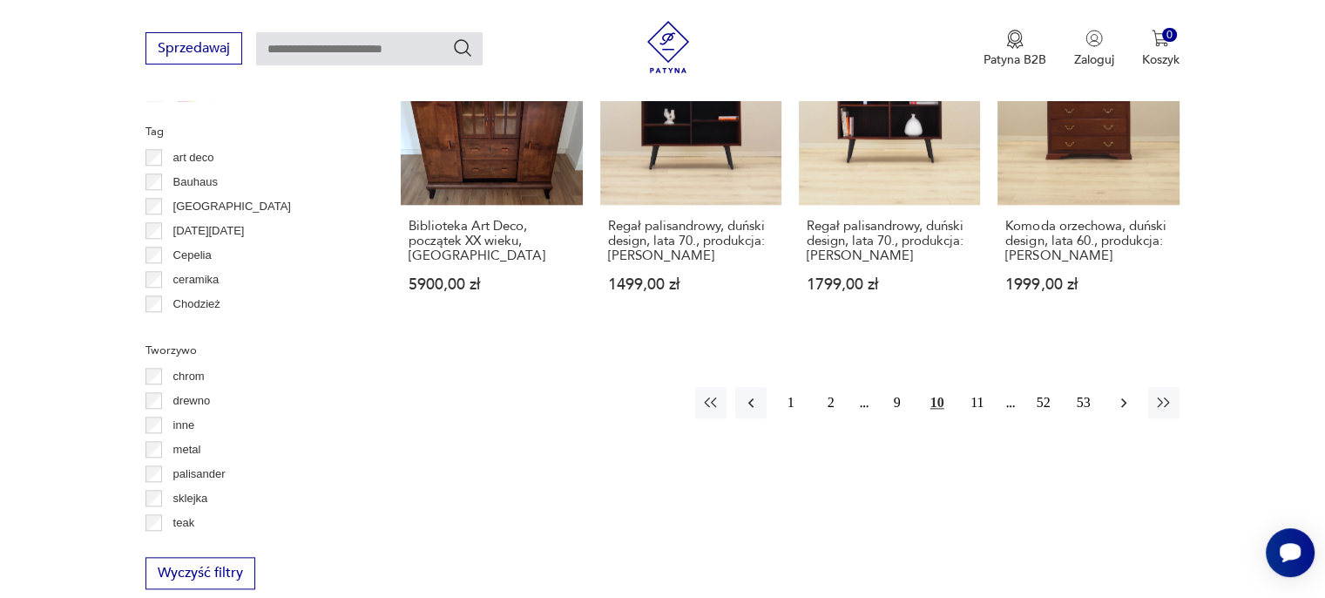
click at [1122, 394] on icon "button" at bounding box center [1123, 402] width 17 height 17
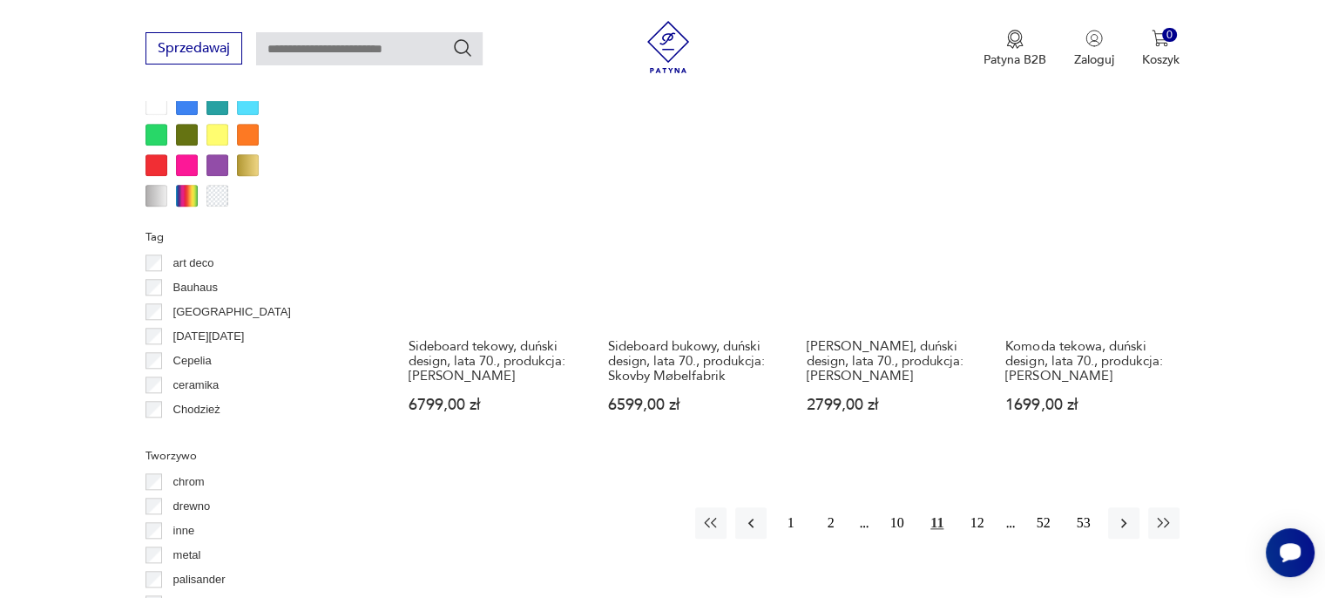
scroll to position [1768, 0]
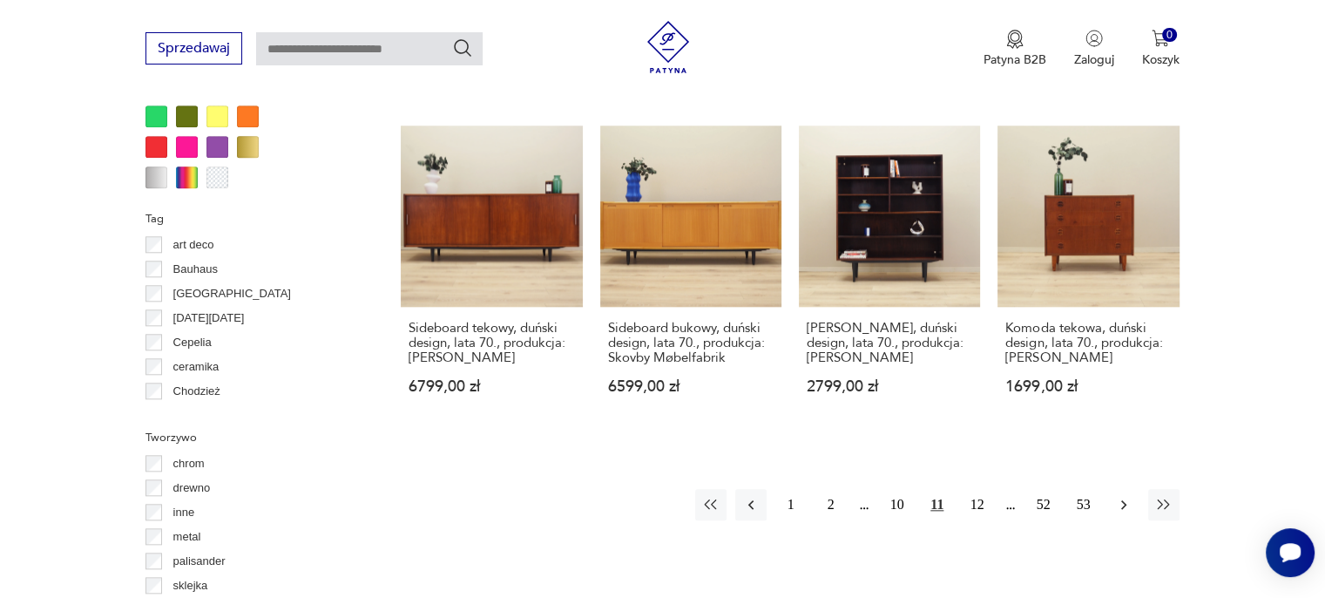
click at [1133, 489] on button "button" at bounding box center [1123, 504] width 31 height 31
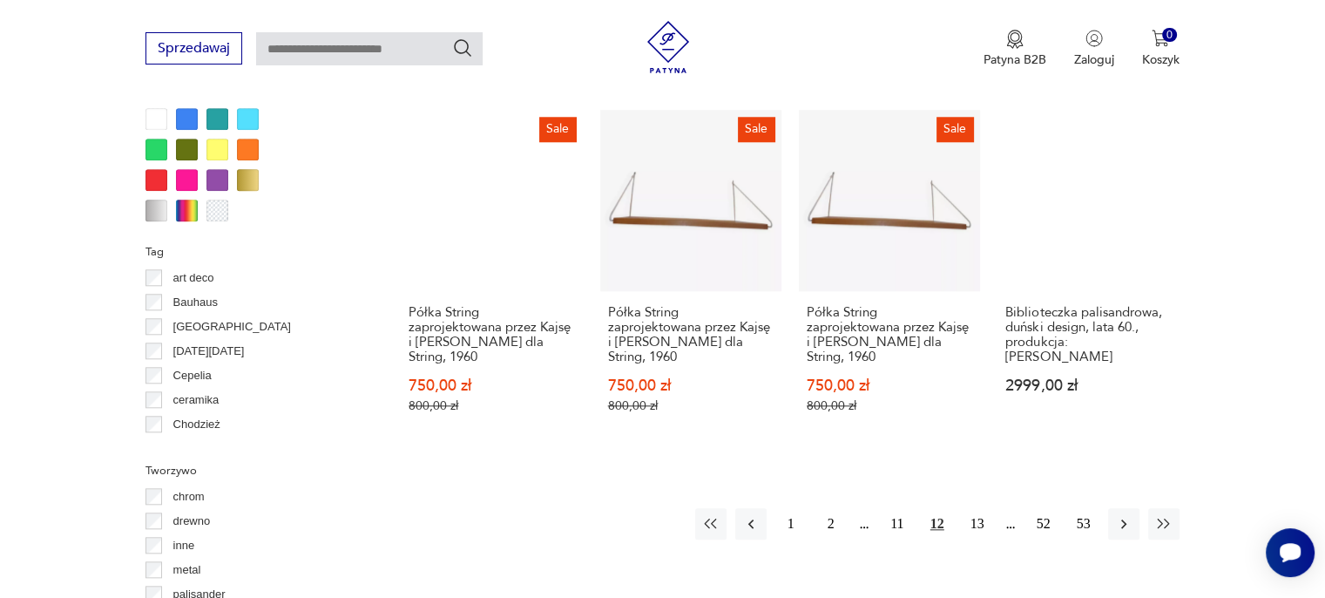
scroll to position [1768, 0]
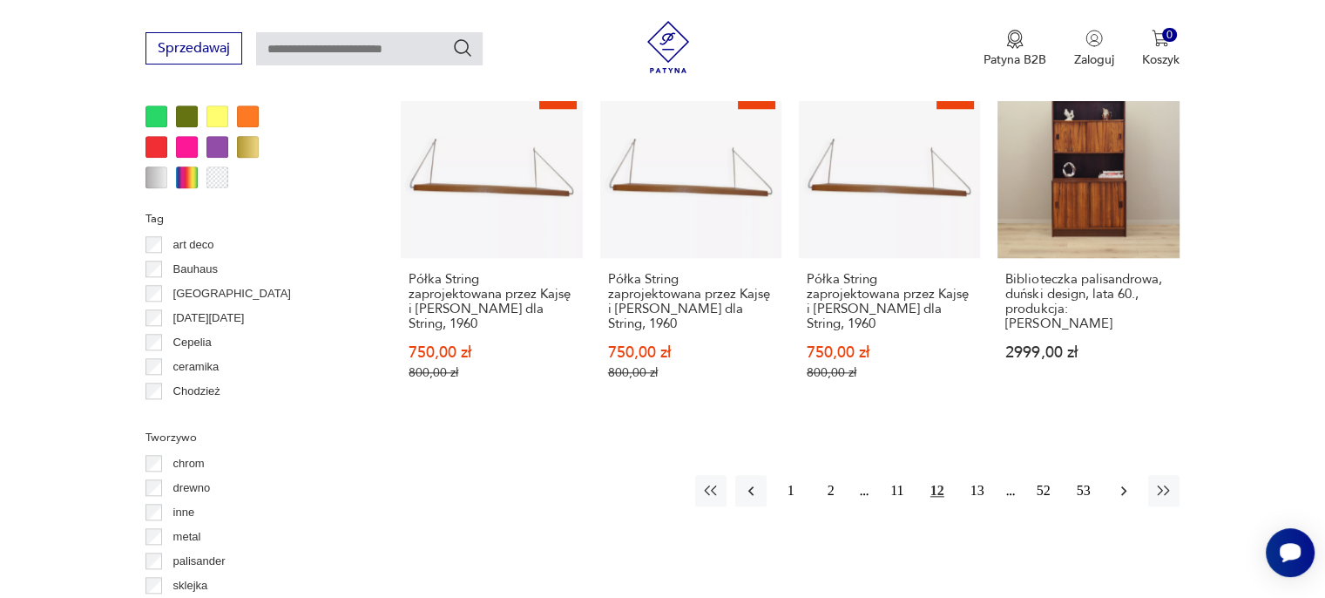
click at [1132, 482] on icon "button" at bounding box center [1123, 490] width 17 height 17
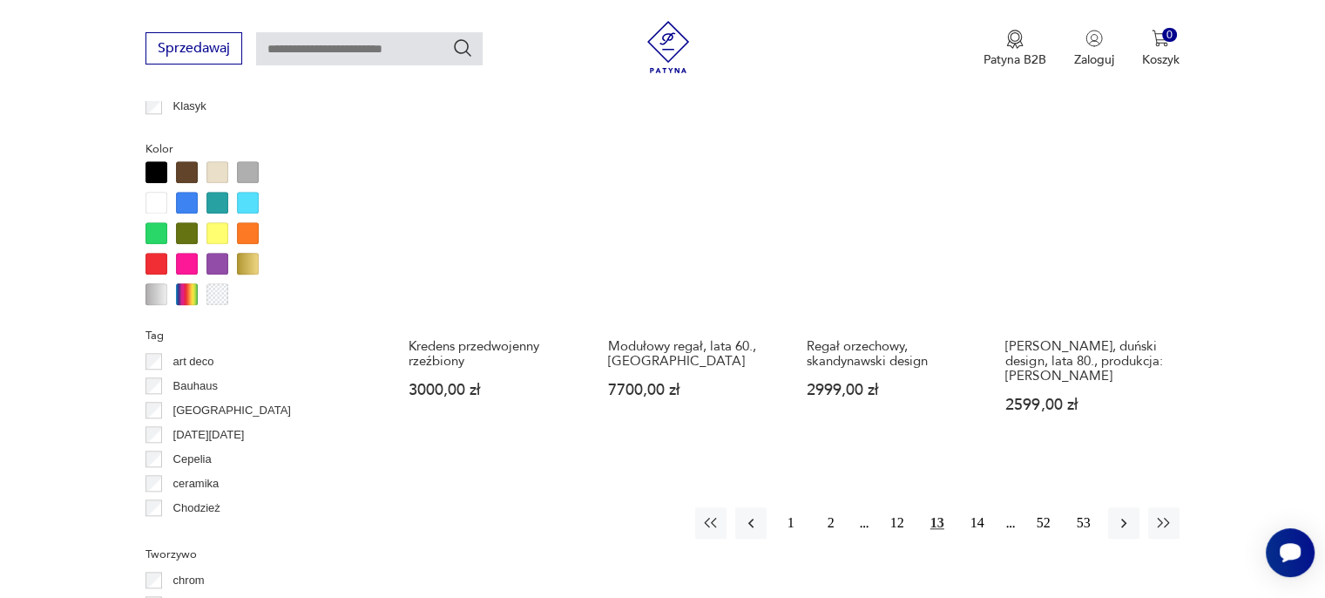
scroll to position [1681, 0]
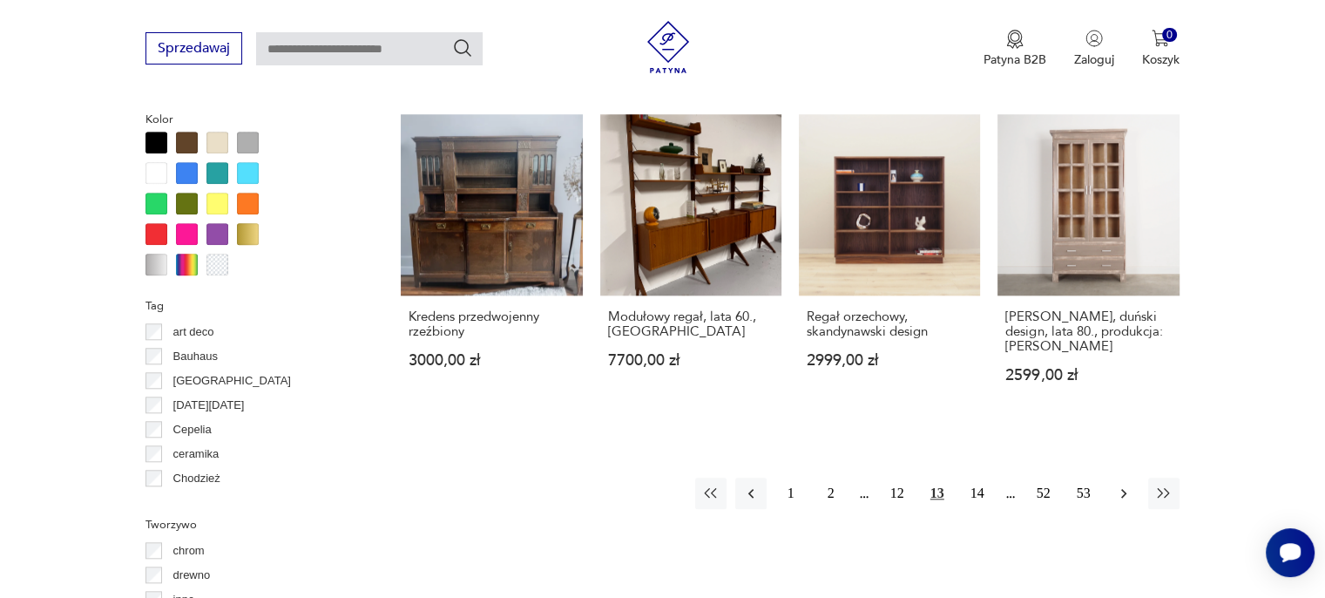
click at [1127, 484] on icon "button" at bounding box center [1123, 492] width 17 height 17
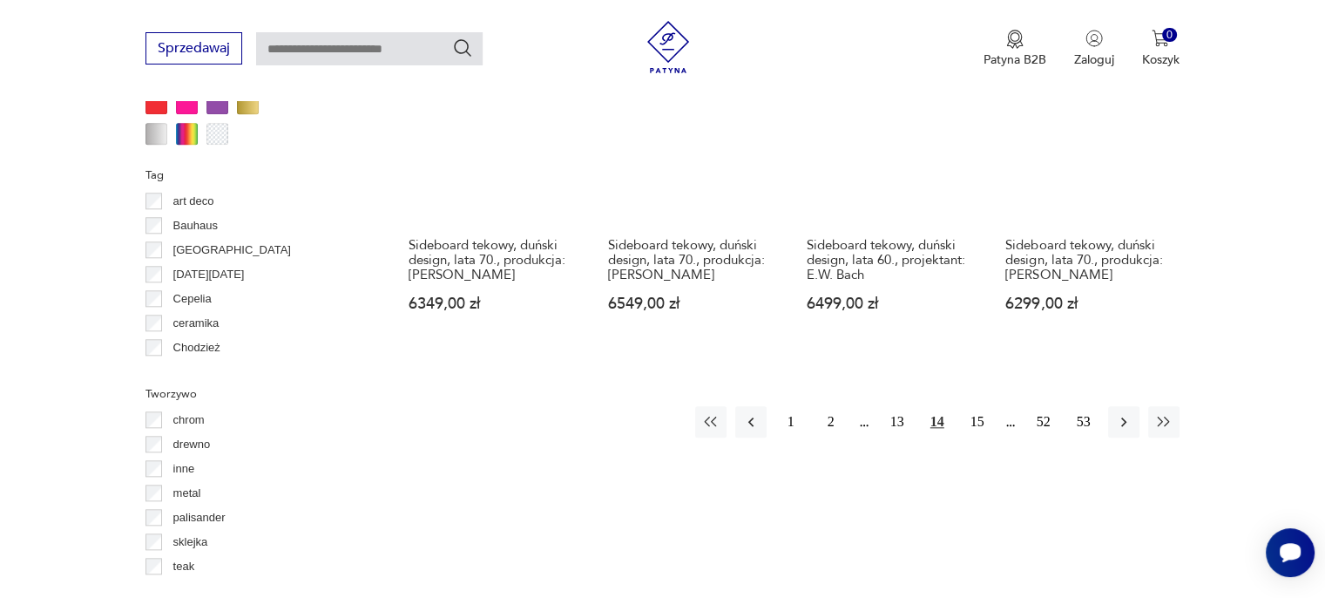
scroll to position [1855, 0]
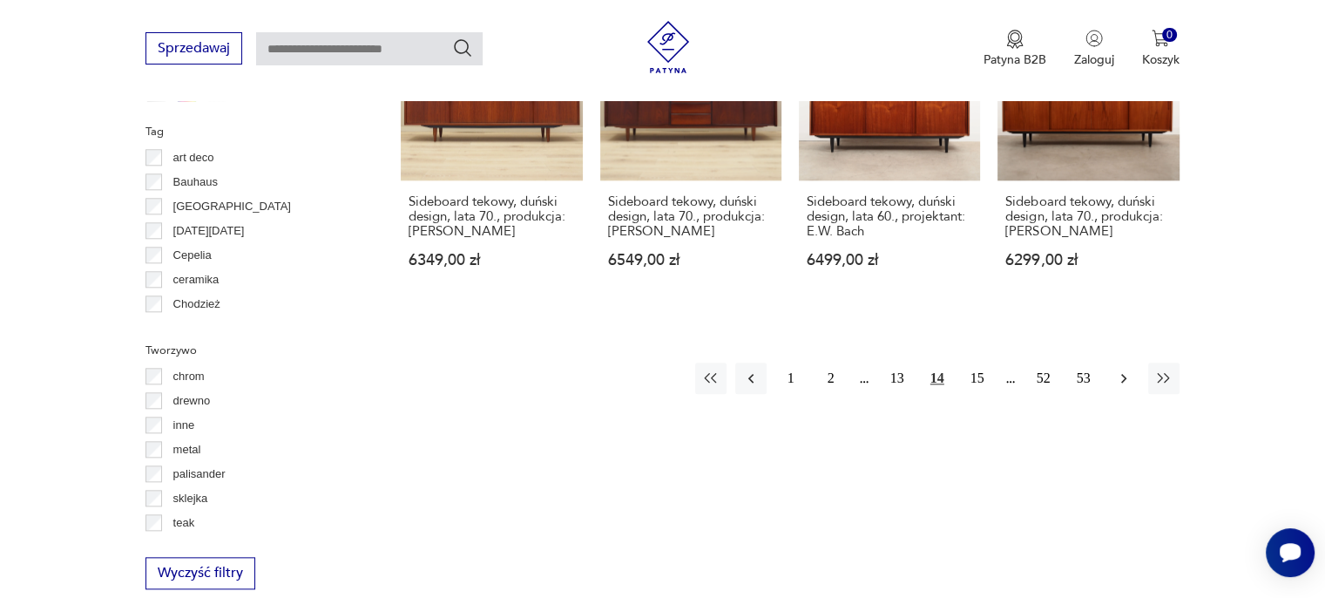
click at [1125, 369] on icon "button" at bounding box center [1123, 377] width 17 height 17
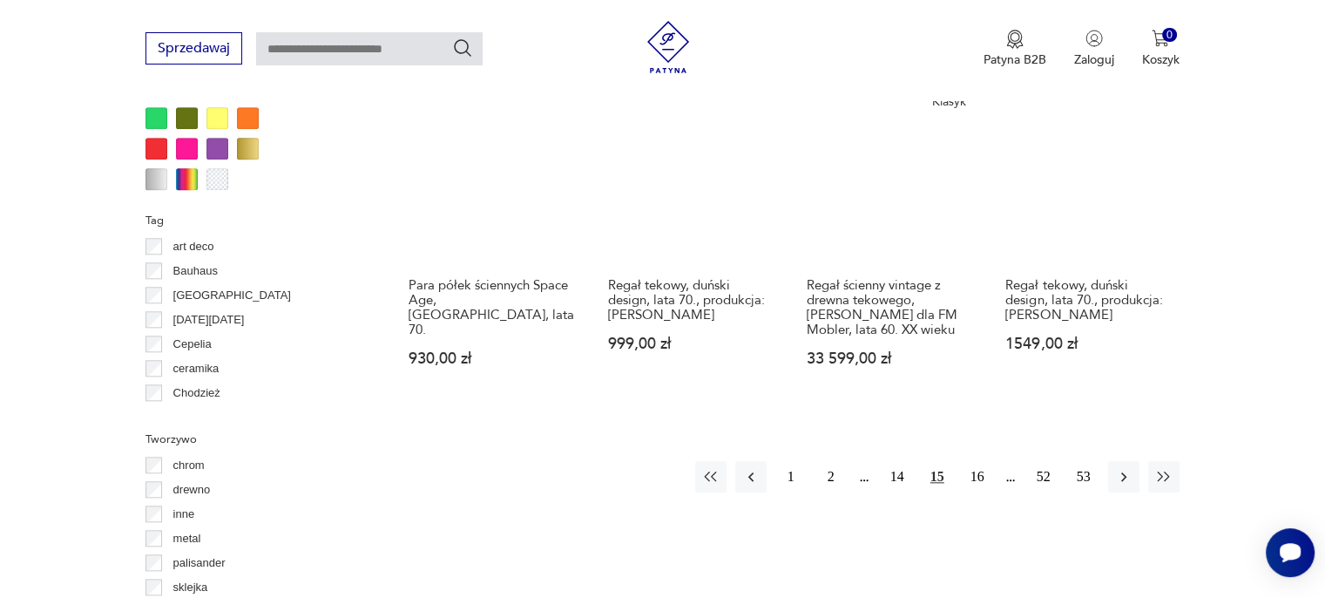
scroll to position [1768, 0]
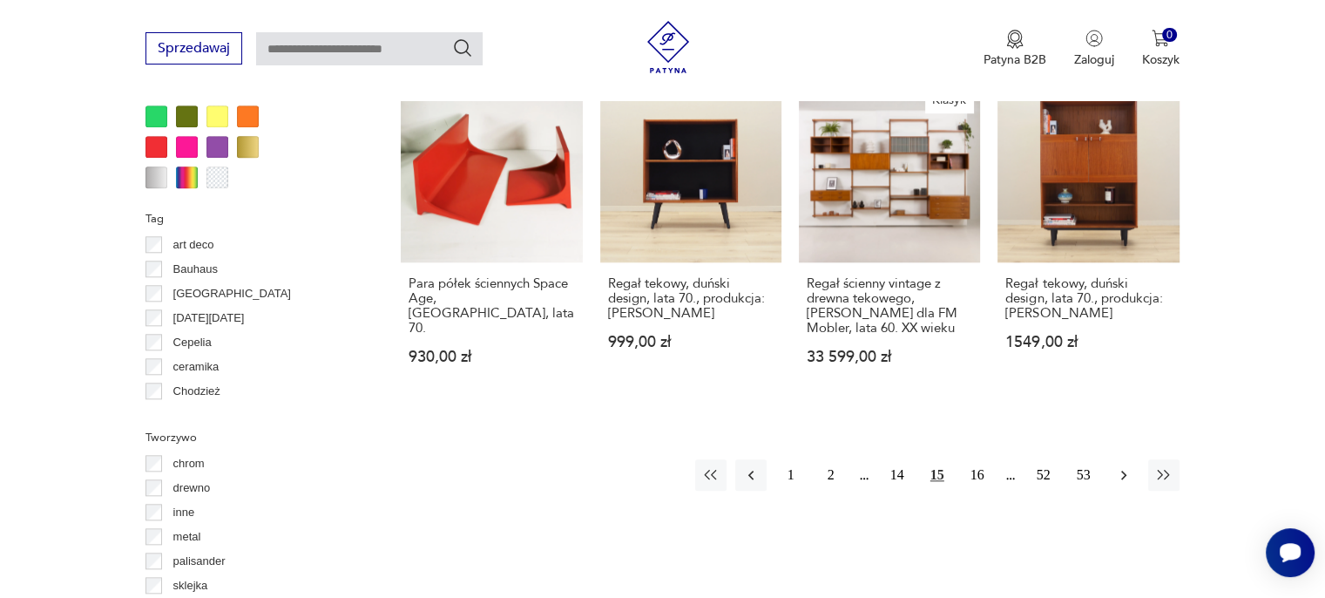
click at [1125, 466] on icon "button" at bounding box center [1123, 474] width 17 height 17
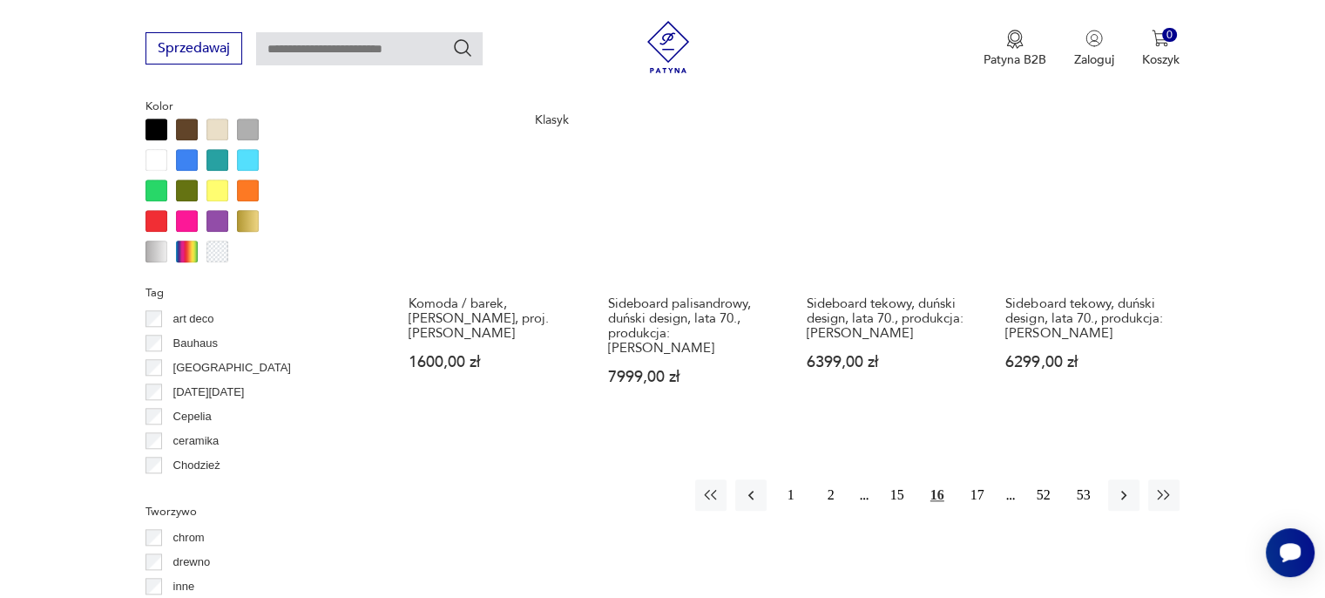
scroll to position [1768, 0]
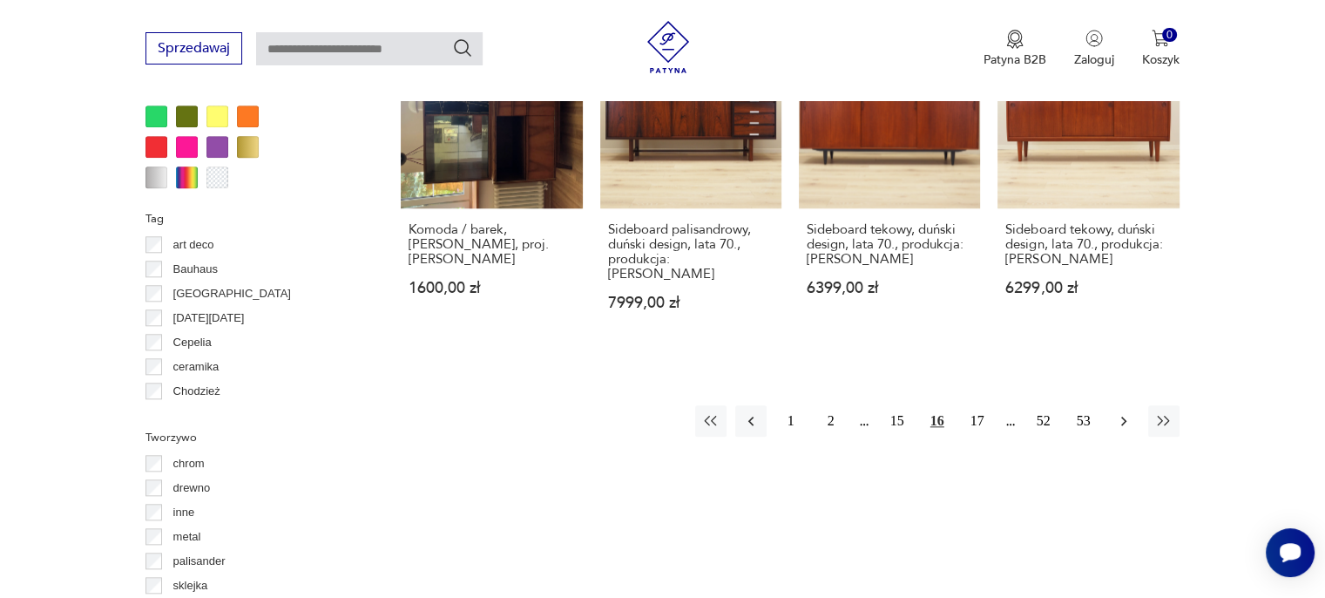
click at [1125, 412] on icon "button" at bounding box center [1123, 420] width 17 height 17
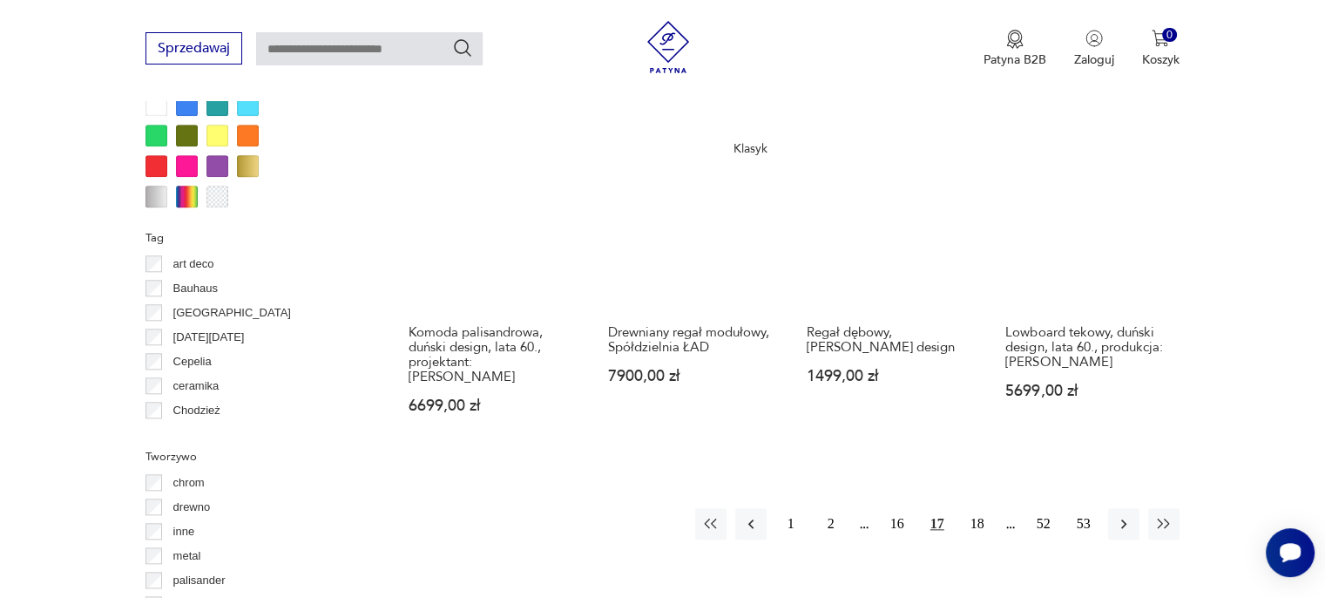
scroll to position [1943, 0]
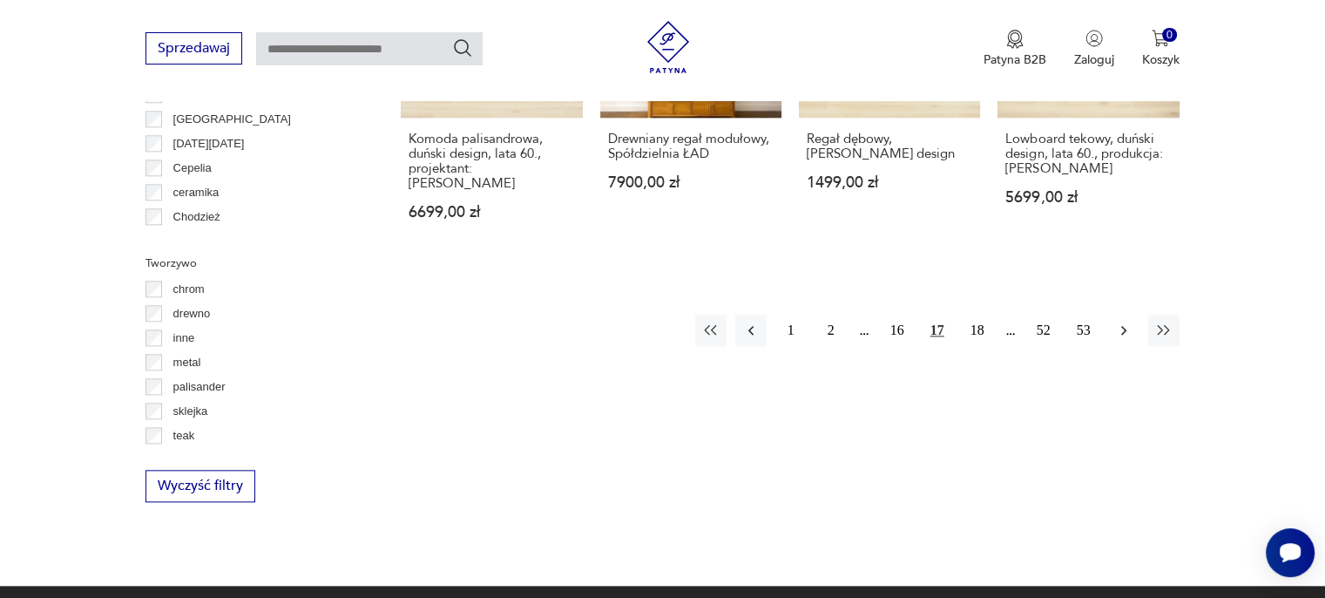
click at [1130, 321] on icon "button" at bounding box center [1123, 329] width 17 height 17
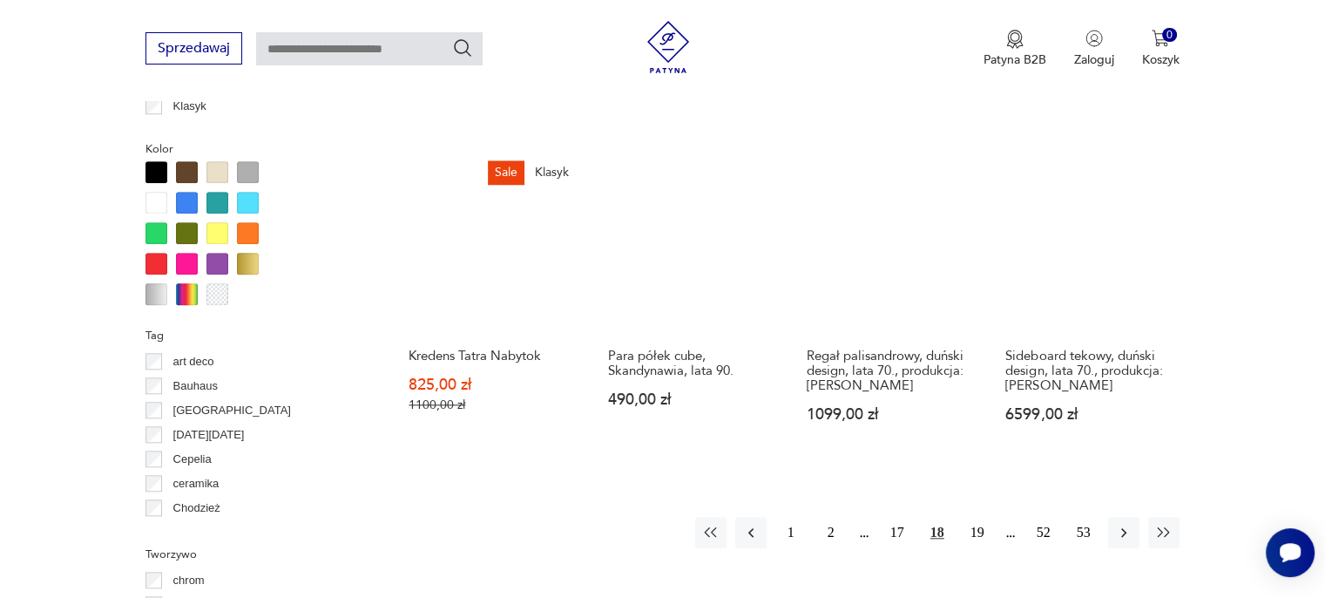
scroll to position [1681, 0]
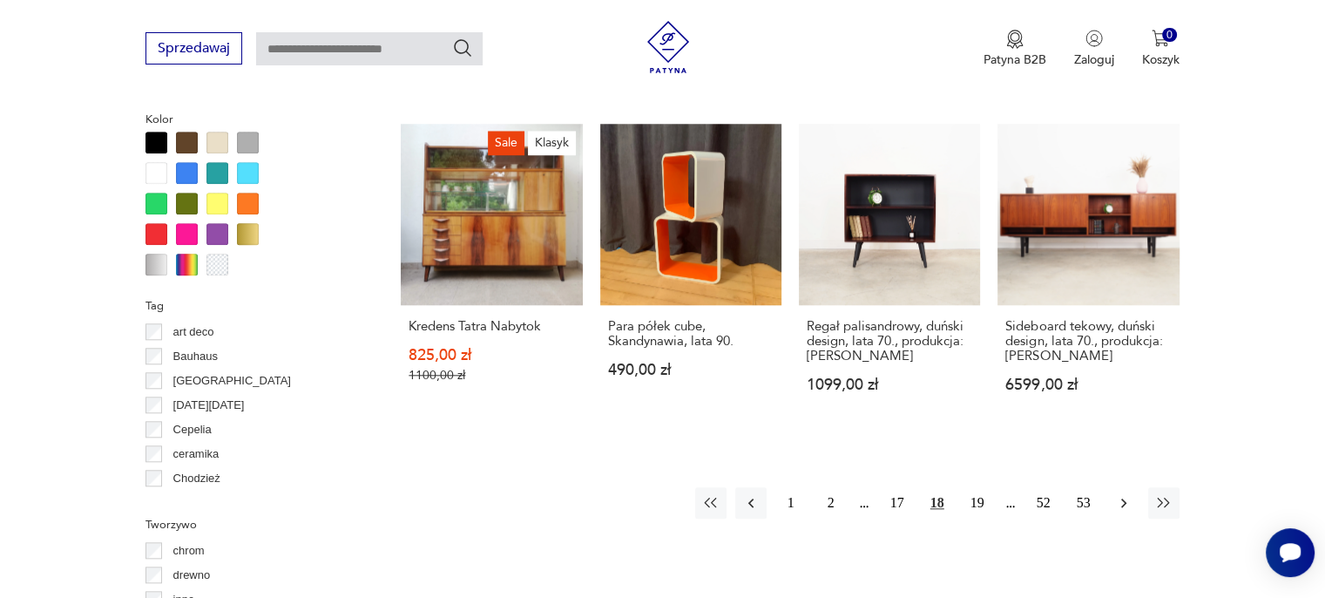
click at [1125, 494] on icon "button" at bounding box center [1123, 502] width 17 height 17
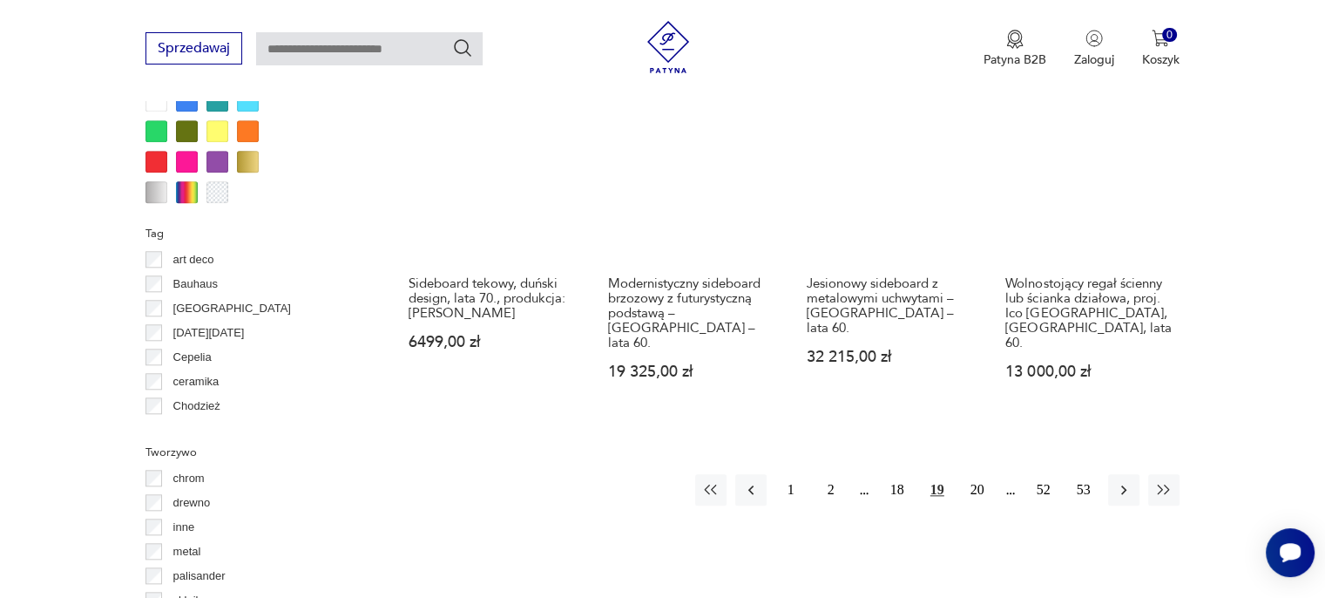
scroll to position [1768, 0]
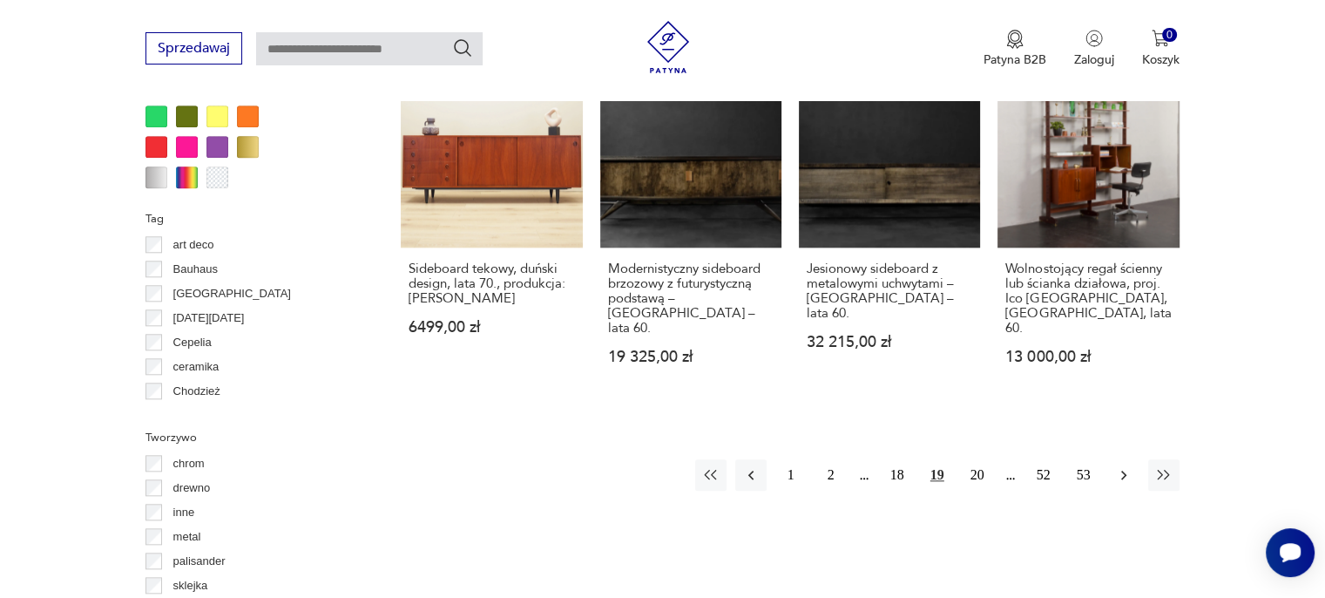
click at [1129, 466] on icon "button" at bounding box center [1123, 474] width 17 height 17
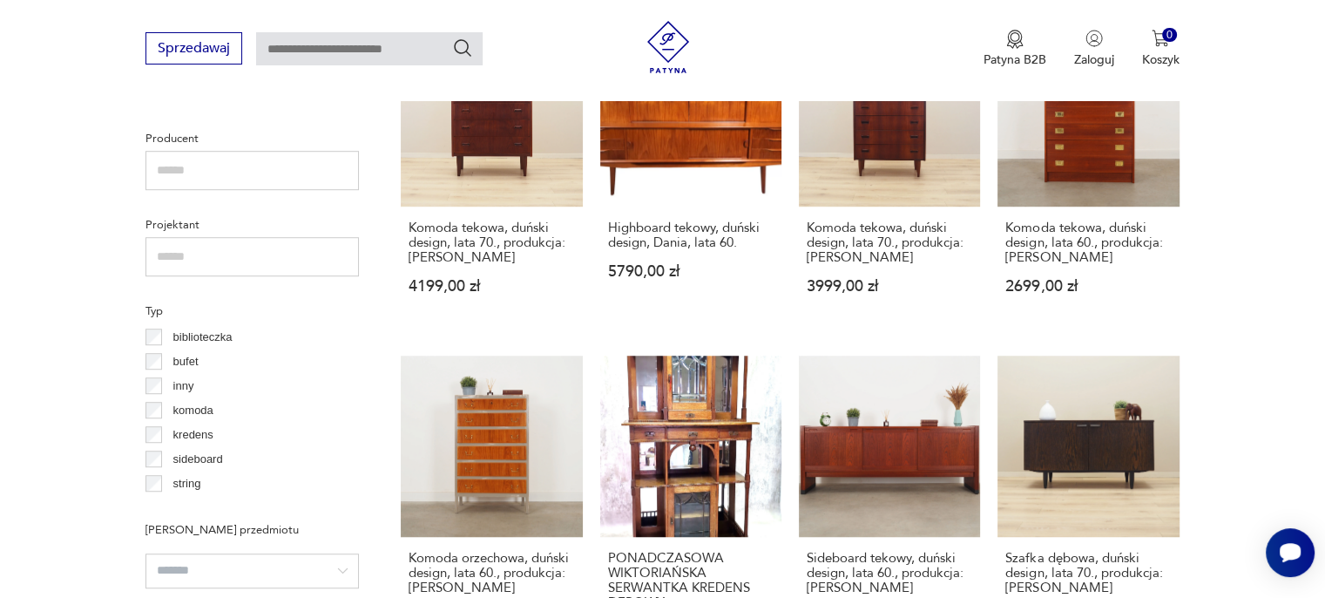
scroll to position [1159, 0]
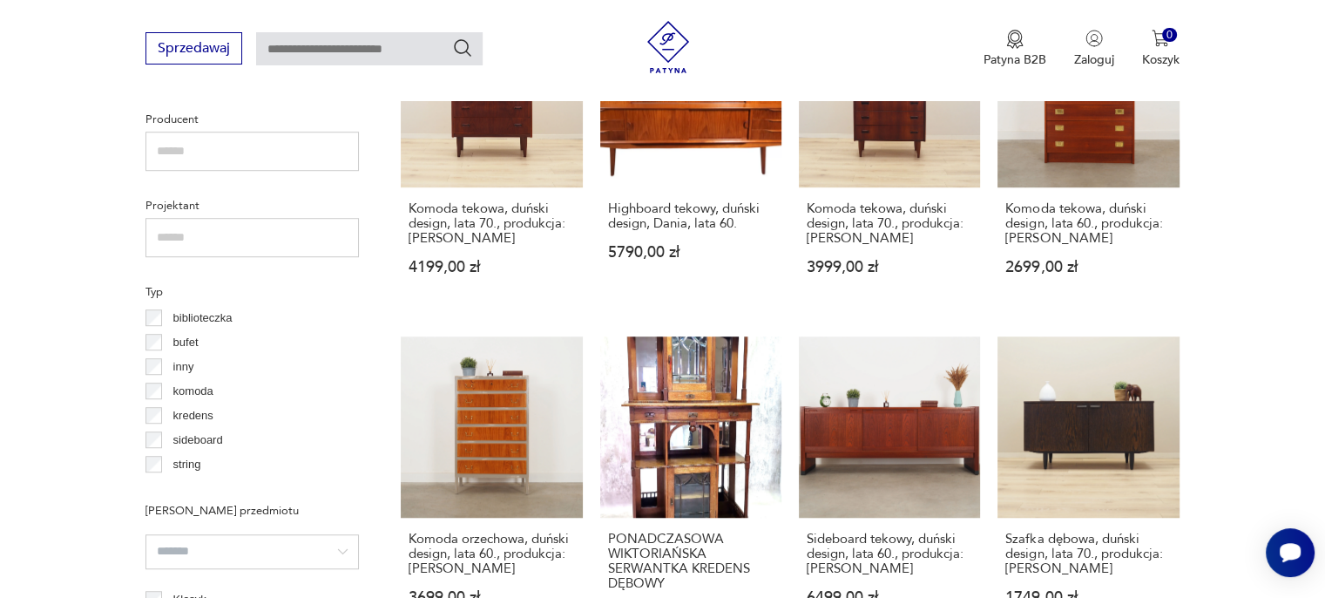
drag, startPoint x: 1222, startPoint y: 389, endPoint x: 1289, endPoint y: 408, distance: 69.8
click at [1289, 408] on section "Filtruj produkty Cena MIN MAX OK Promocja Datowanie OK Kraj pochodzenia Dania (…" at bounding box center [662, 467] width 1325 height 1803
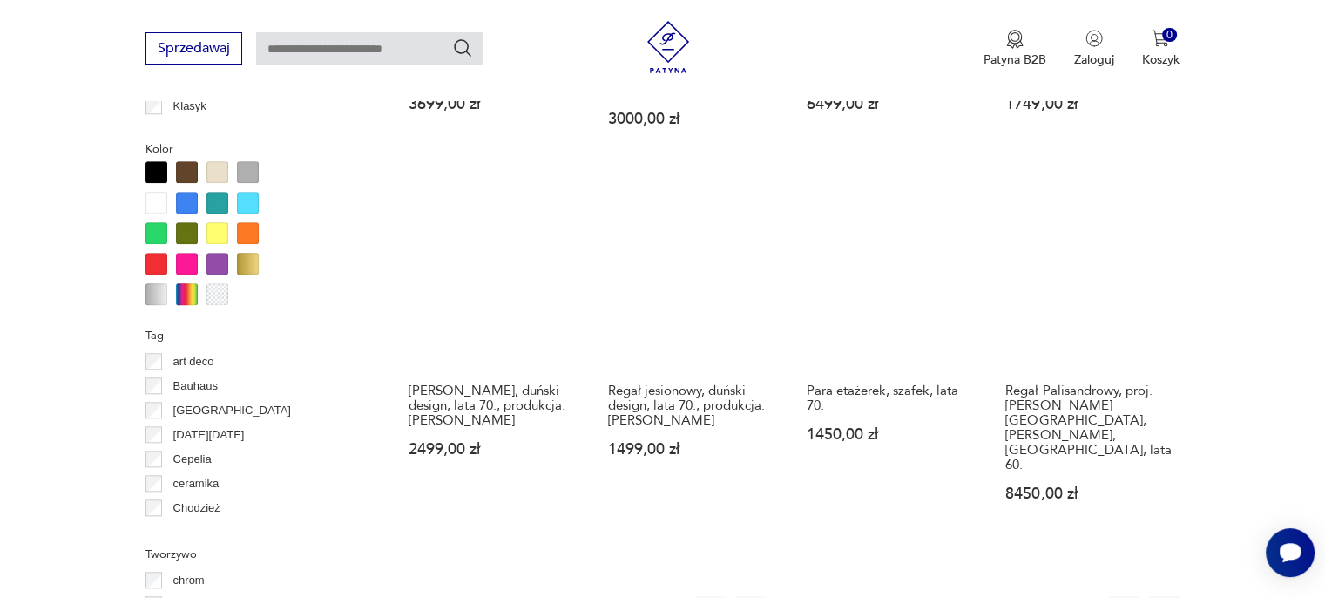
scroll to position [1681, 0]
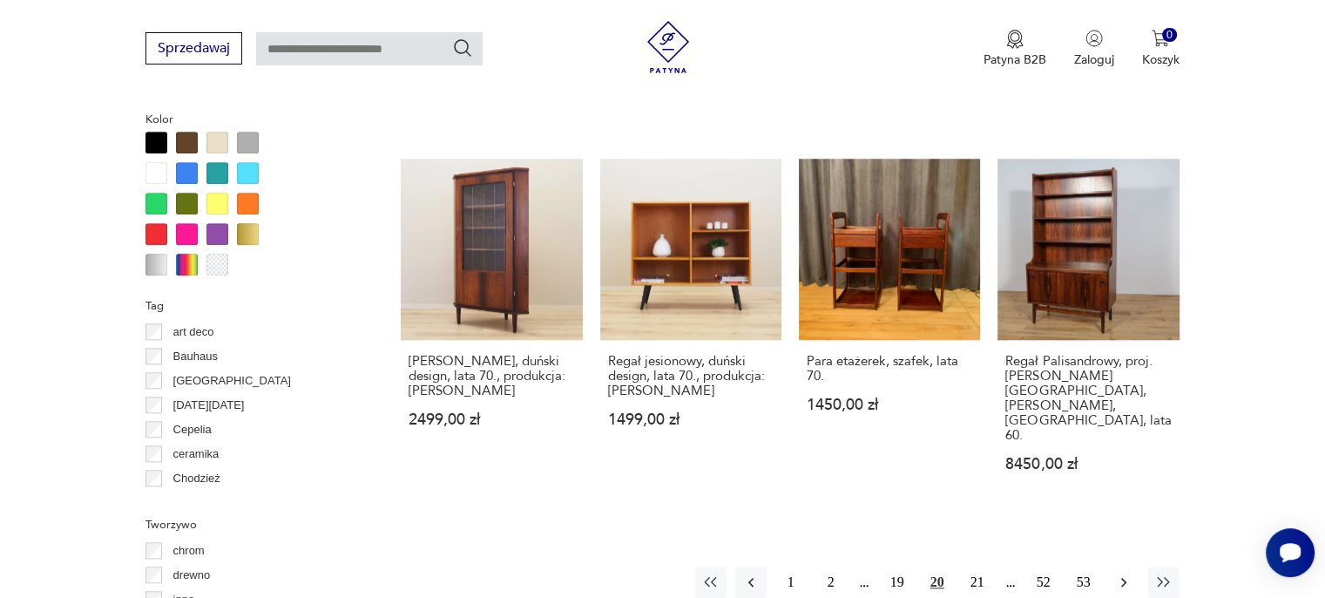
click at [1125, 573] on icon "button" at bounding box center [1123, 581] width 17 height 17
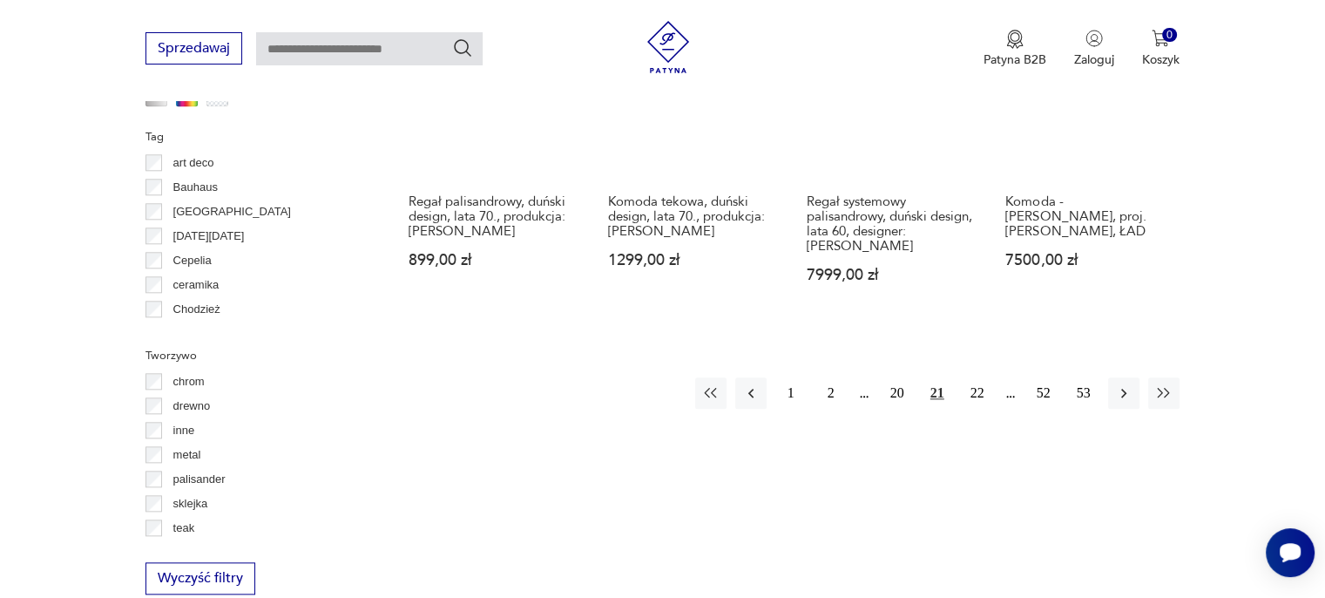
scroll to position [1855, 0]
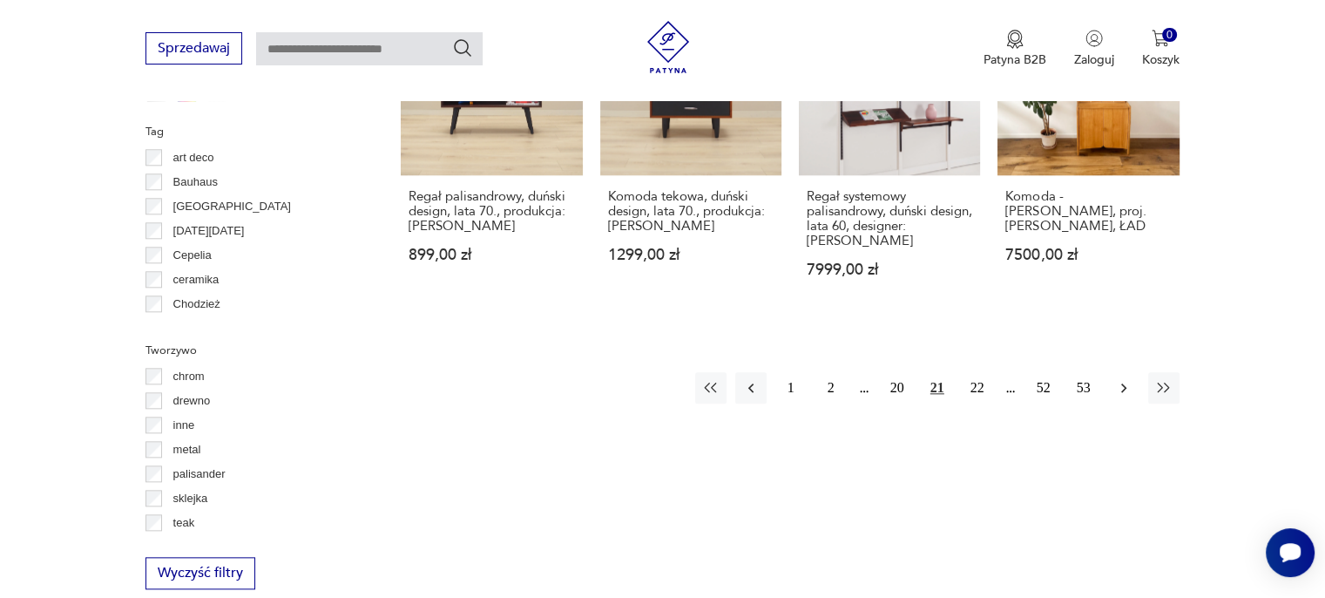
click at [1134, 372] on button "button" at bounding box center [1123, 387] width 31 height 31
click at [1129, 379] on icon "button" at bounding box center [1123, 387] width 17 height 17
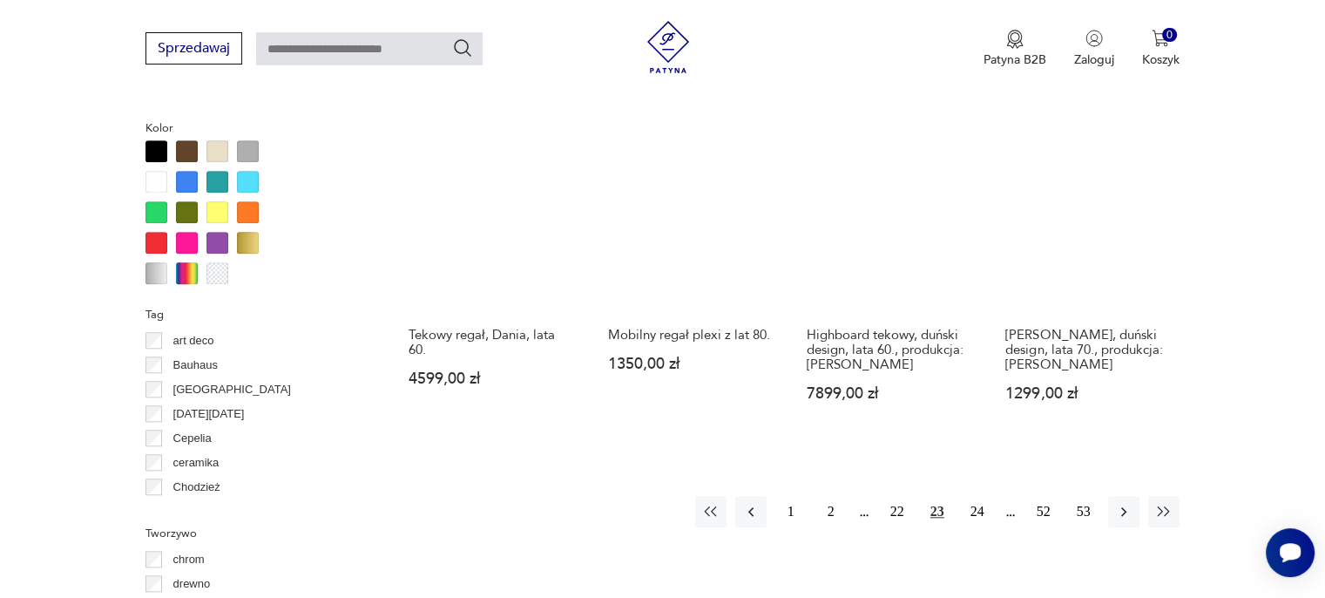
scroll to position [1681, 0]
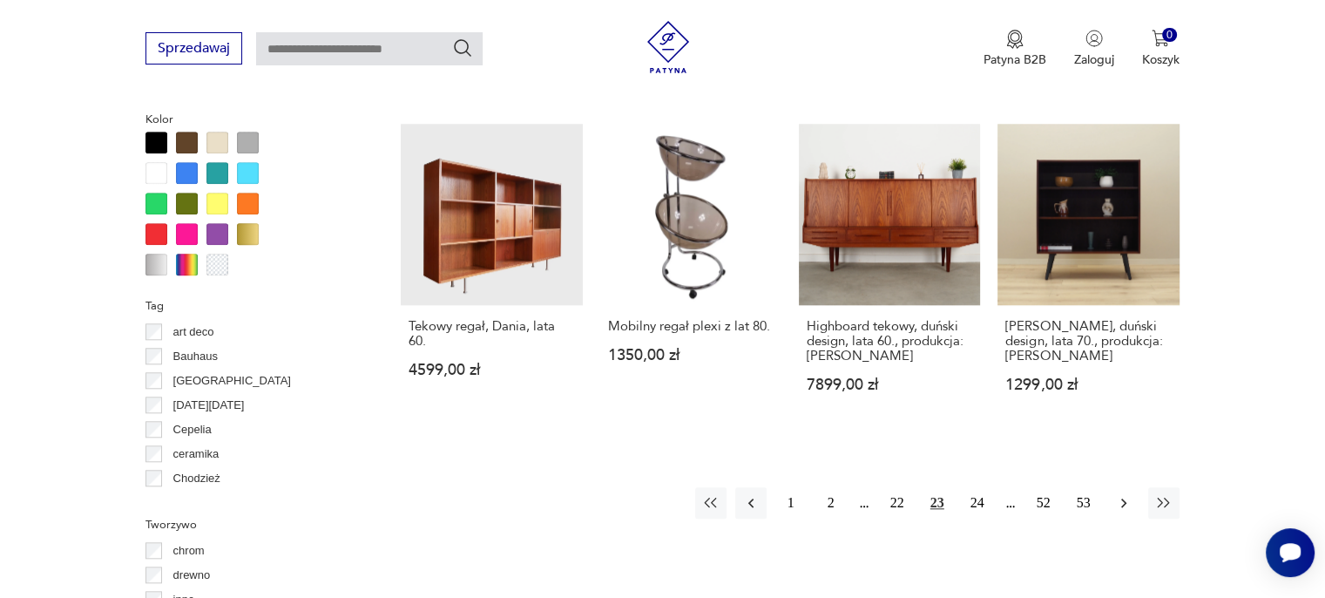
click at [1125, 494] on icon "button" at bounding box center [1123, 502] width 17 height 17
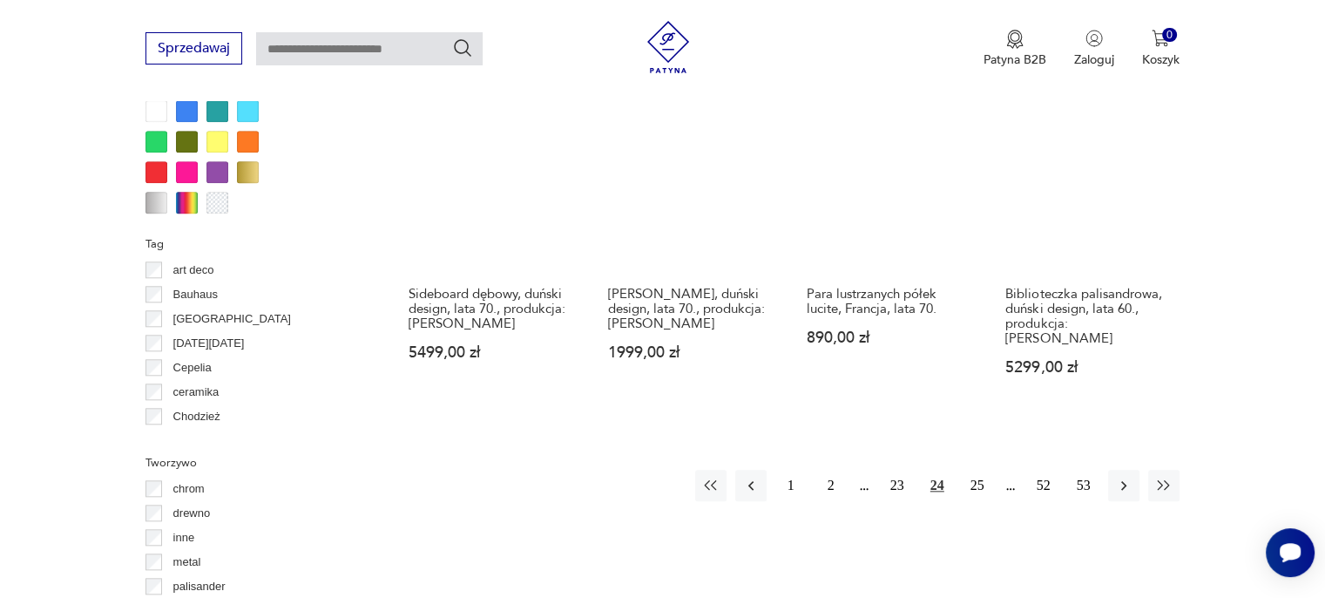
scroll to position [1768, 0]
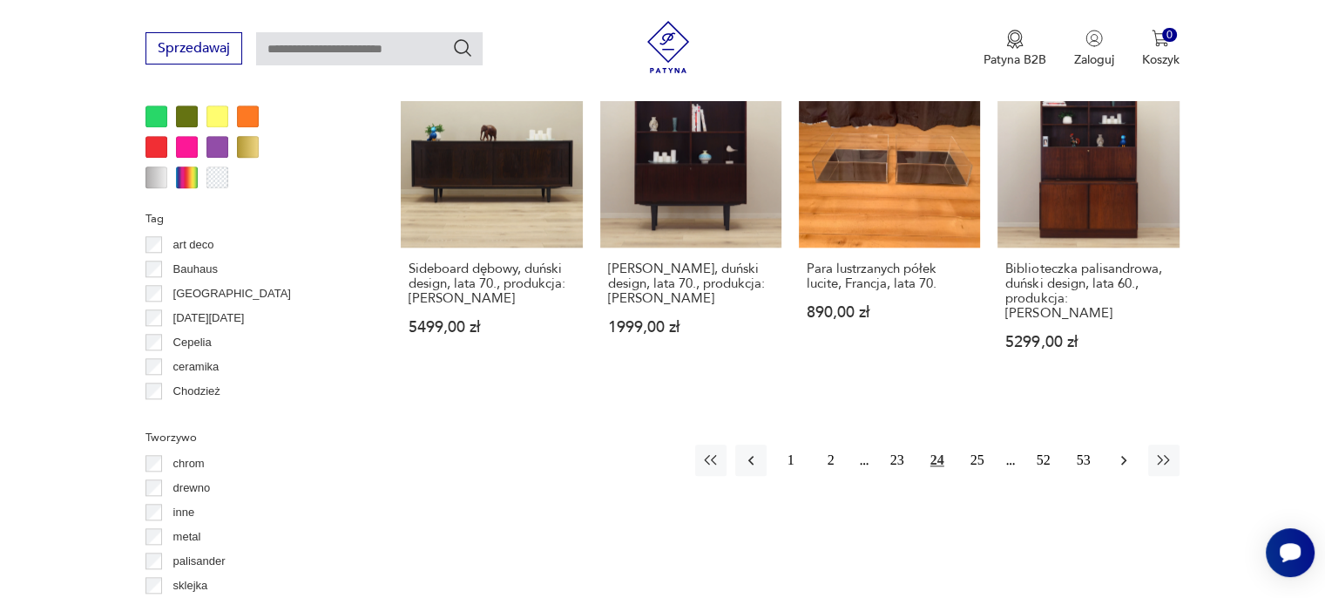
click at [1125, 451] on icon "button" at bounding box center [1123, 459] width 17 height 17
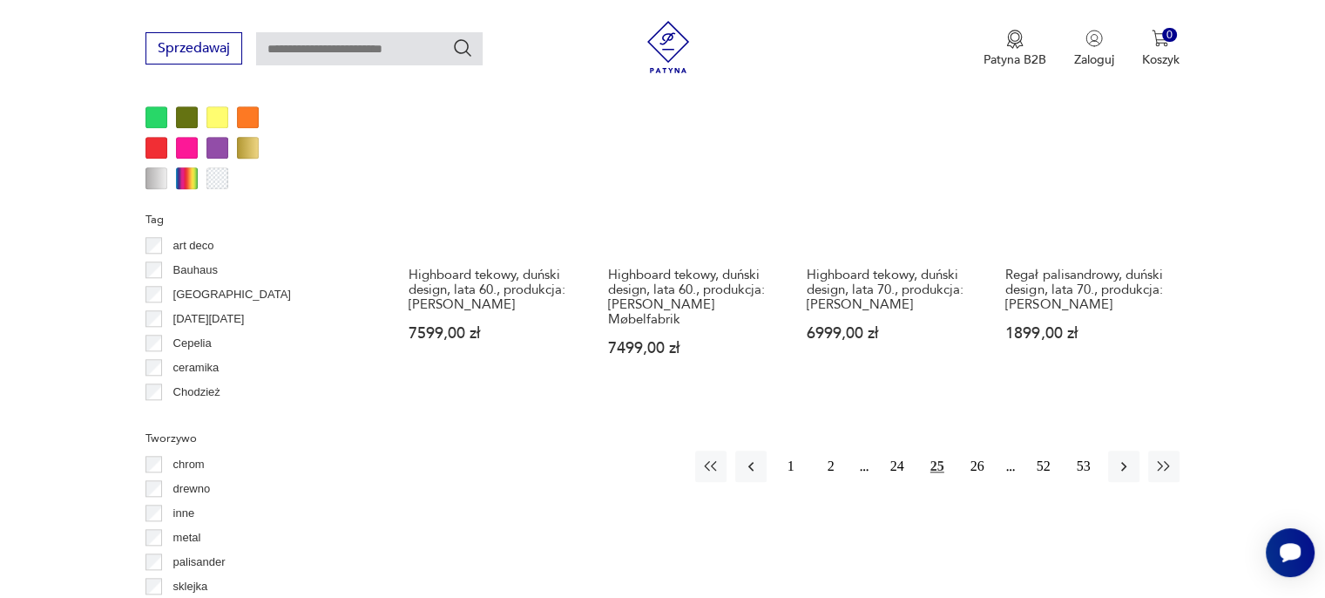
scroll to position [1768, 0]
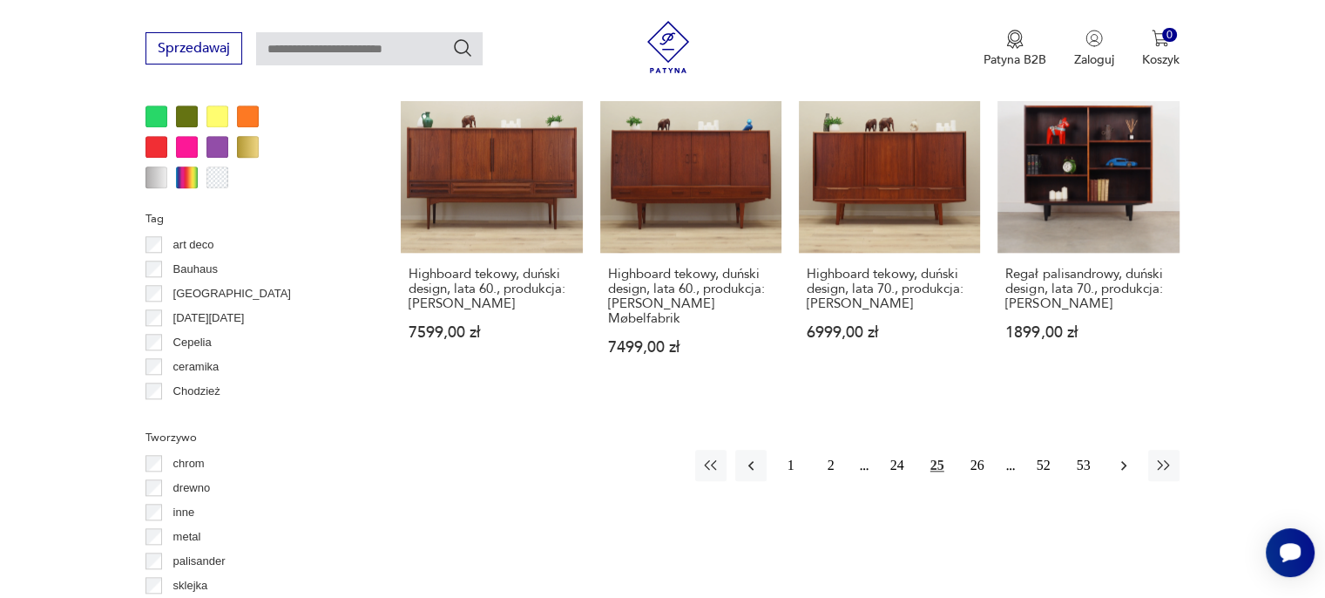
click at [1128, 456] on icon "button" at bounding box center [1123, 464] width 17 height 17
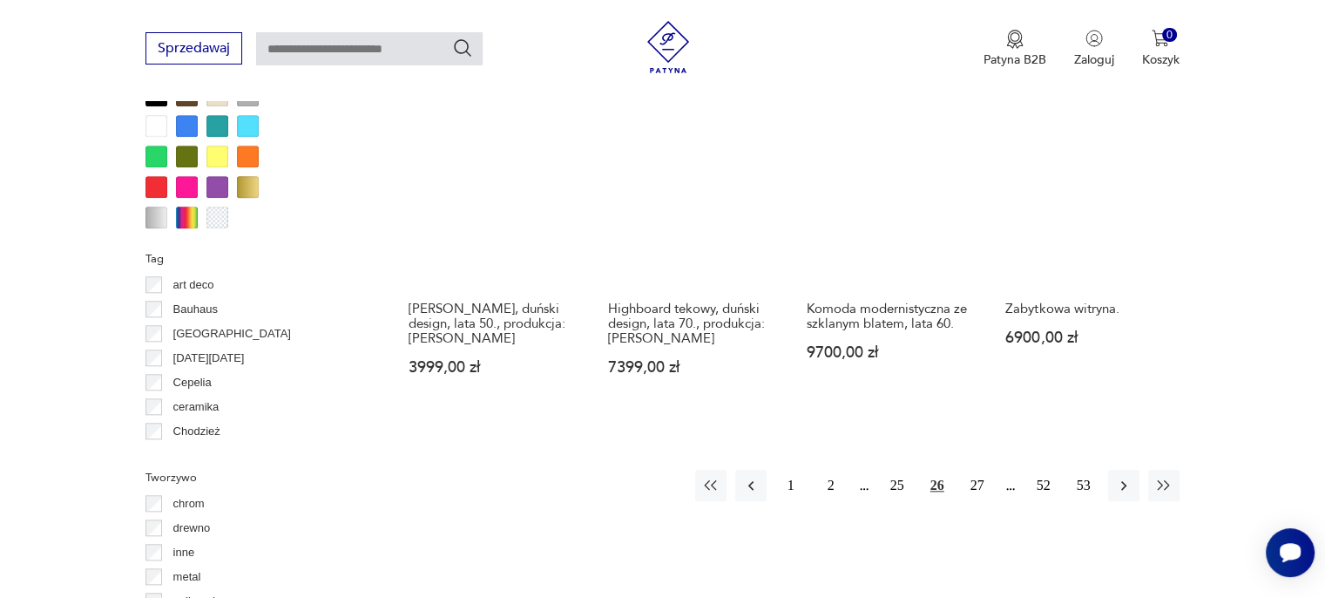
scroll to position [1768, 0]
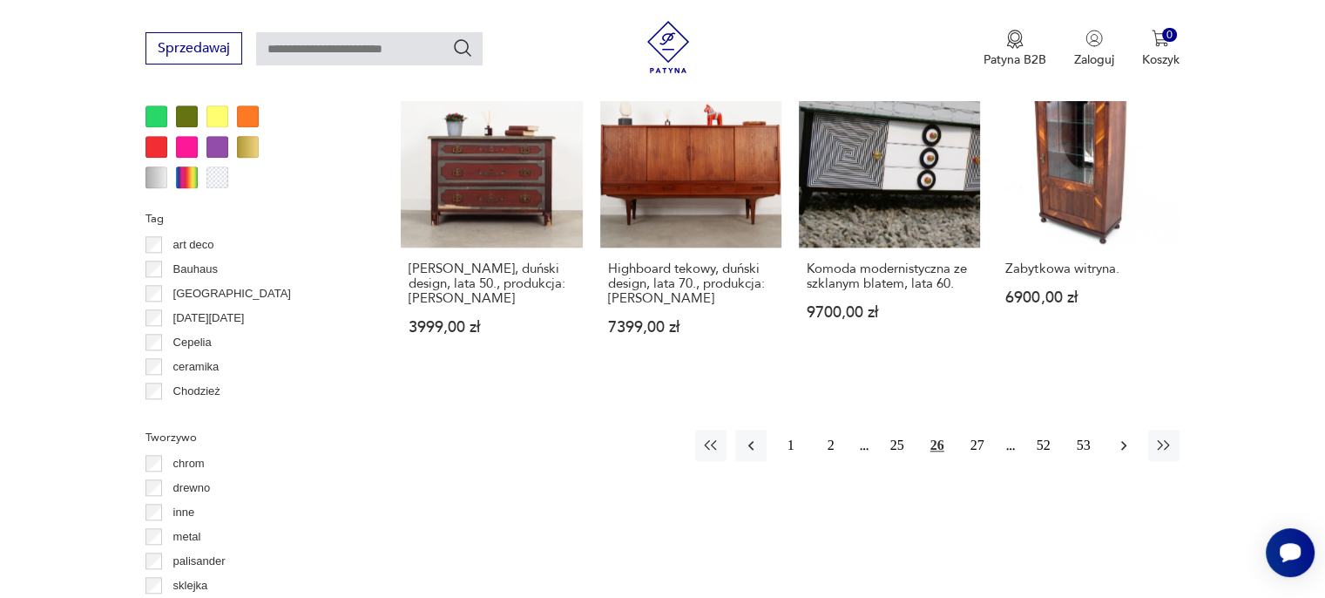
click at [1129, 436] on icon "button" at bounding box center [1123, 444] width 17 height 17
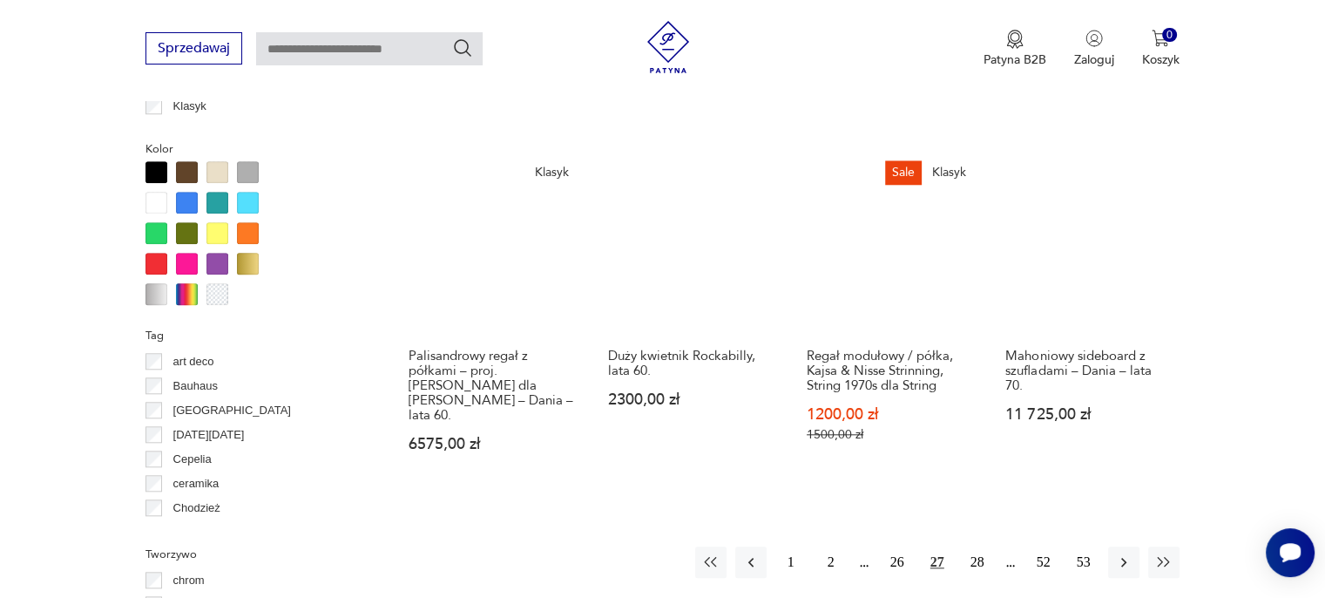
scroll to position [1681, 0]
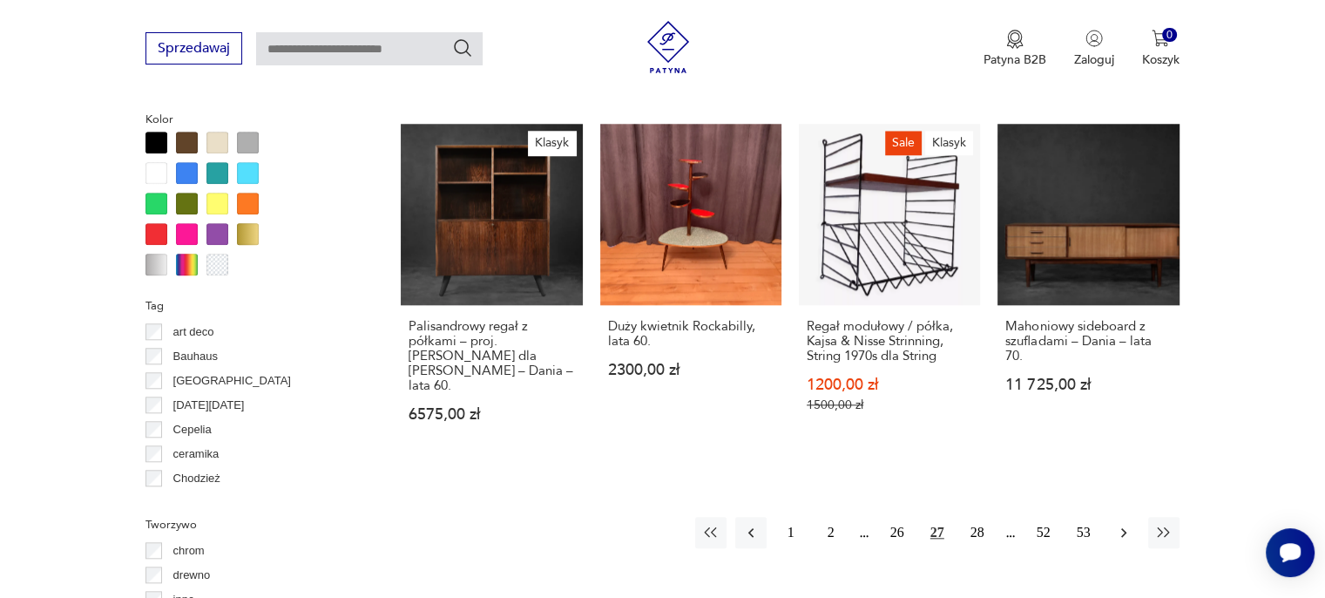
click at [1123, 524] on icon "button" at bounding box center [1123, 532] width 17 height 17
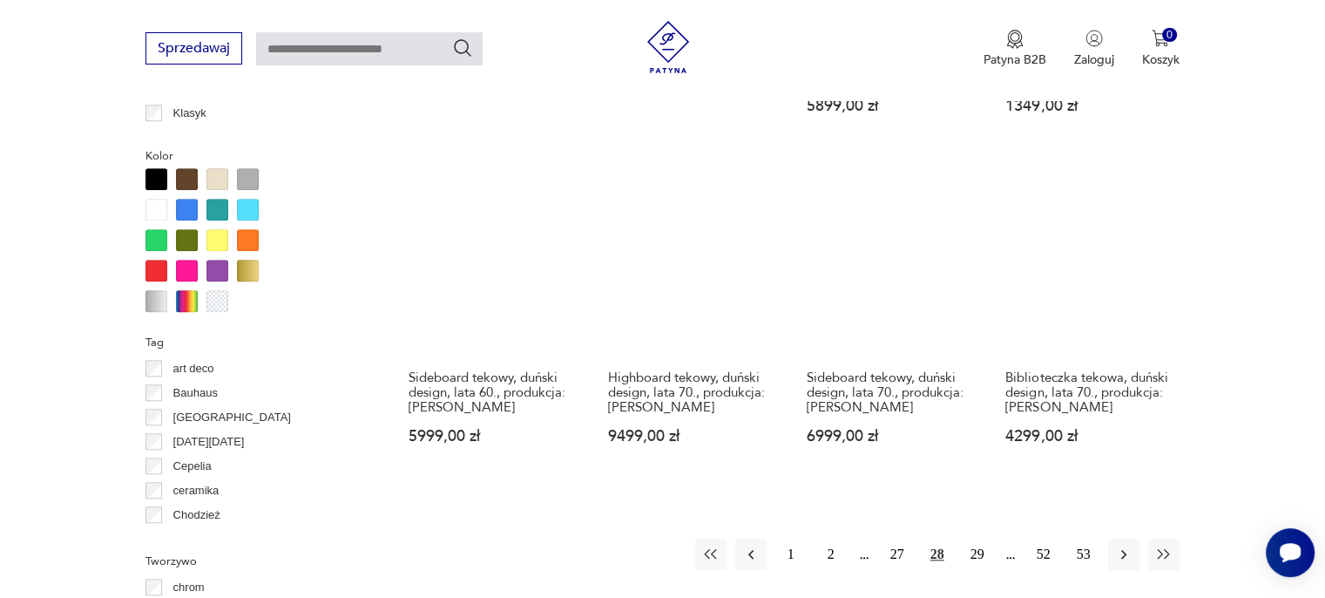
scroll to position [1681, 0]
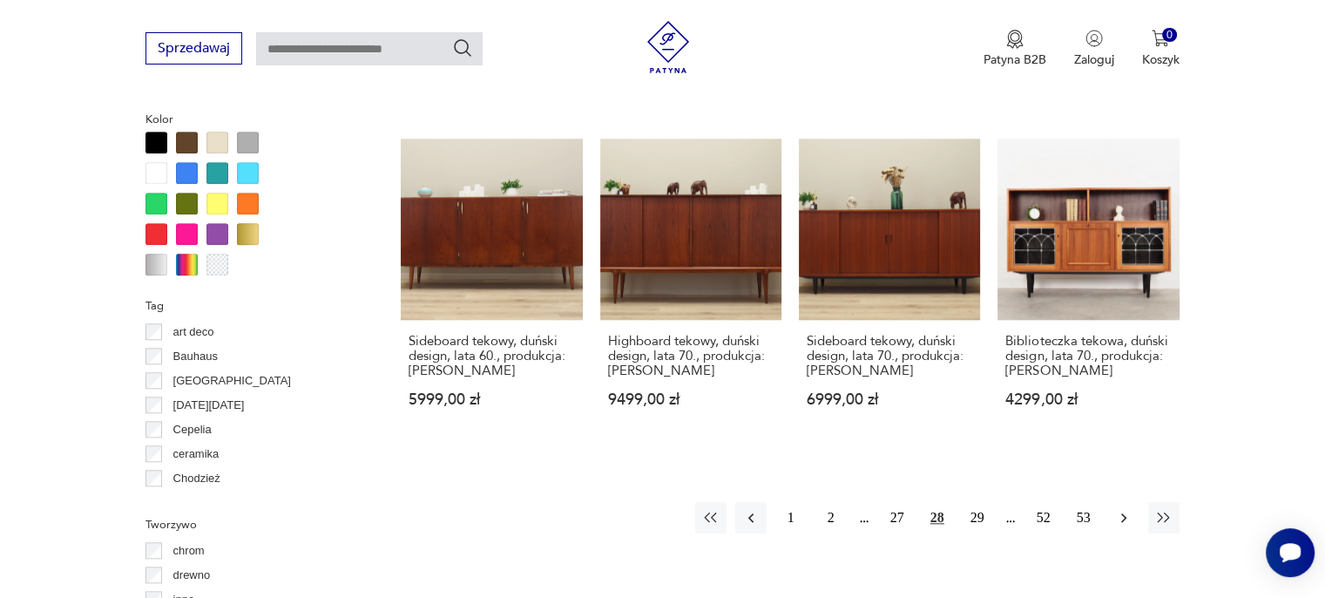
click at [1120, 509] on icon "button" at bounding box center [1123, 517] width 17 height 17
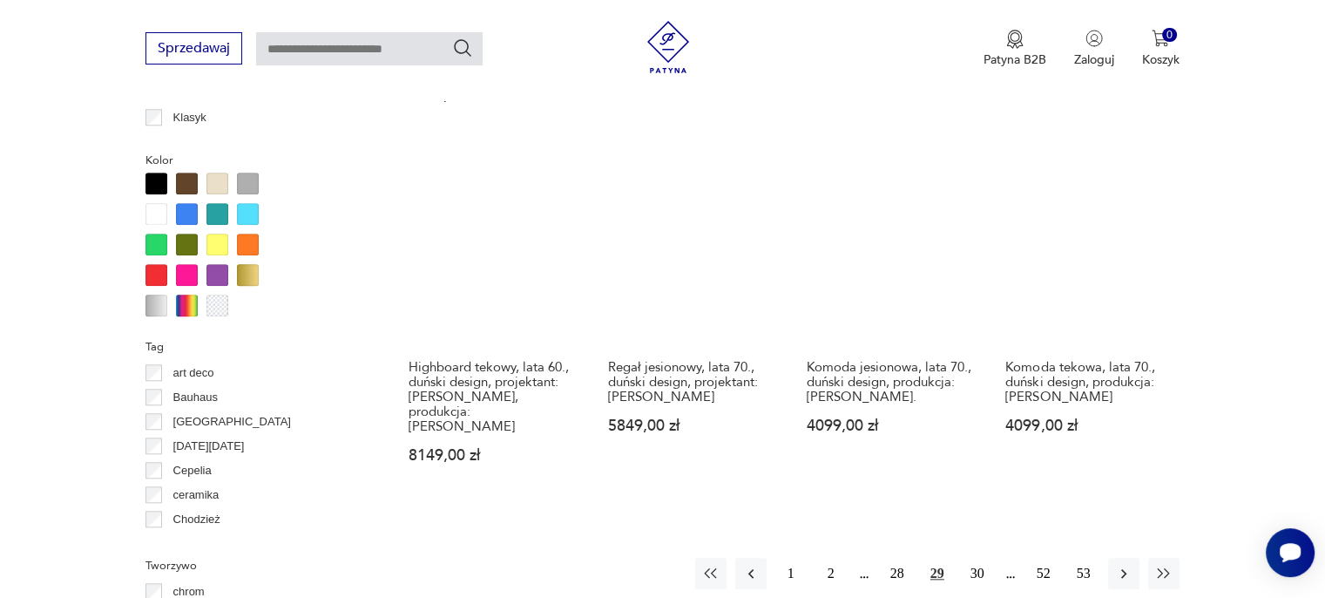
scroll to position [1681, 0]
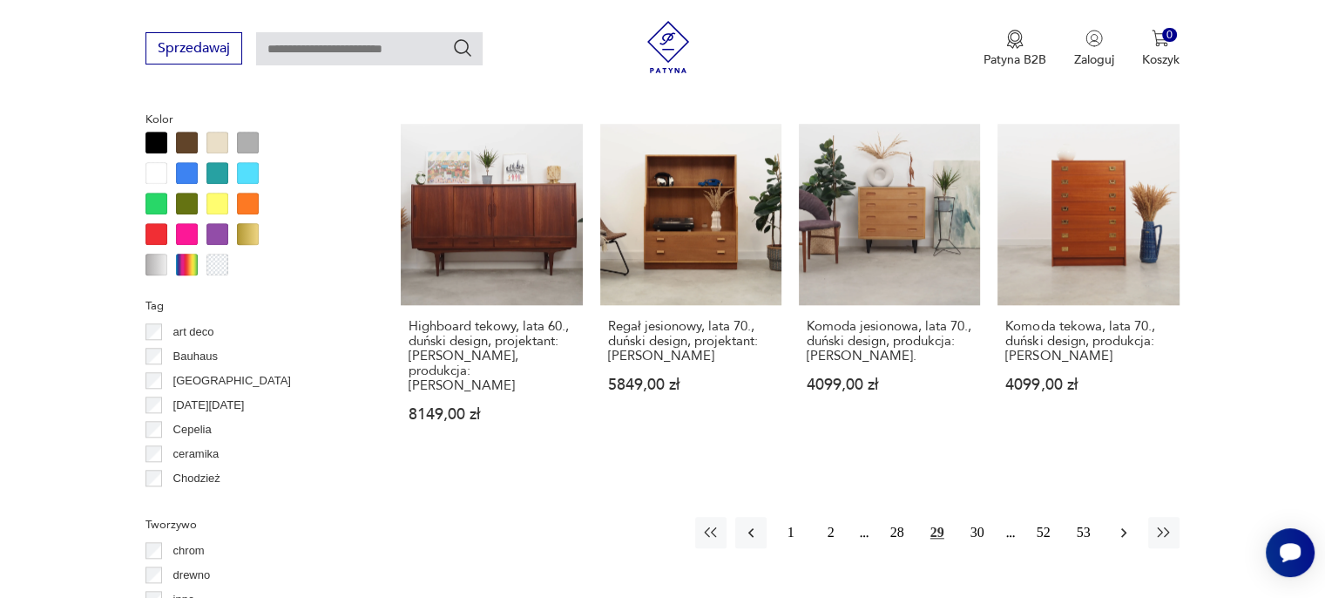
click at [1120, 524] on icon "button" at bounding box center [1123, 532] width 17 height 17
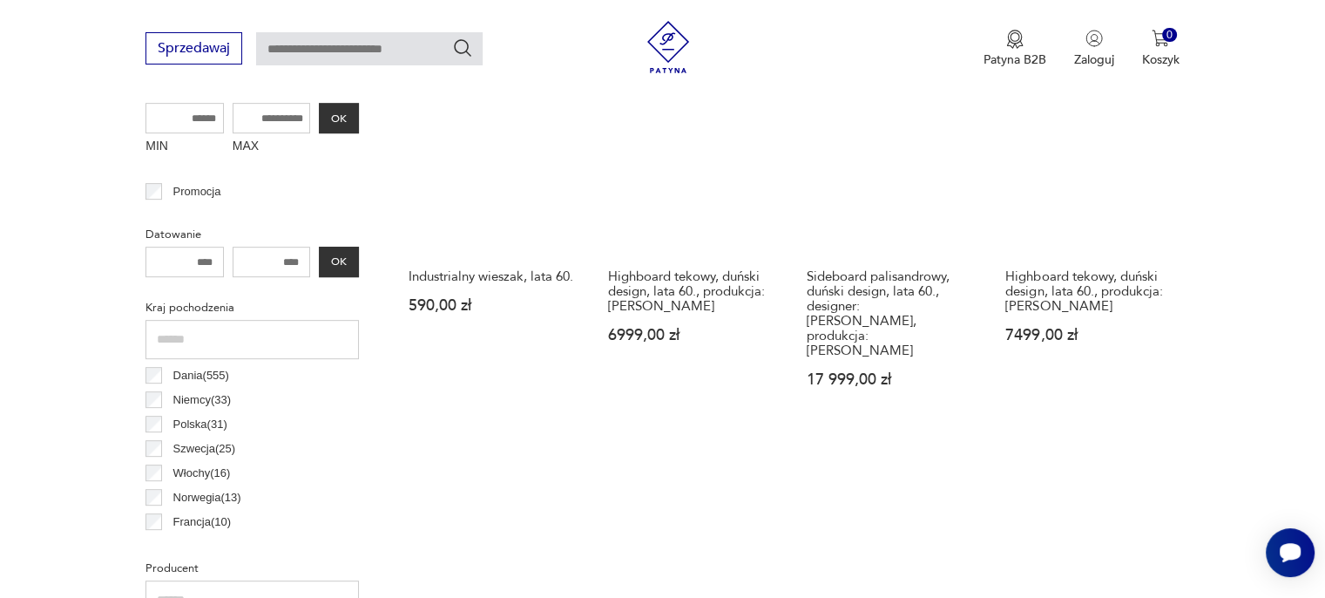
scroll to position [810, 0]
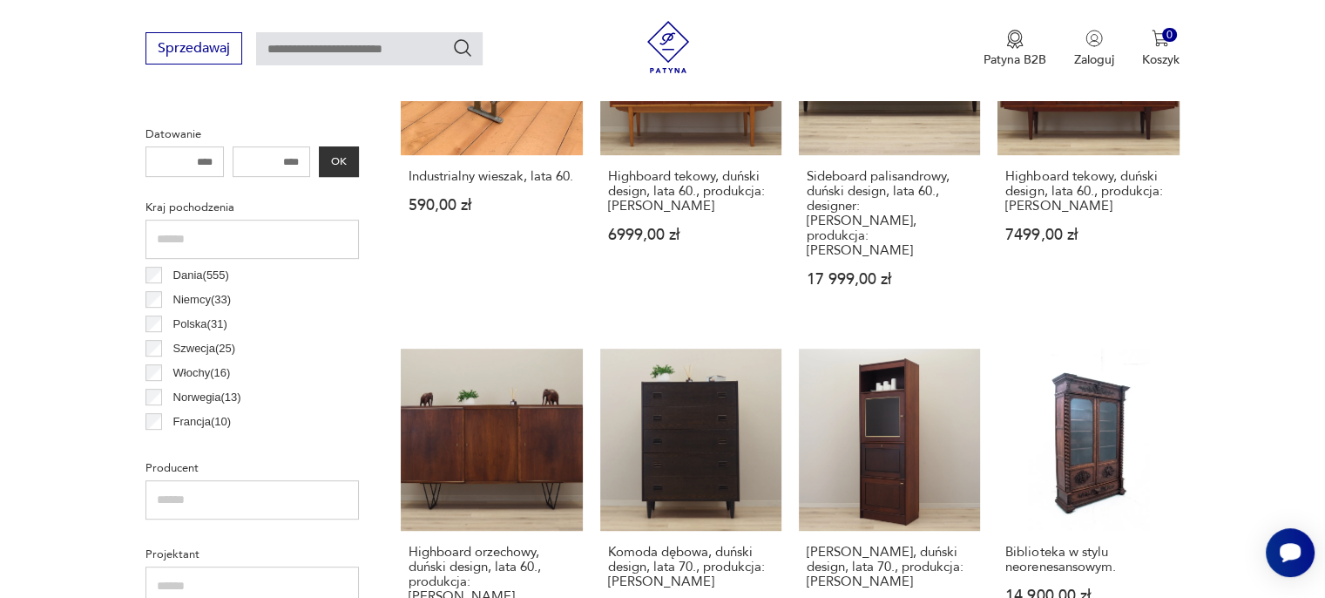
drag, startPoint x: 1279, startPoint y: 234, endPoint x: 1308, endPoint y: 201, distance: 43.8
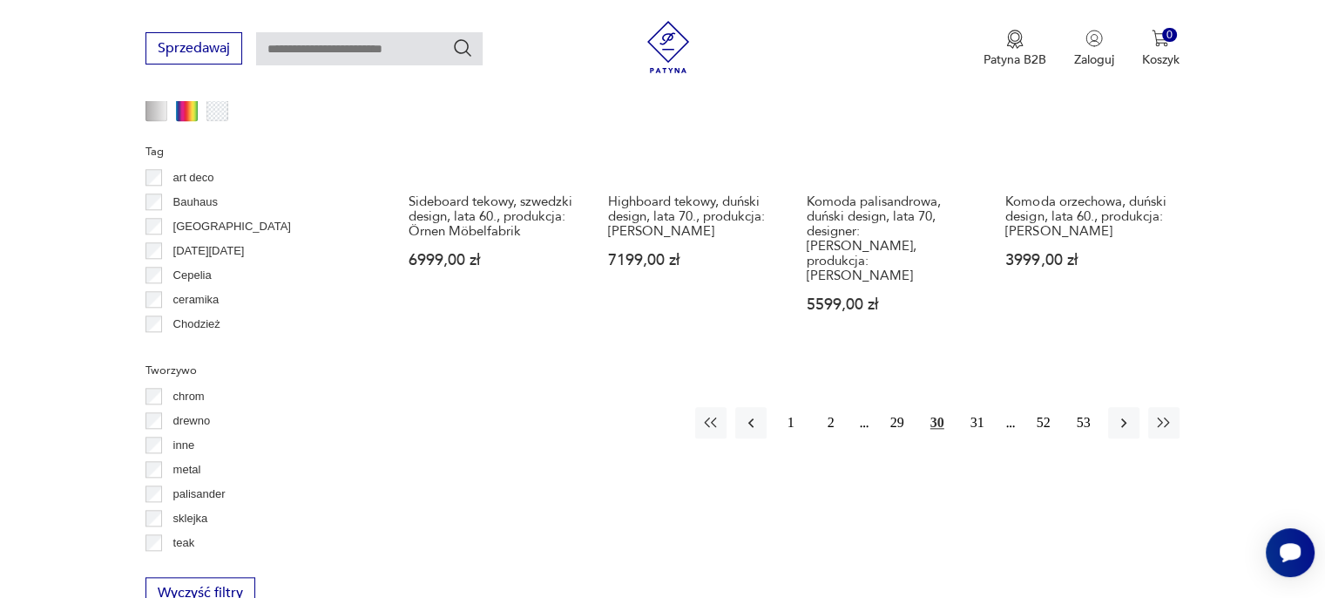
scroll to position [1855, 0]
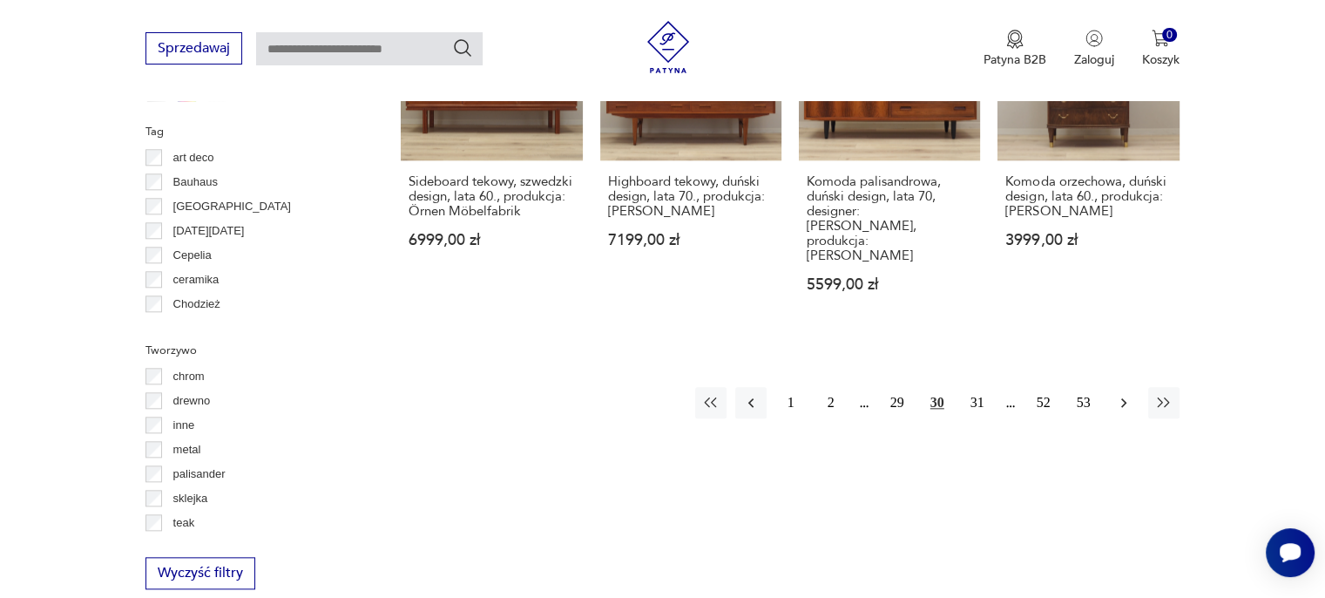
click at [1129, 394] on icon "button" at bounding box center [1123, 402] width 17 height 17
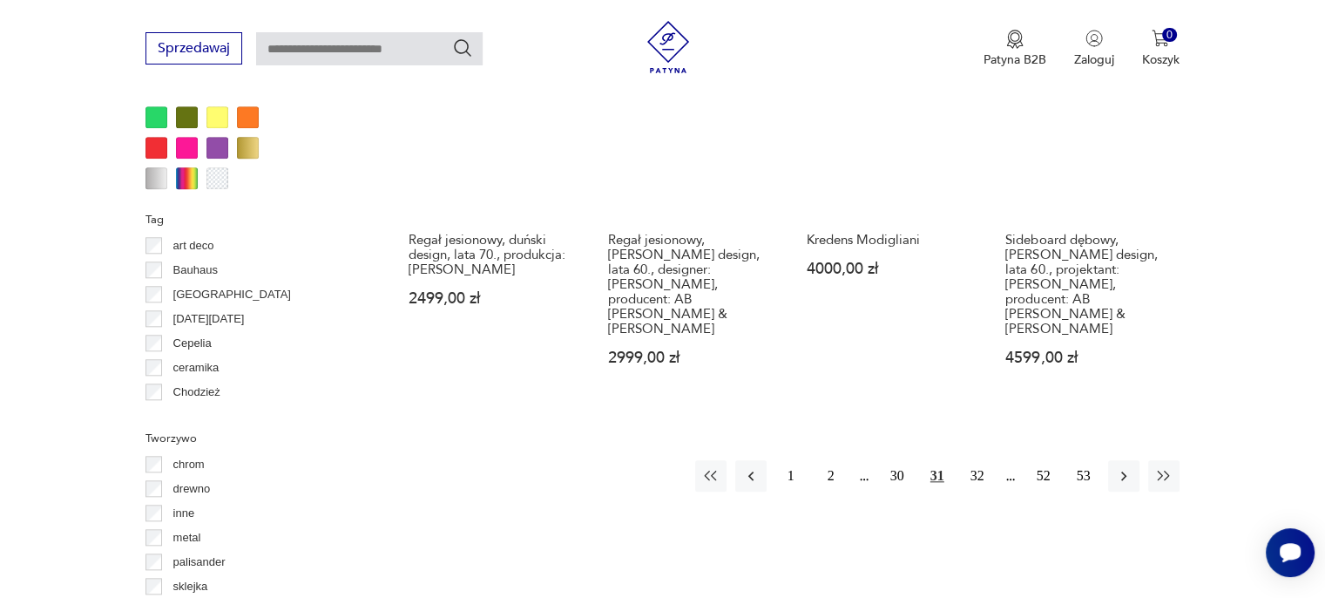
scroll to position [1768, 0]
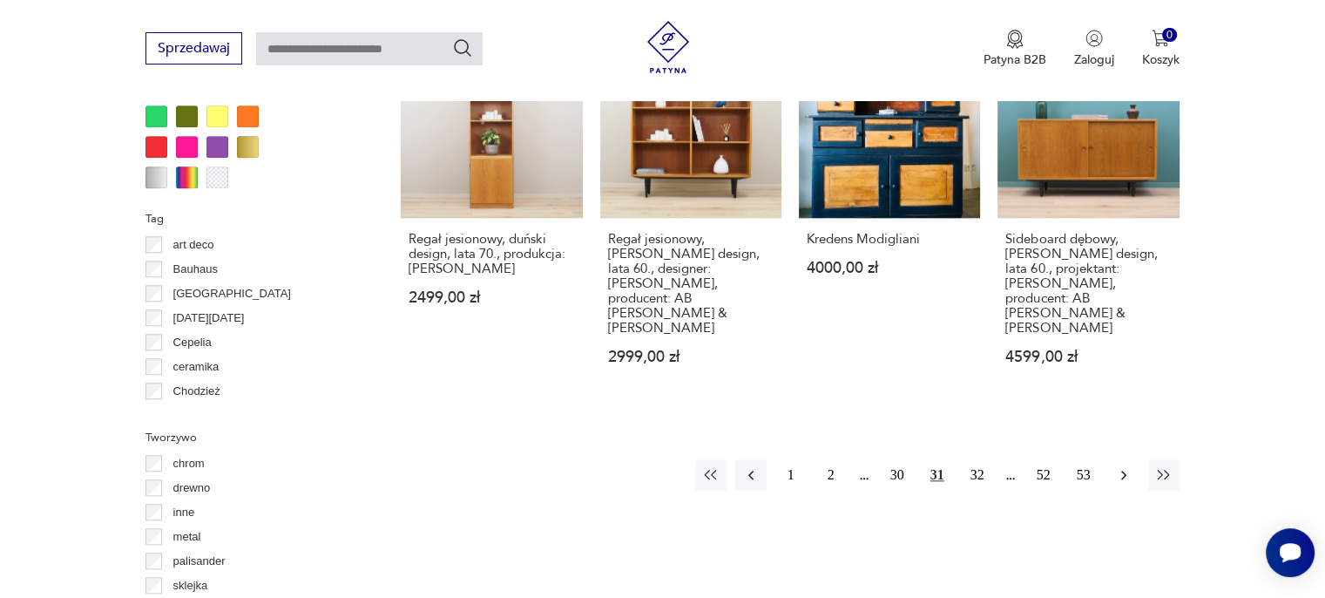
click at [1123, 466] on icon "button" at bounding box center [1123, 474] width 17 height 17
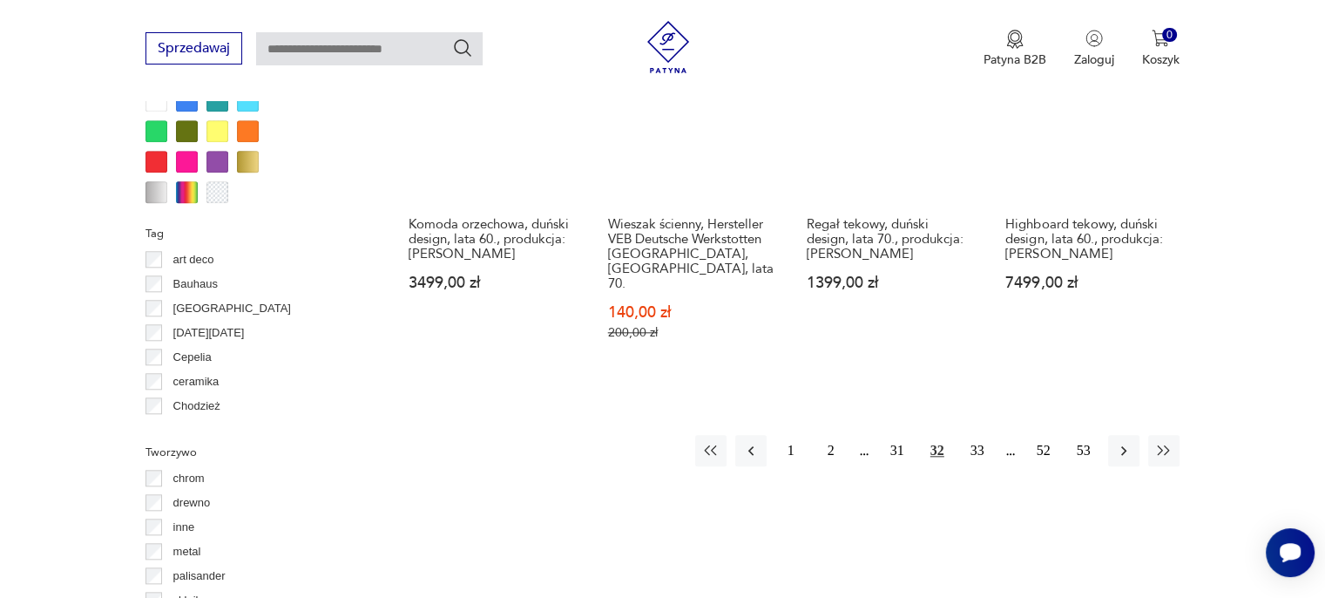
scroll to position [1768, 0]
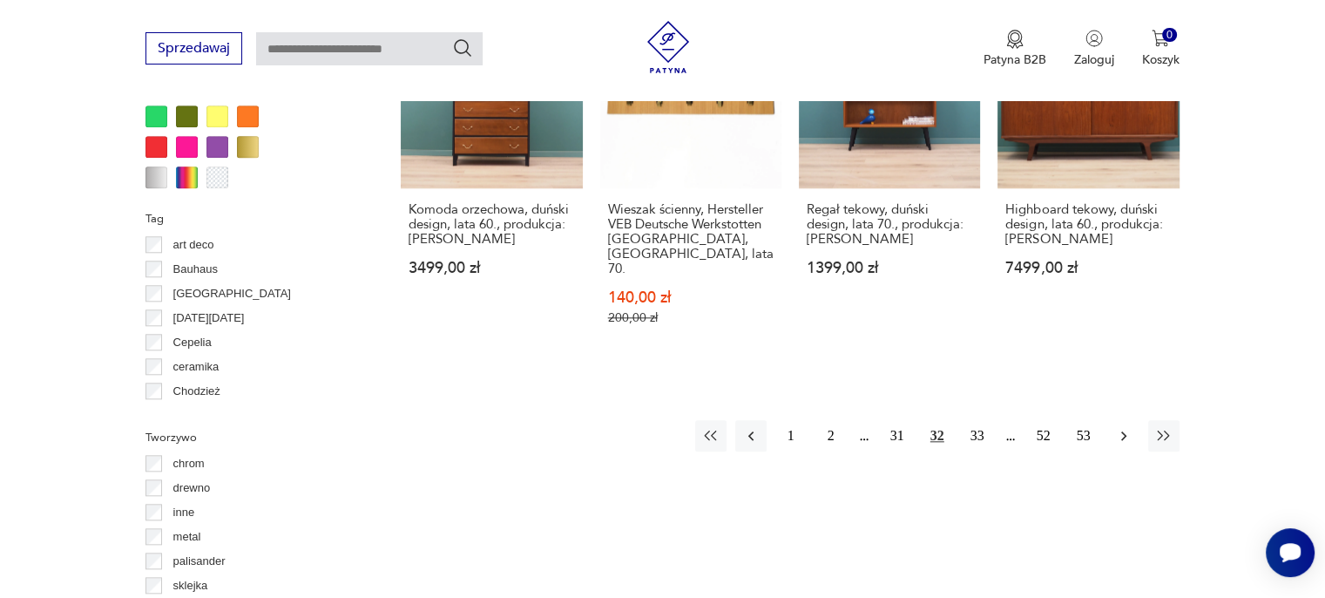
click at [1121, 427] on icon "button" at bounding box center [1123, 435] width 17 height 17
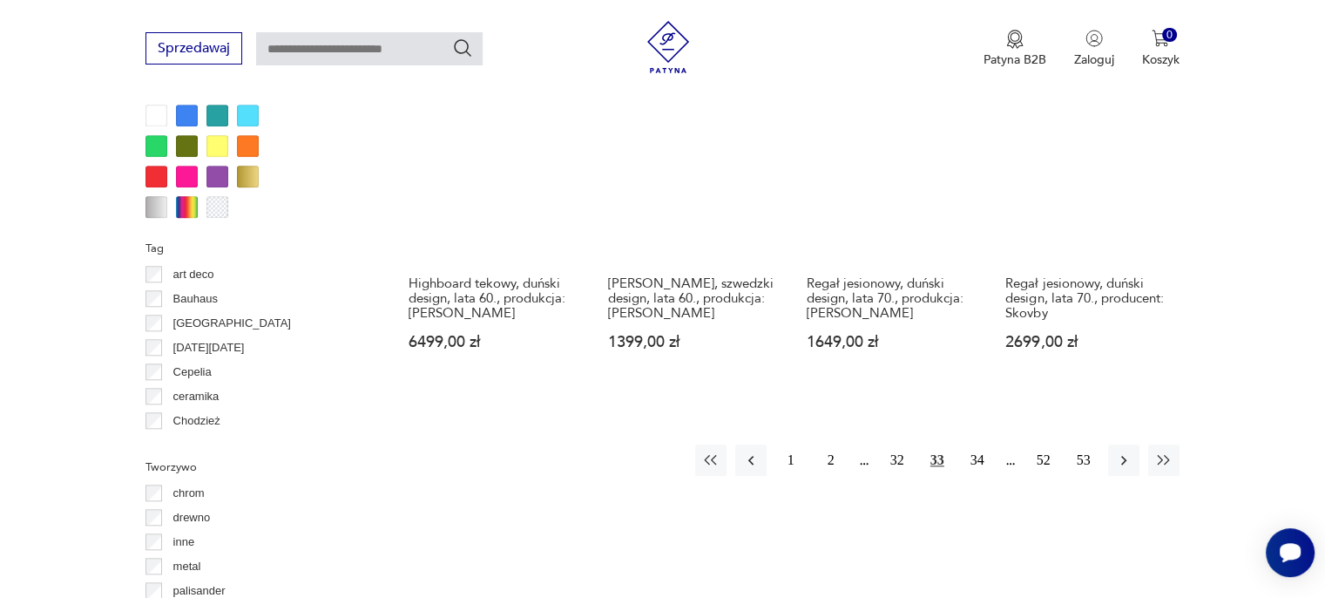
scroll to position [1768, 0]
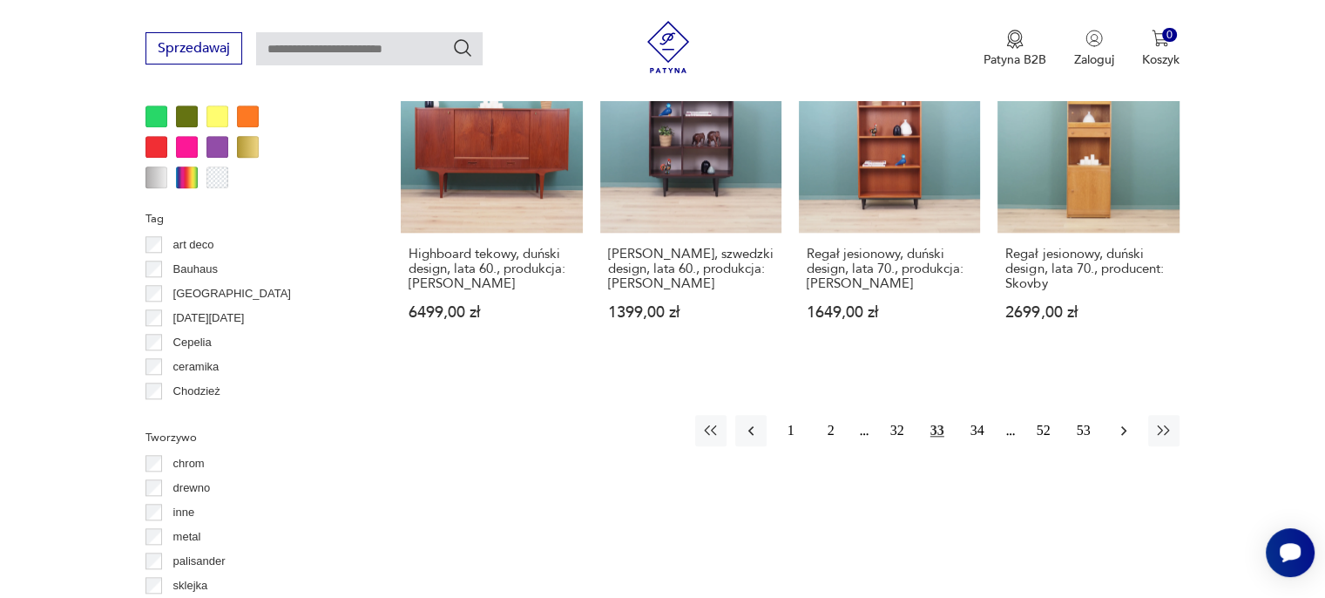
click at [1118, 422] on icon "button" at bounding box center [1123, 430] width 17 height 17
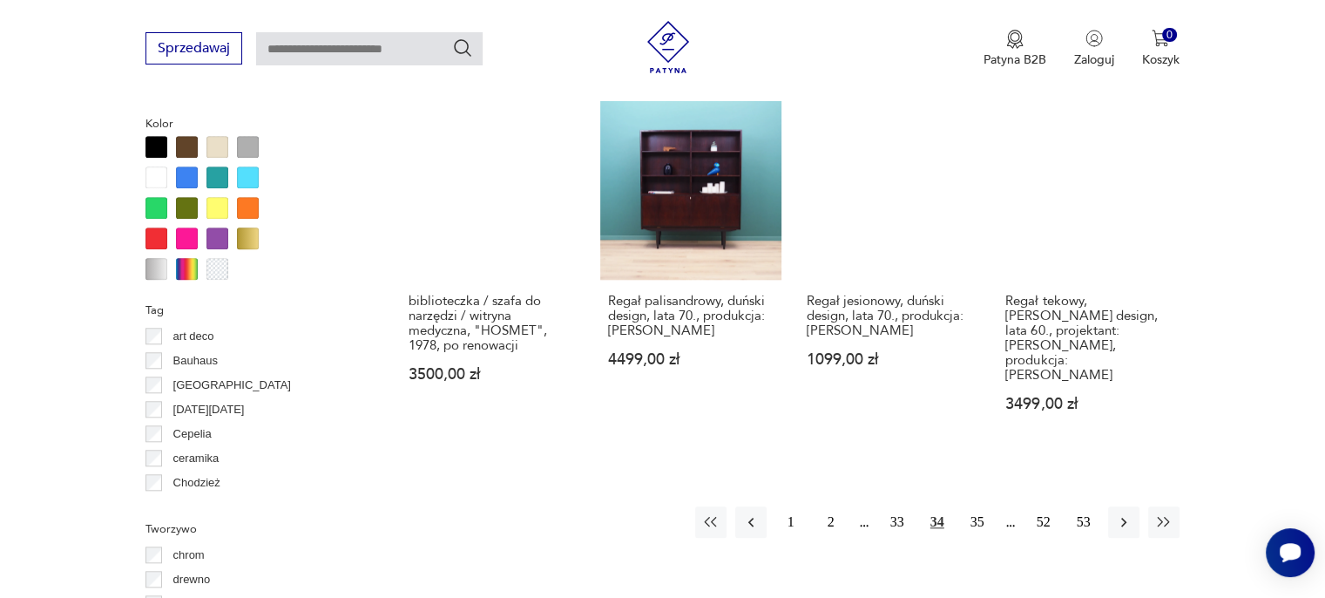
scroll to position [1768, 0]
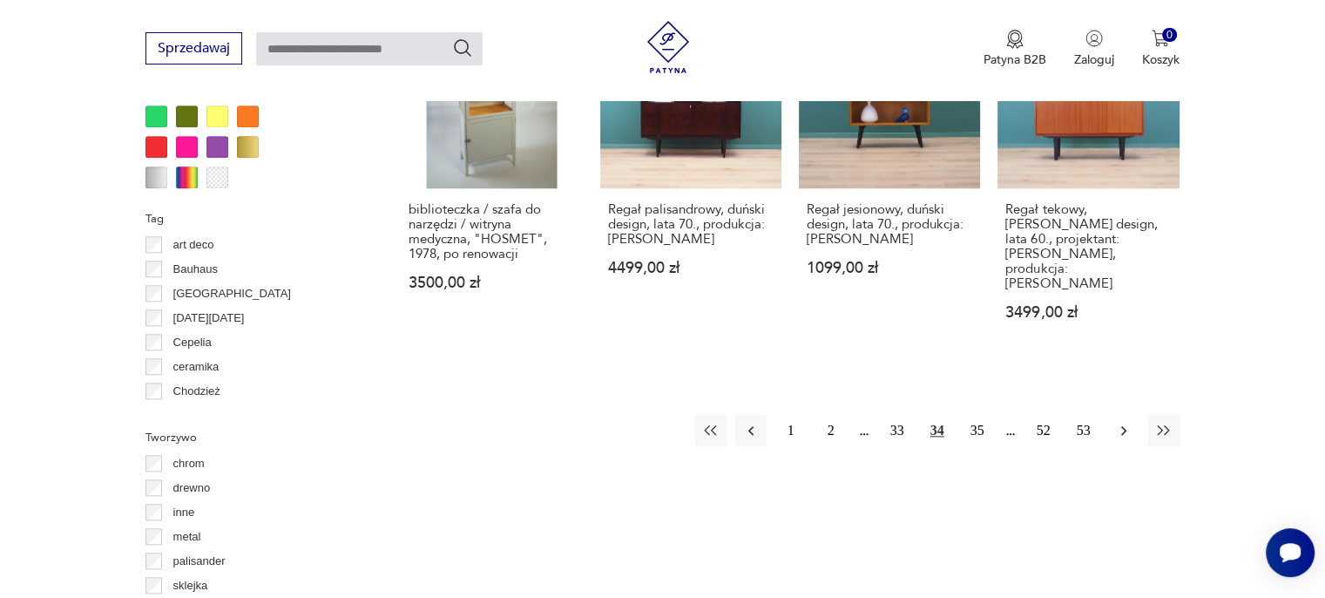
click at [1126, 422] on icon "button" at bounding box center [1123, 430] width 17 height 17
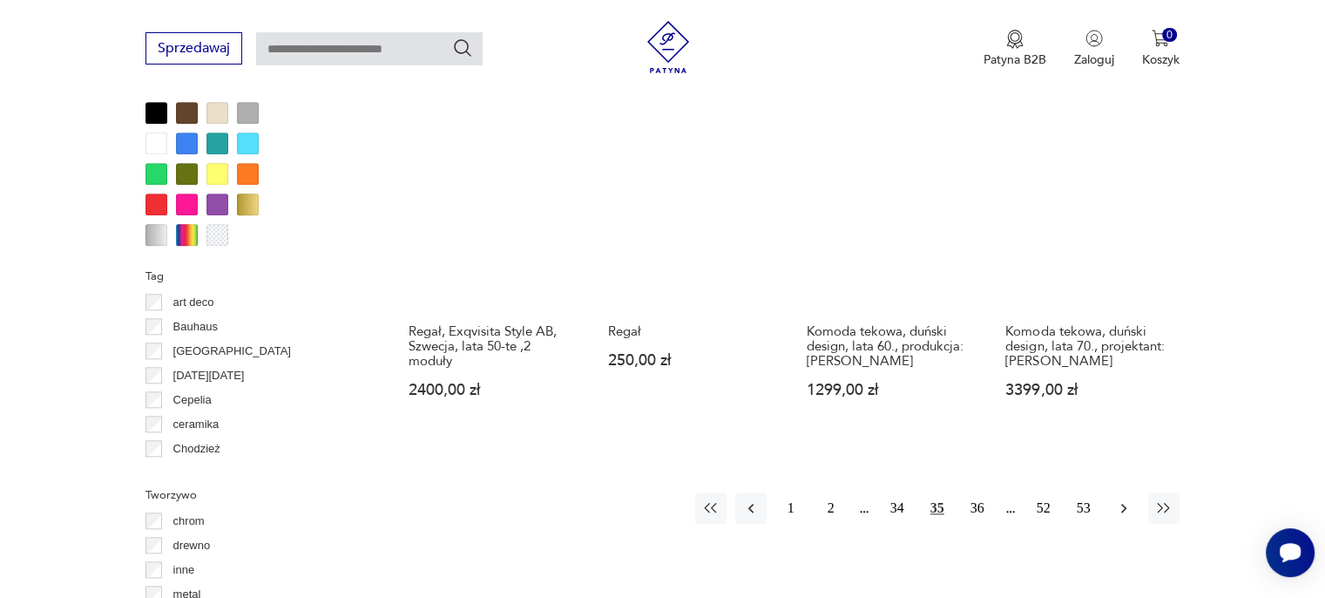
scroll to position [1681, 0]
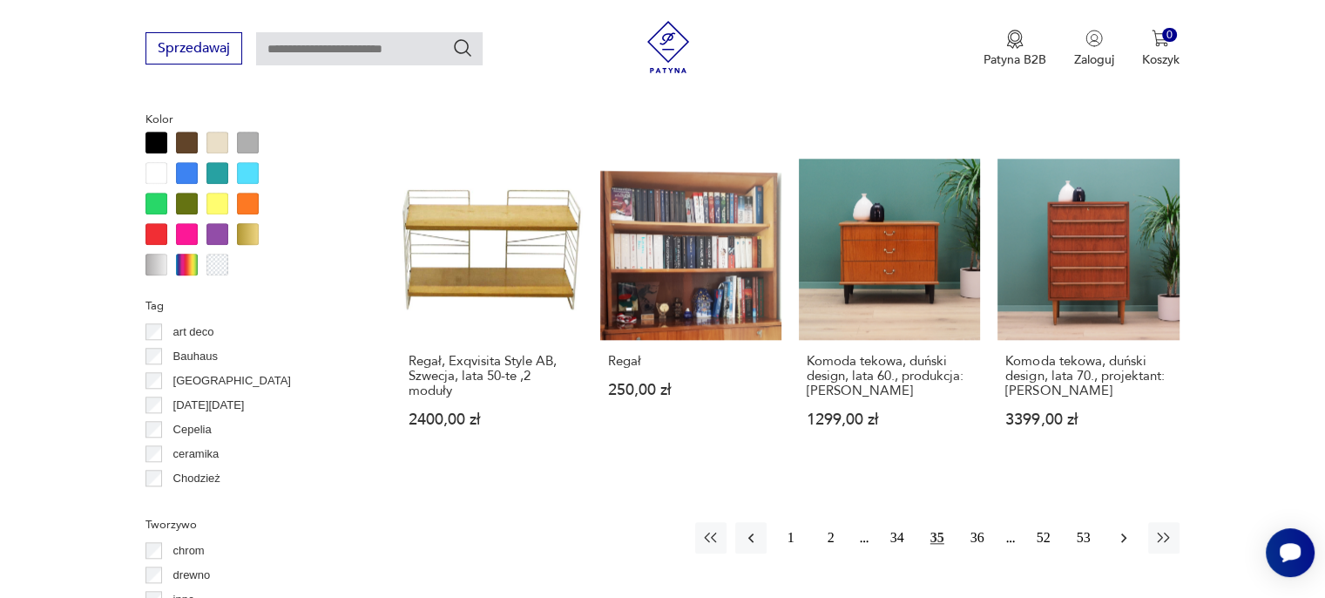
click at [1118, 529] on icon "button" at bounding box center [1123, 537] width 17 height 17
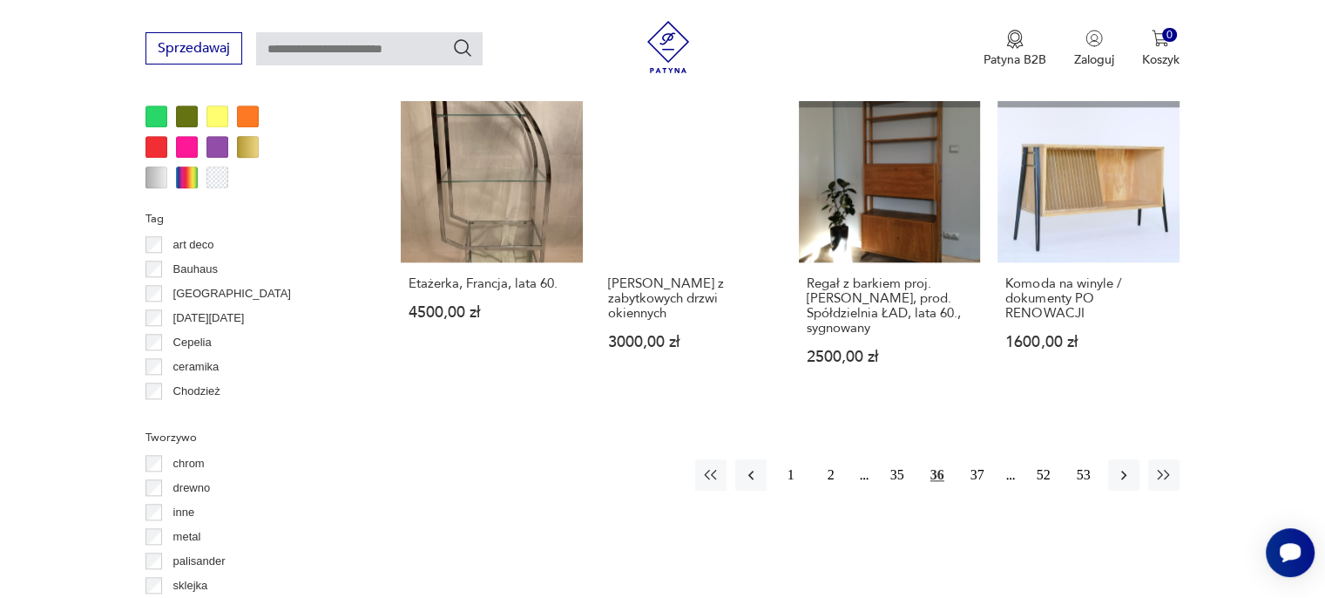
scroll to position [1681, 0]
